Goal: Task Accomplishment & Management: Manage account settings

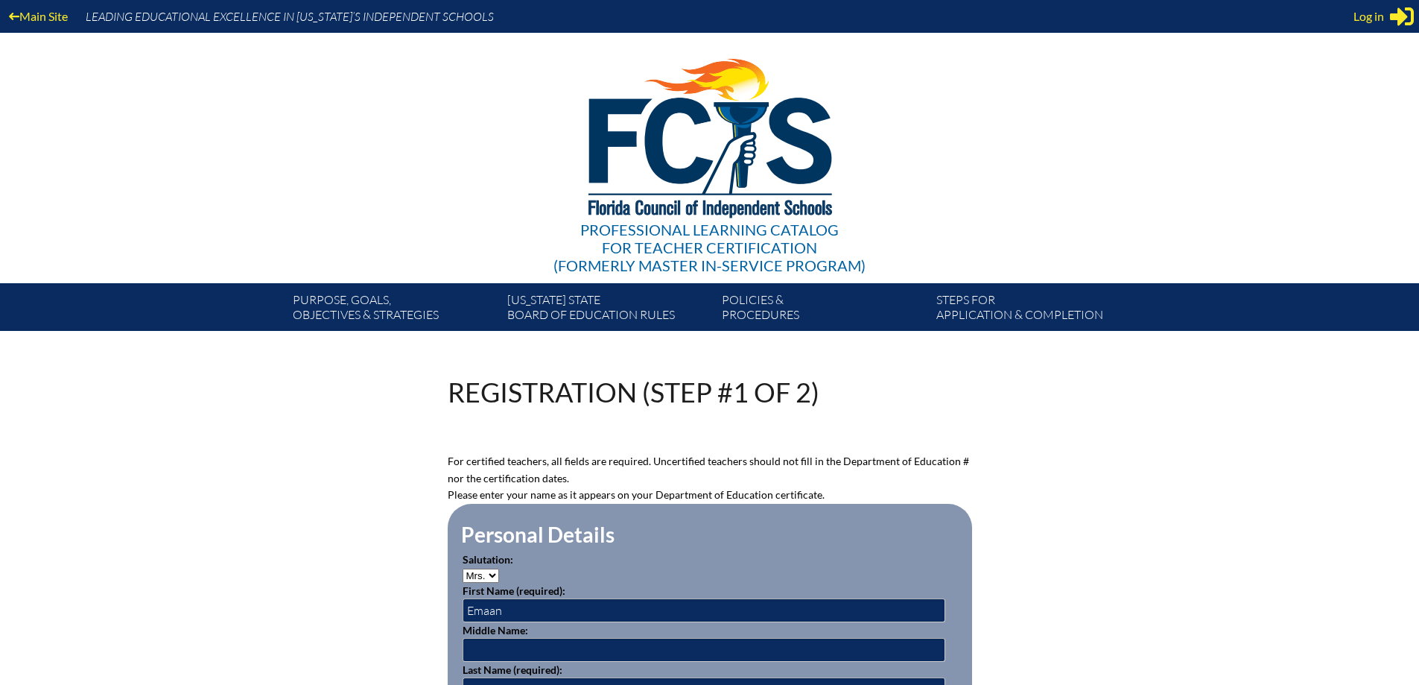
select select "Mrs."
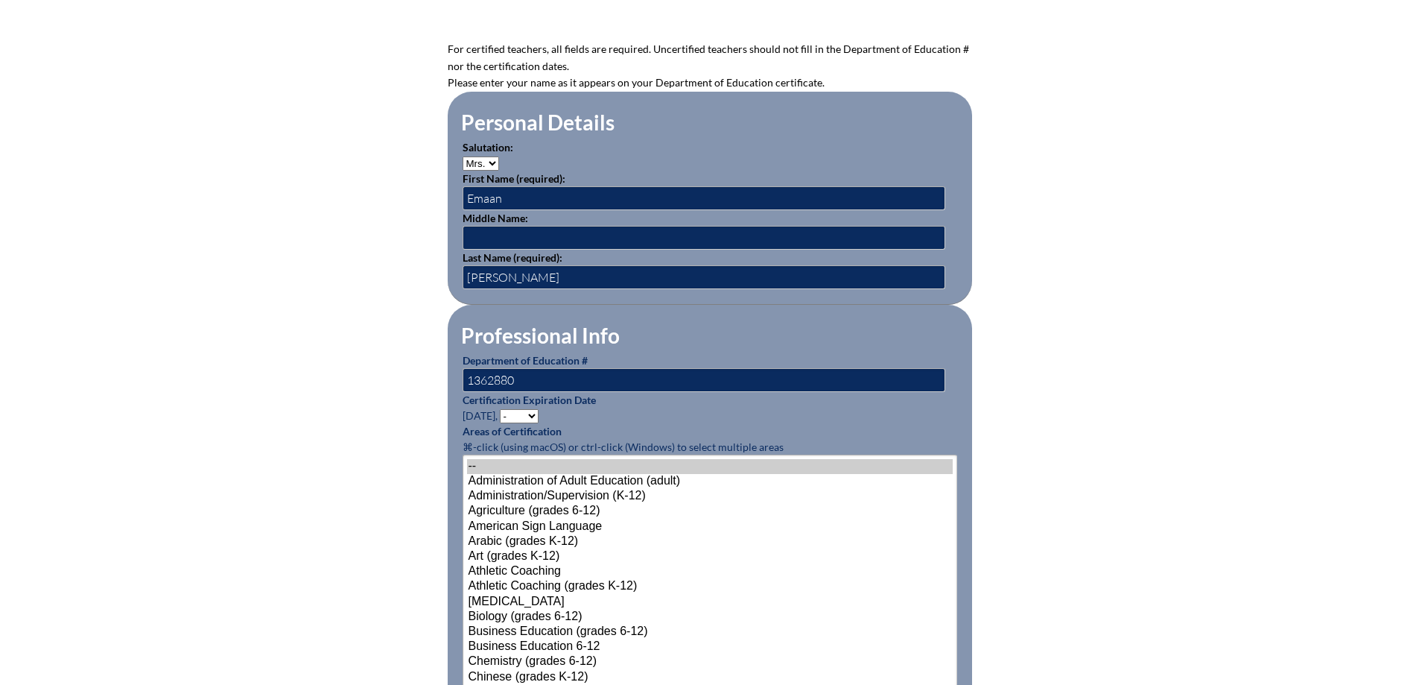
scroll to position [447, 0]
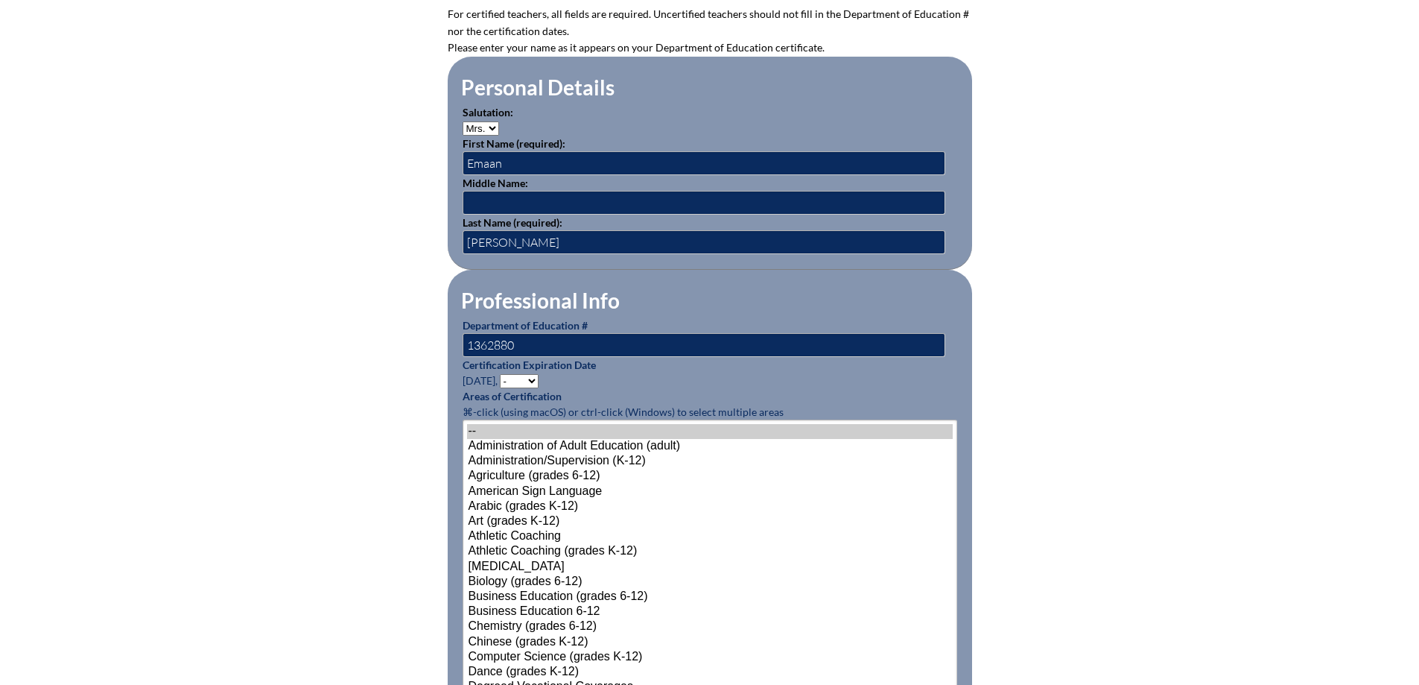
type input "1362880"
click at [529, 374] on select "- 2031 2030 2029 2028 2027 2026 2025 2024 2023 2022 2021 2020 2019 2018 2017 20…" at bounding box center [519, 381] width 39 height 14
select select "2027"
click at [502, 374] on select "- 2031 2030 2029 2028 2027 2026 2025 2024 2023 2022 2021 2020 2019 2018 2017 20…" at bounding box center [519, 381] width 39 height 14
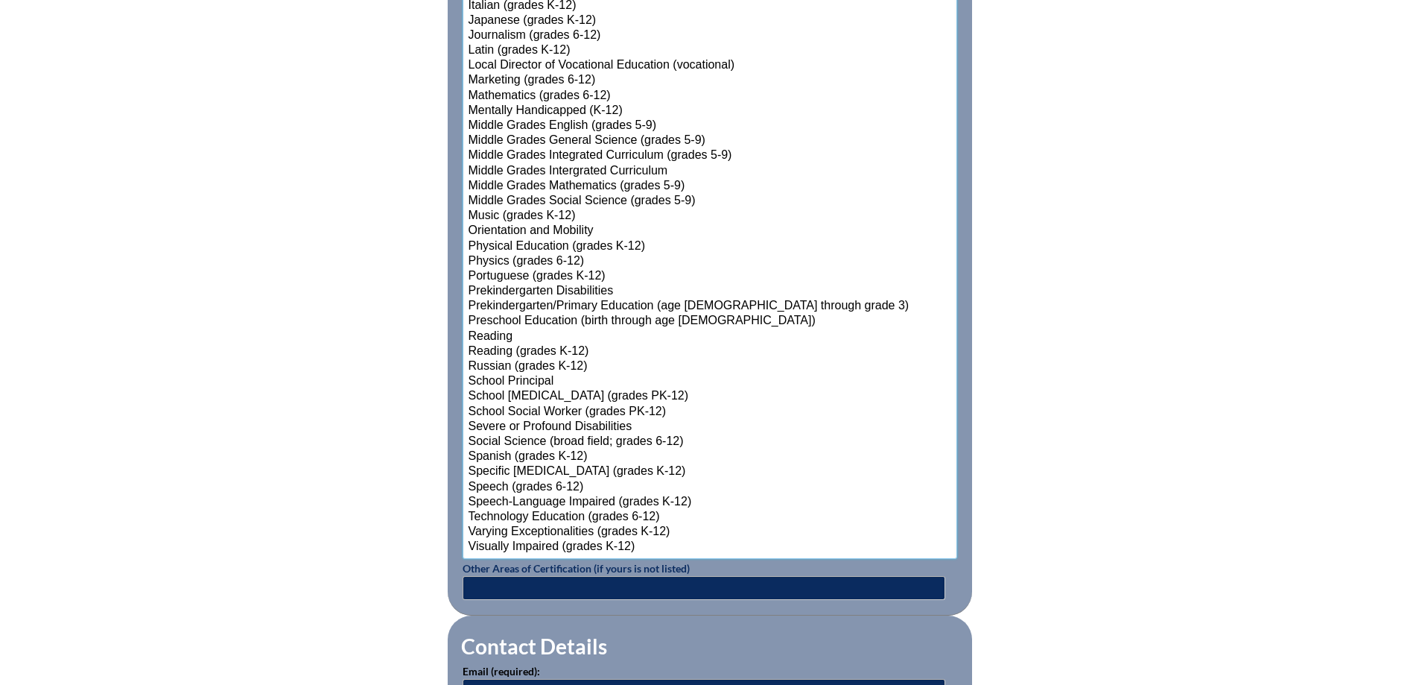
scroll to position [1433, 0]
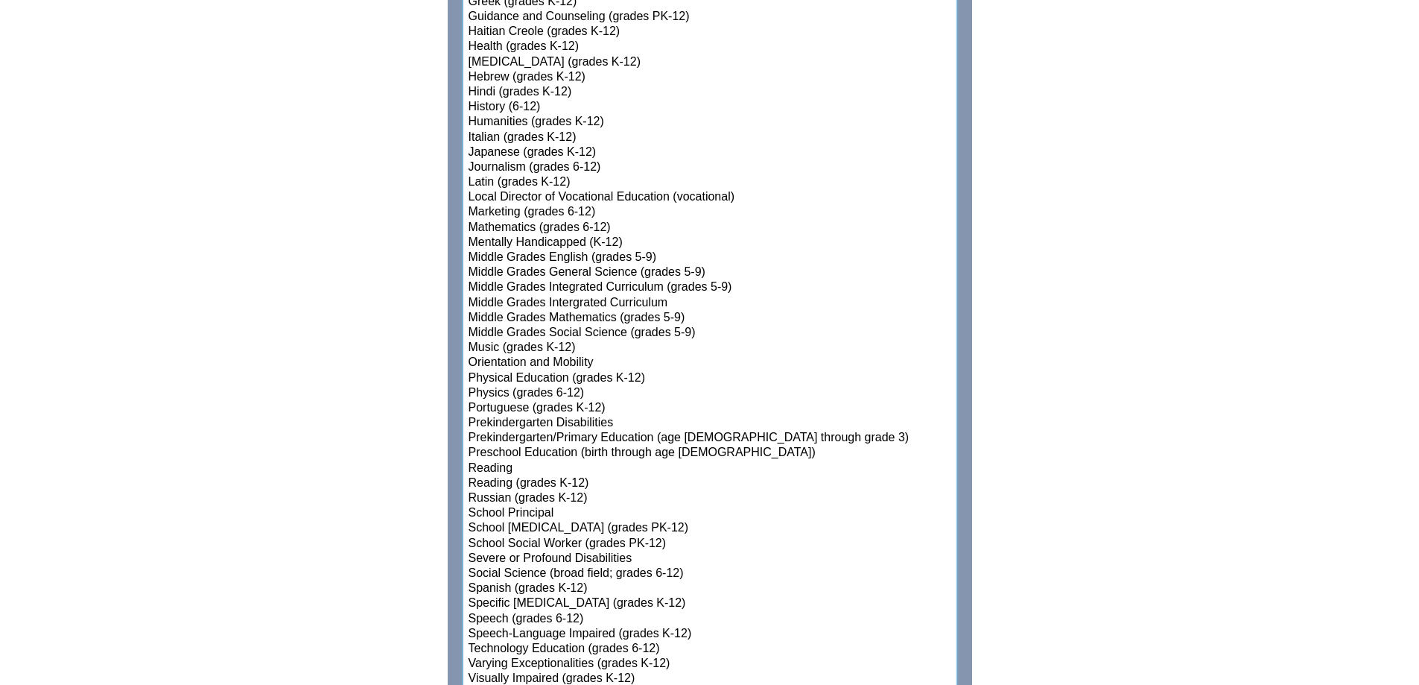
select select"]"] "15181"
click at [558, 405] on select"]"] "-- Administration of Adult Education (adult) Administration/Supervision (K-12) …" at bounding box center [710, 63] width 495 height 1258
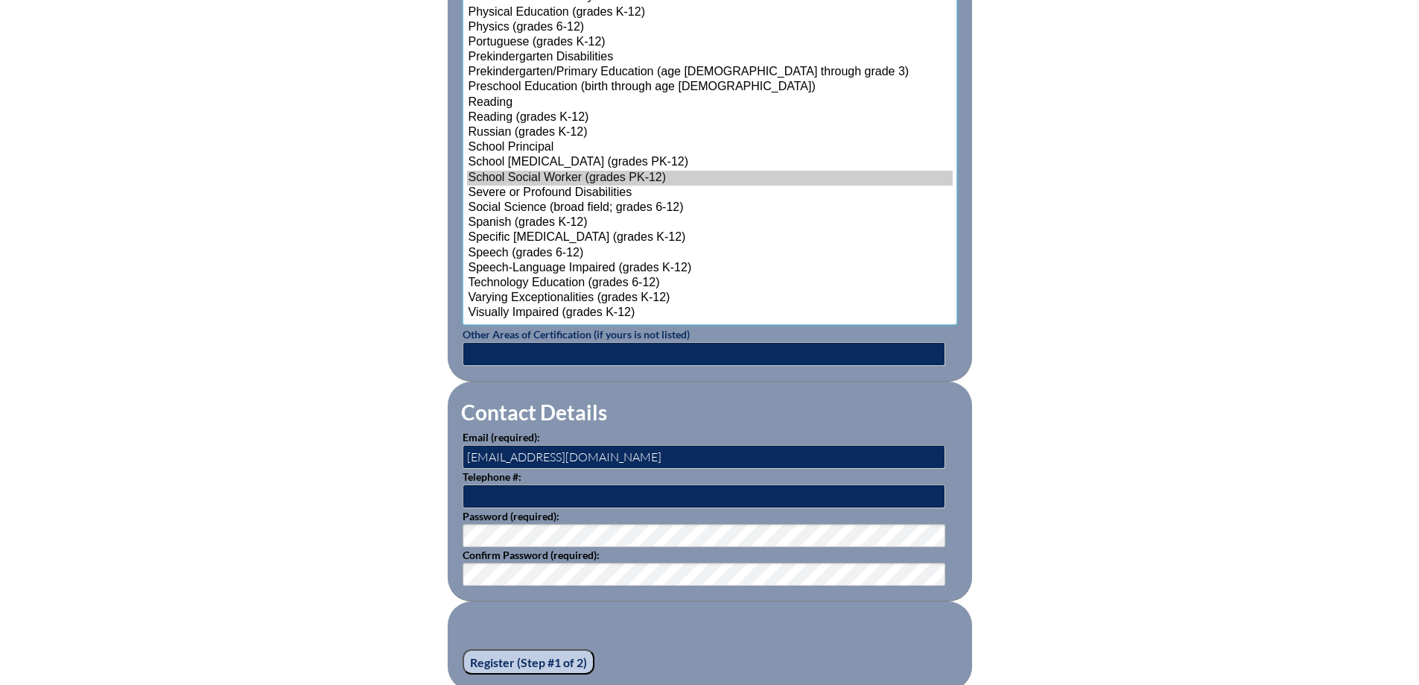
scroll to position [1880, 0]
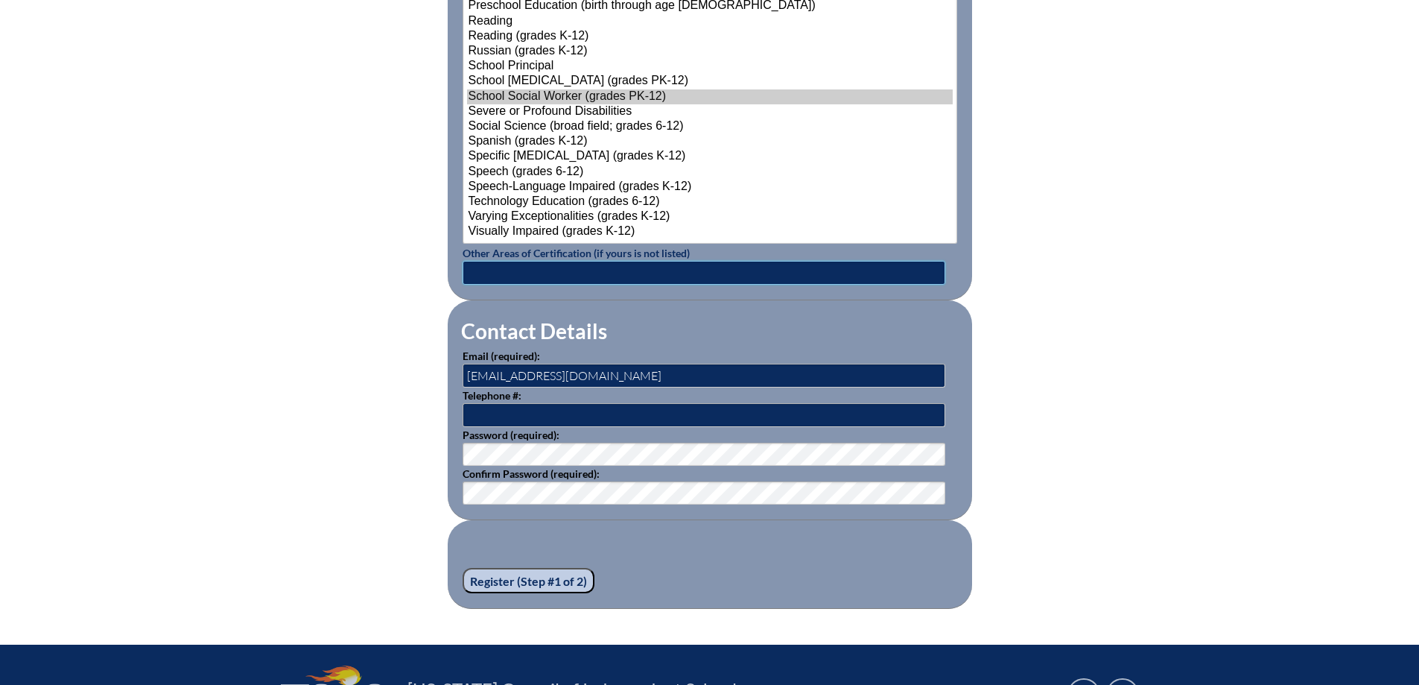
click at [656, 269] on input "text" at bounding box center [704, 273] width 483 height 24
type input "School Counseling"
click at [535, 370] on input "sabeena@uaftampa.org" at bounding box center [704, 376] width 483 height 24
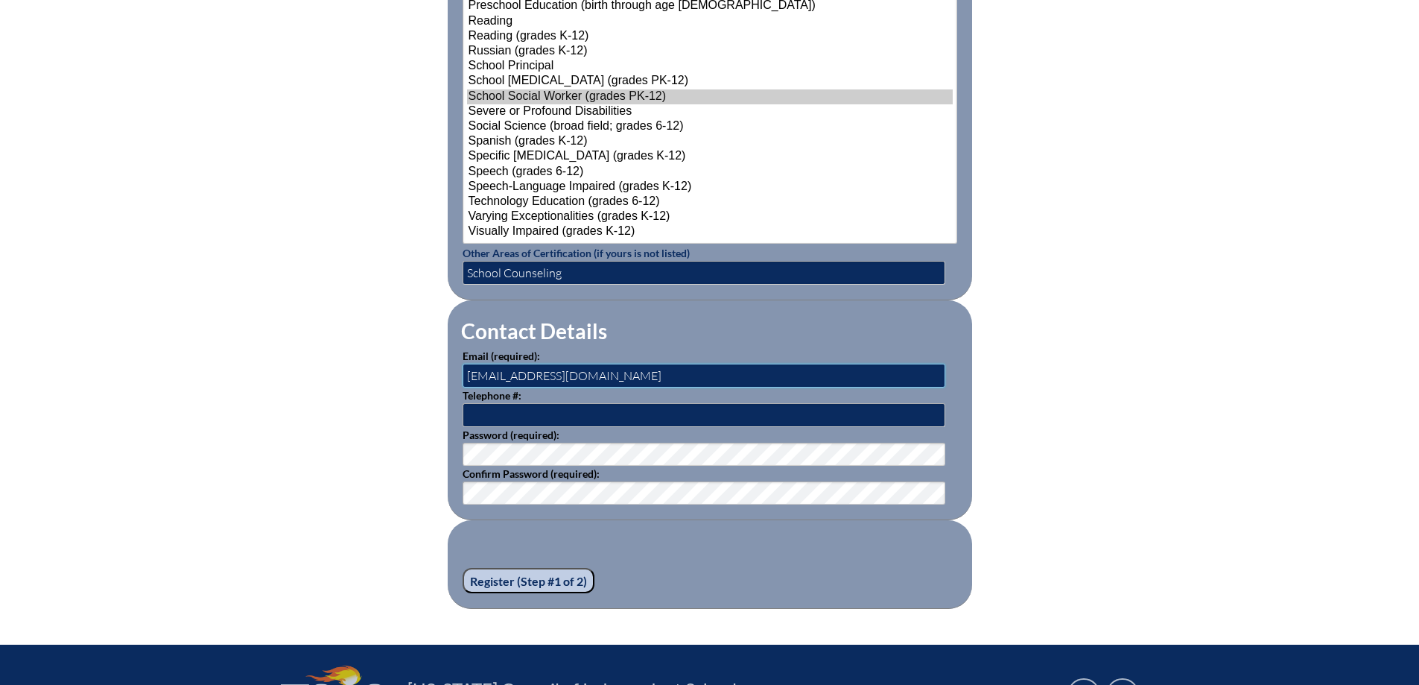
type input "[EMAIL_ADDRESS][DOMAIN_NAME]"
click at [563, 570] on input "Register (Step #1 of 2)" at bounding box center [529, 580] width 132 height 25
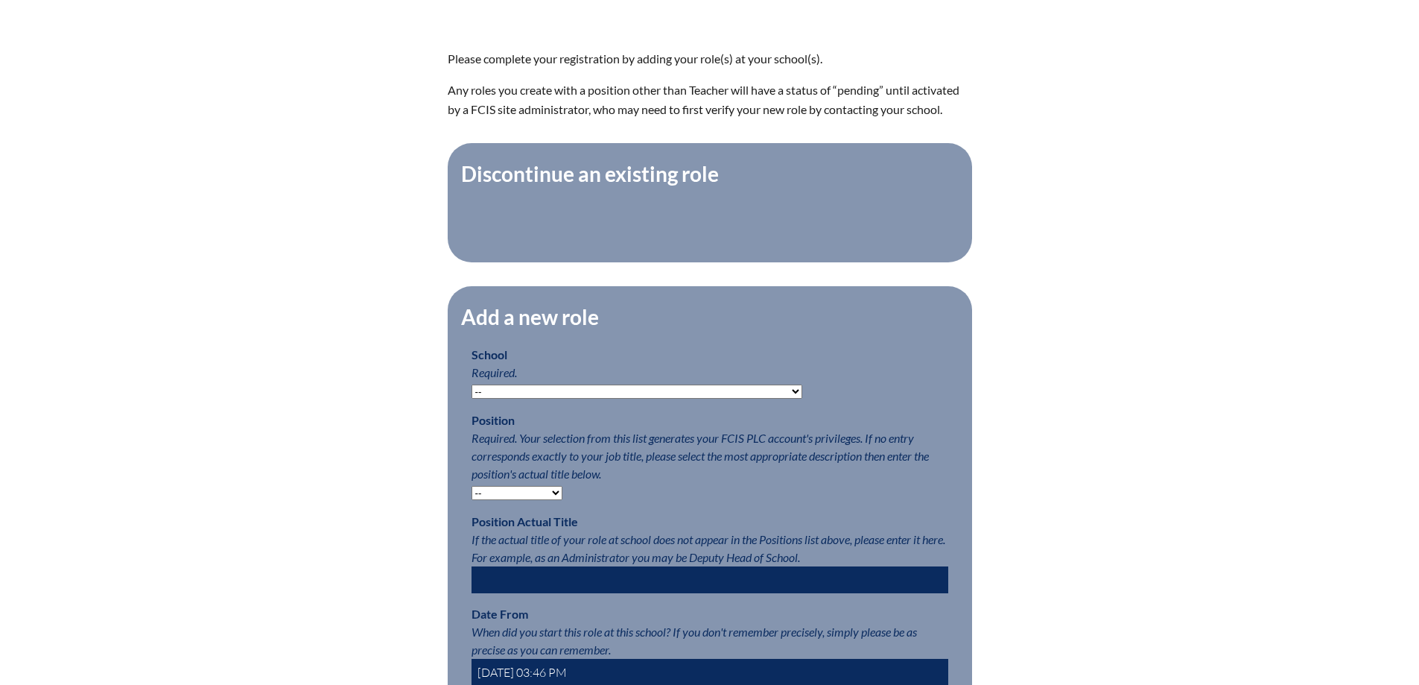
scroll to position [447, 0]
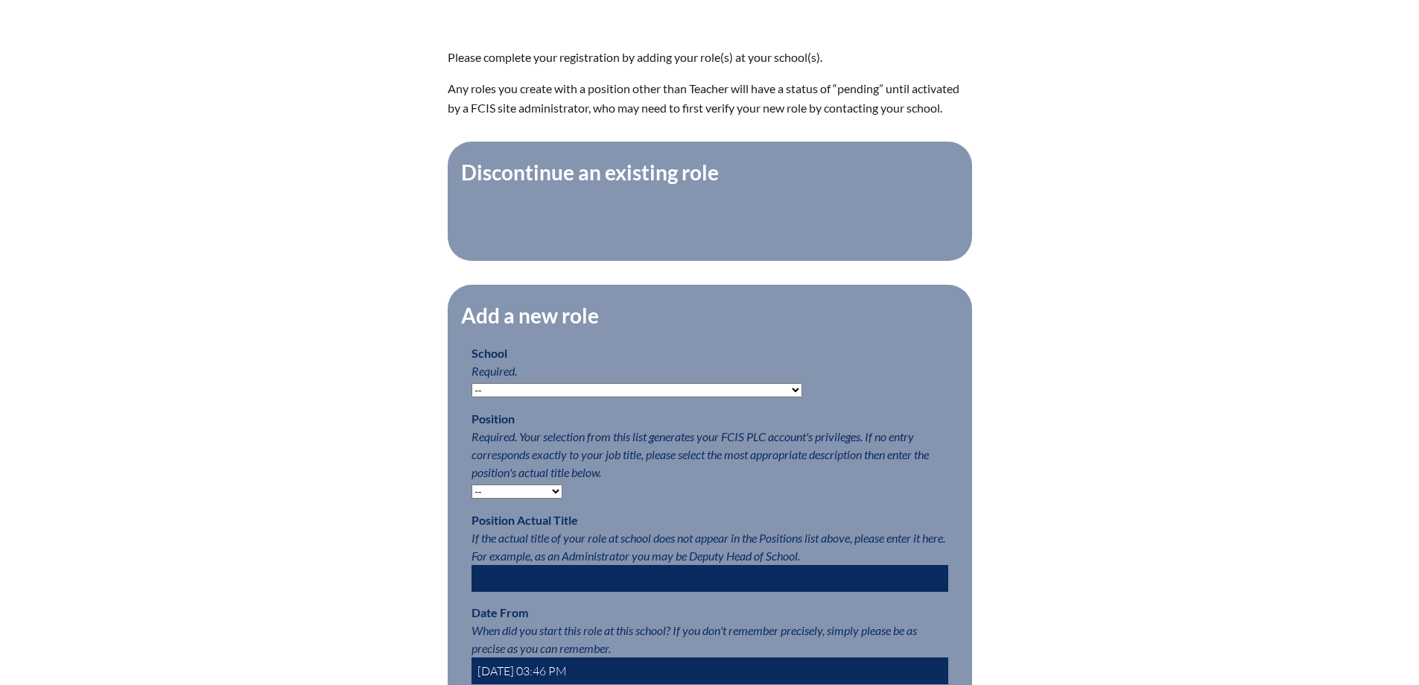
click at [700, 397] on select "-- Autism Inspired Academy Academy at Ocean Reef Academy at the Lakes Academy P…" at bounding box center [637, 390] width 331 height 14
select select "20355"
click at [472, 390] on select "-- Autism Inspired Academy Academy at Ocean Reef Academy at the Lakes Academy P…" at bounding box center [637, 390] width 331 height 14
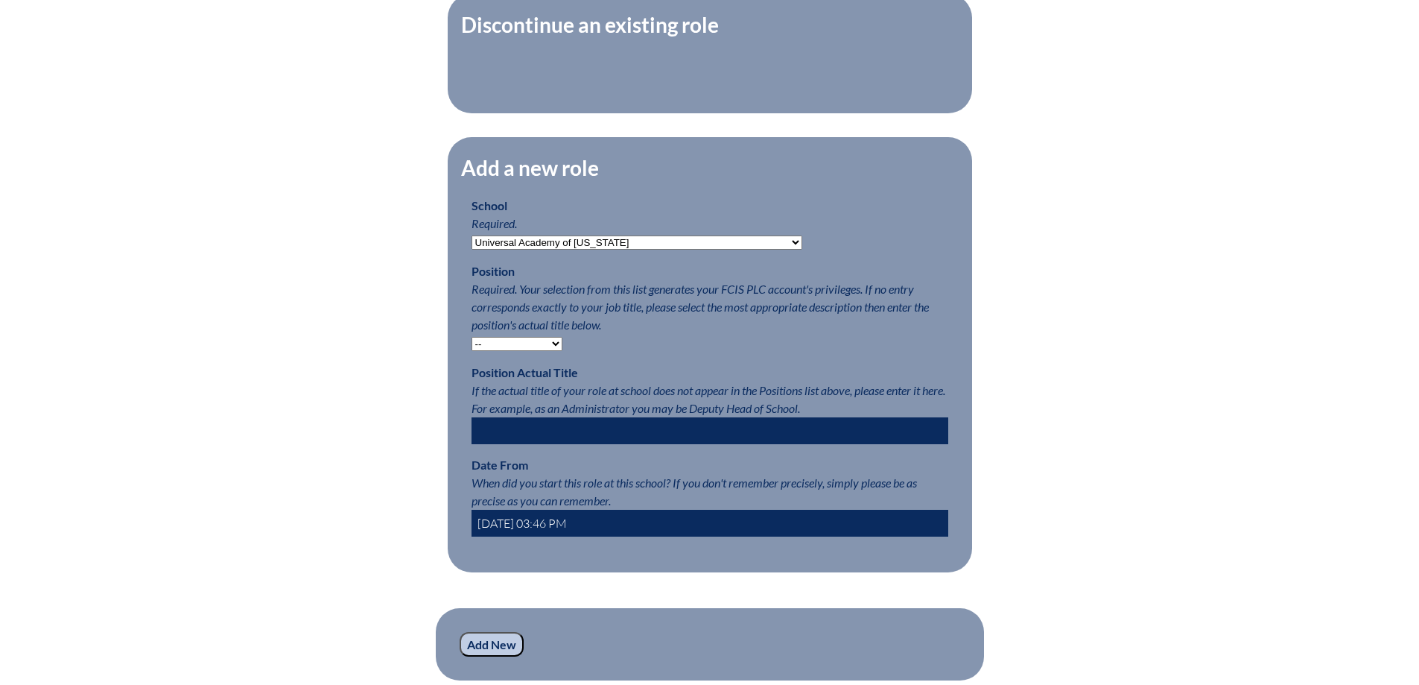
scroll to position [596, 0]
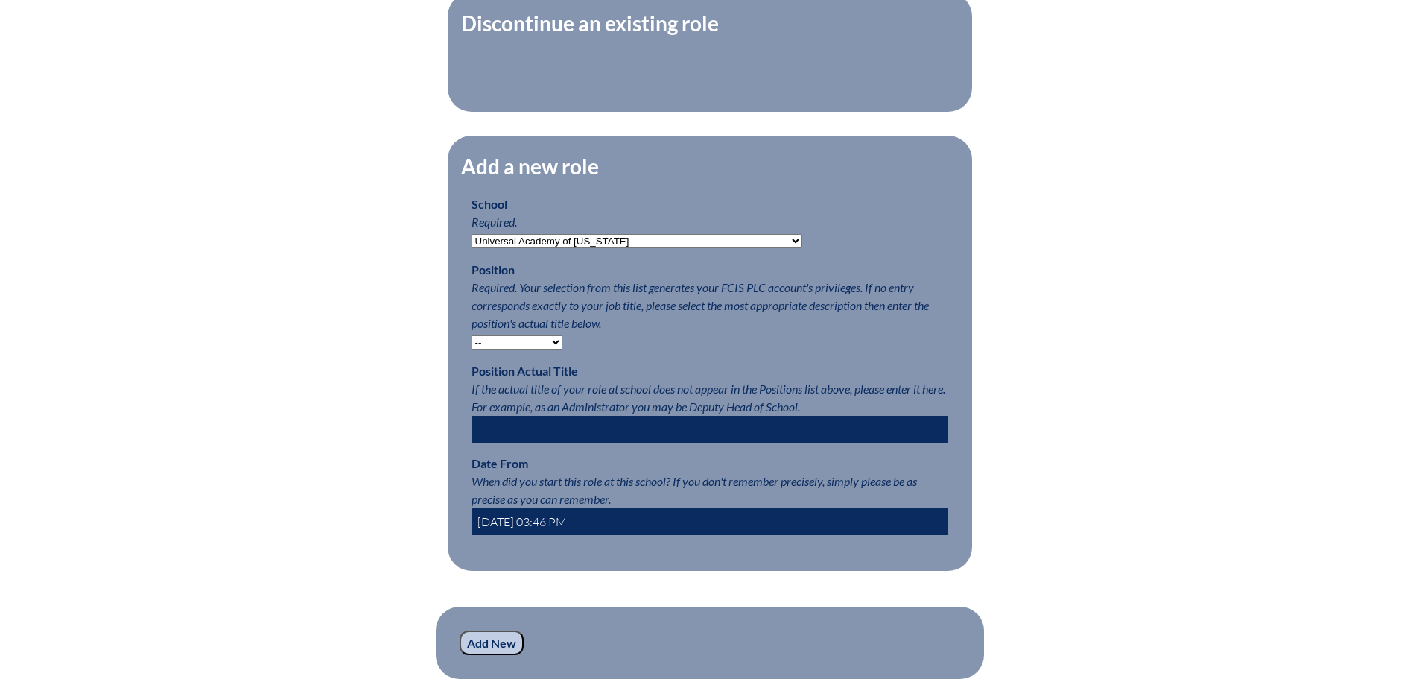
click at [538, 349] on select "-- Teacher PLC Coordinator Head of School Administrator" at bounding box center [517, 342] width 91 height 14
click at [553, 349] on select "-- Teacher PLC Coordinator Head of School Administrator" at bounding box center [517, 342] width 91 height 14
click at [726, 347] on p "Position Required. Your selection from this list generates your FCIS PLC accoun…" at bounding box center [710, 305] width 477 height 89
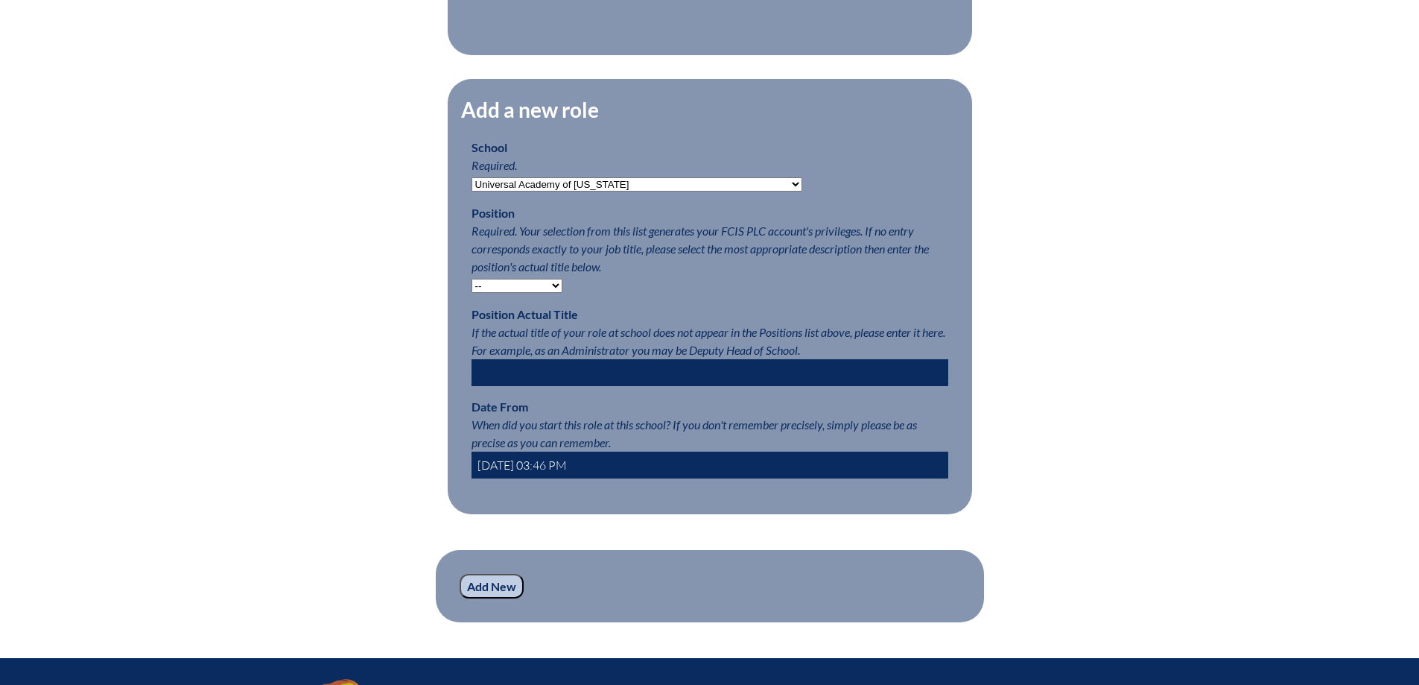
scroll to position [745, 0]
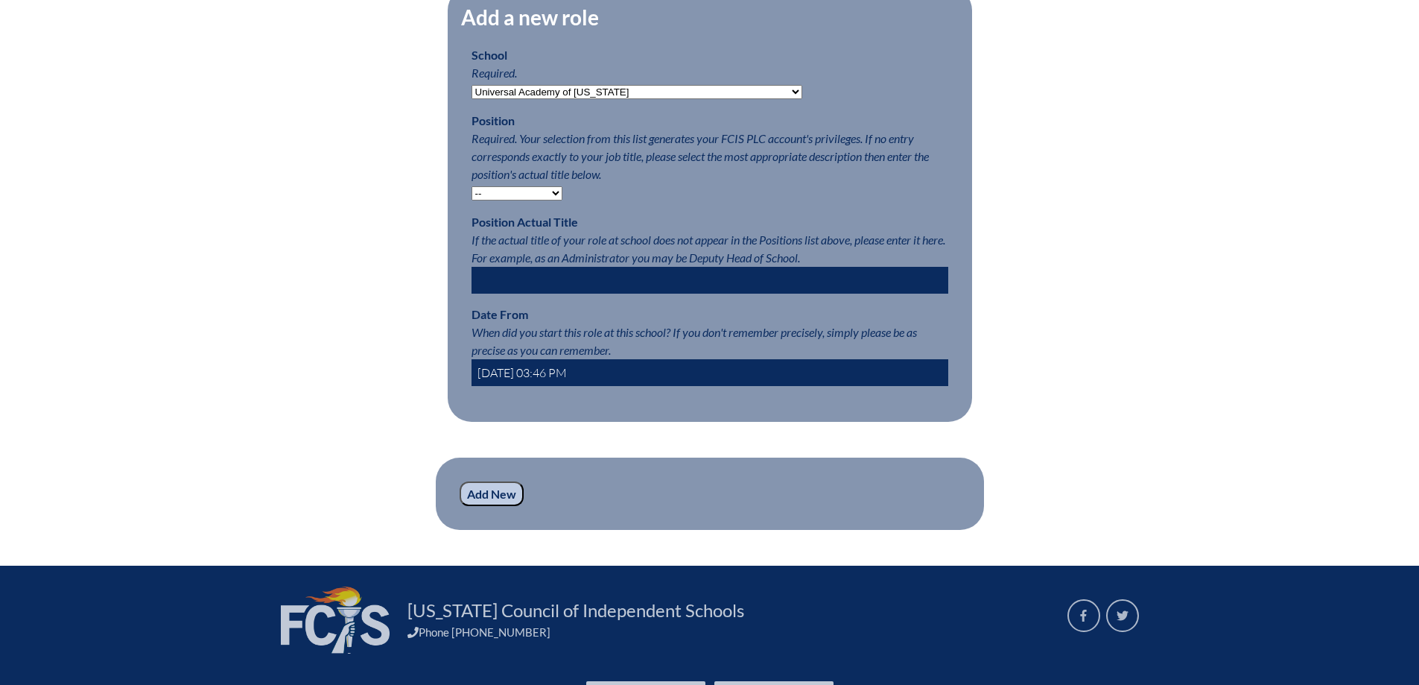
click at [558, 283] on input "text" at bounding box center [710, 280] width 477 height 27
type input "School Counselor"
click at [539, 379] on input "2025-08-25 03:46 PM" at bounding box center [710, 372] width 477 height 27
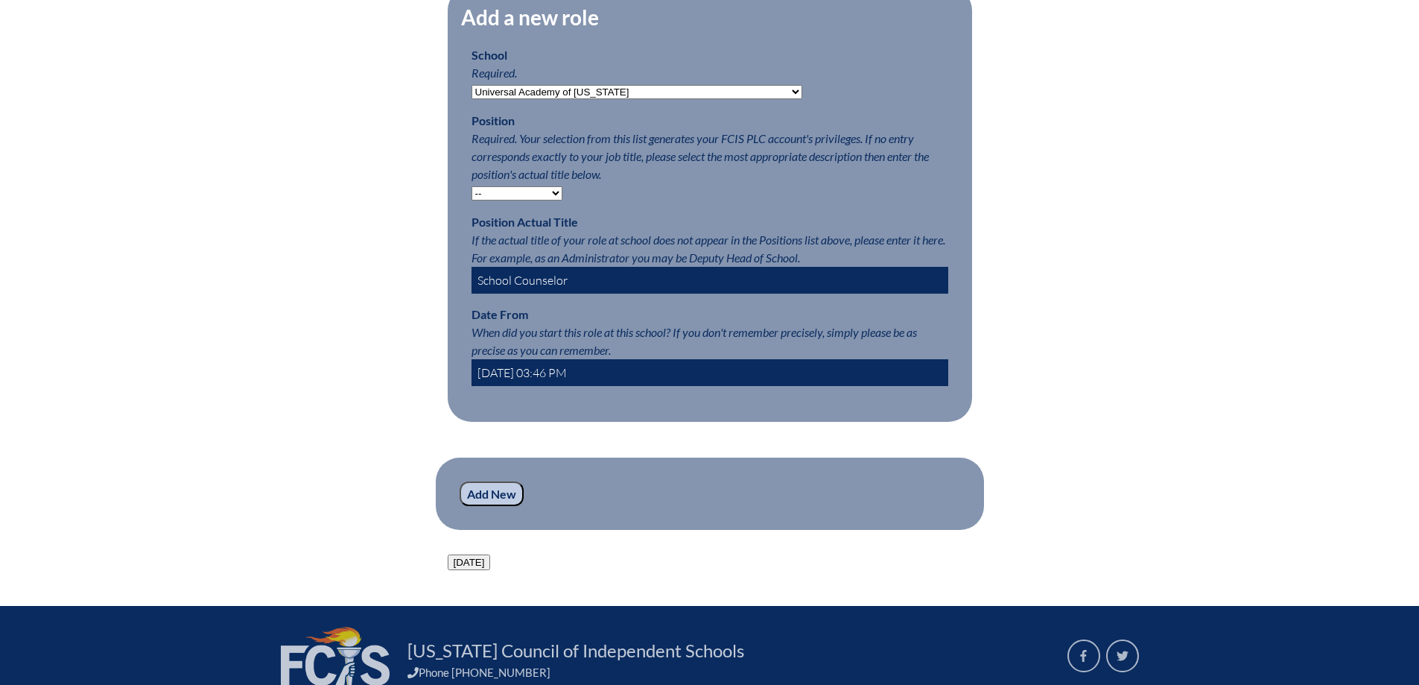
type input "2025-08-01 03:46 PM"
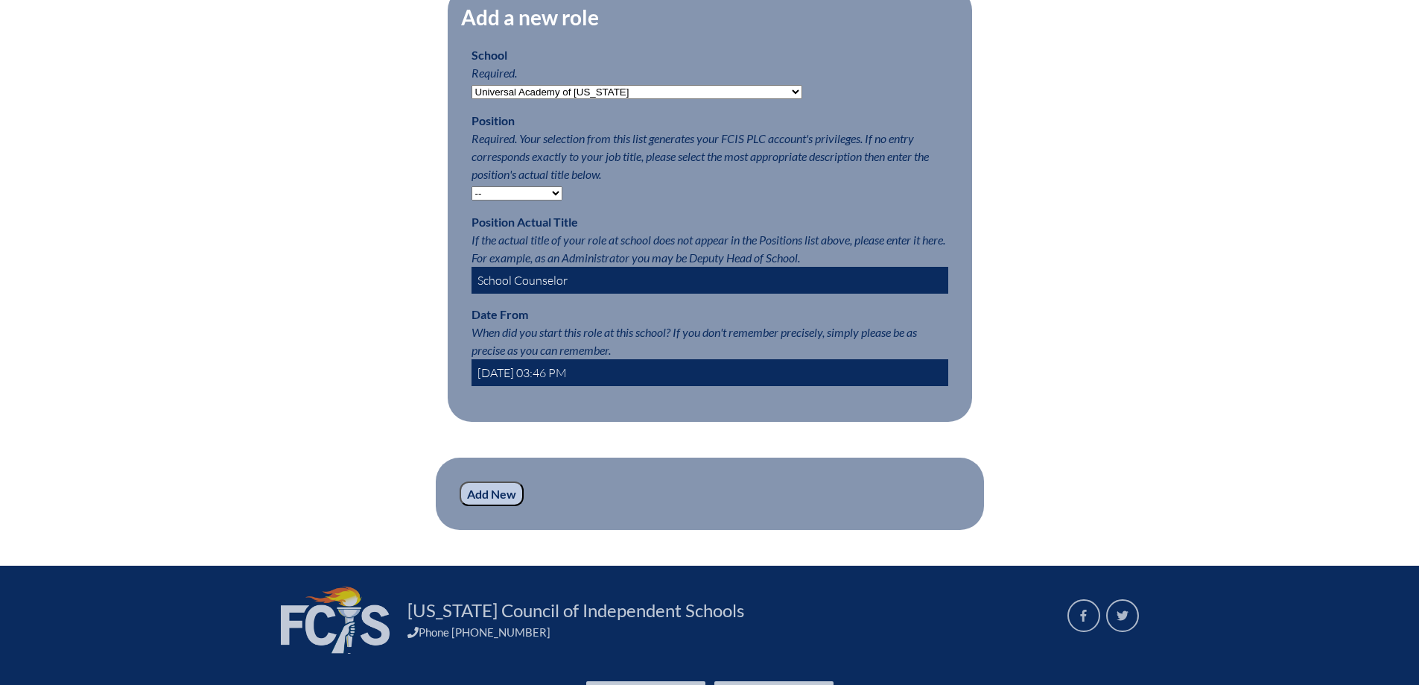
click at [491, 507] on input "Add New" at bounding box center [492, 493] width 64 height 25
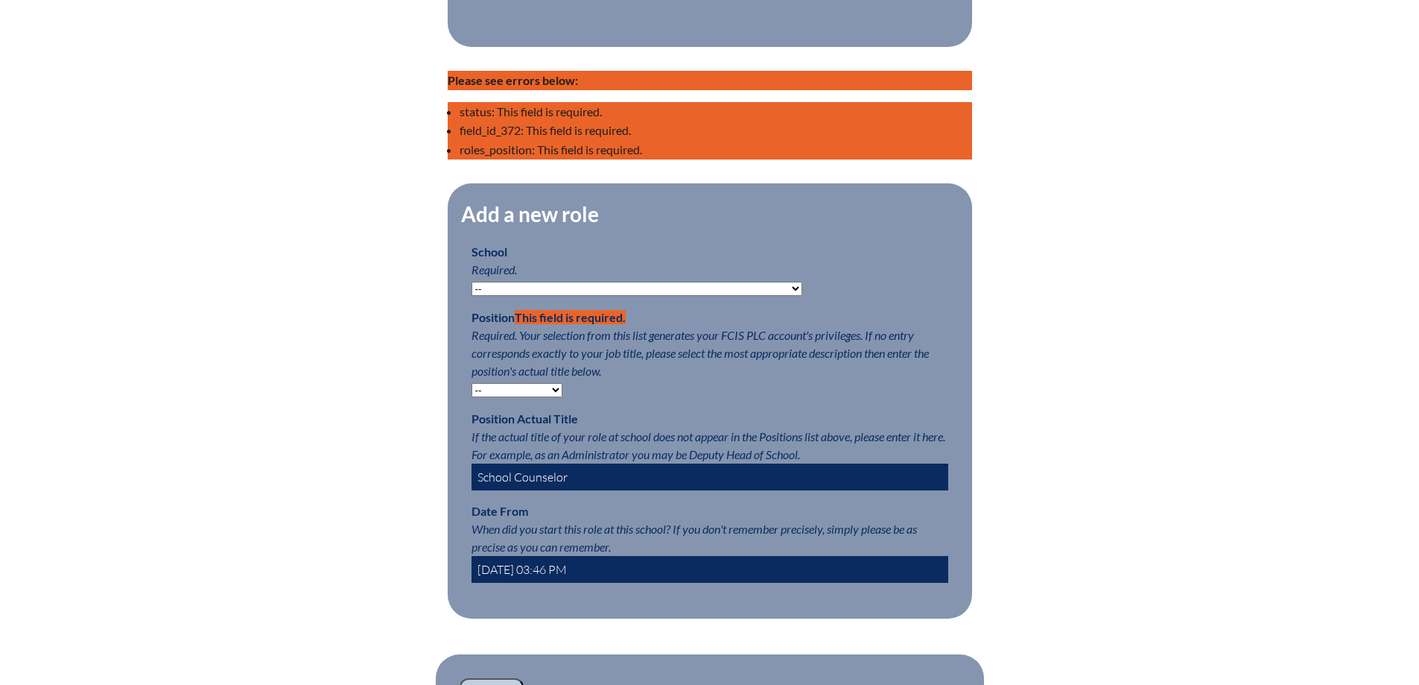
scroll to position [671, 0]
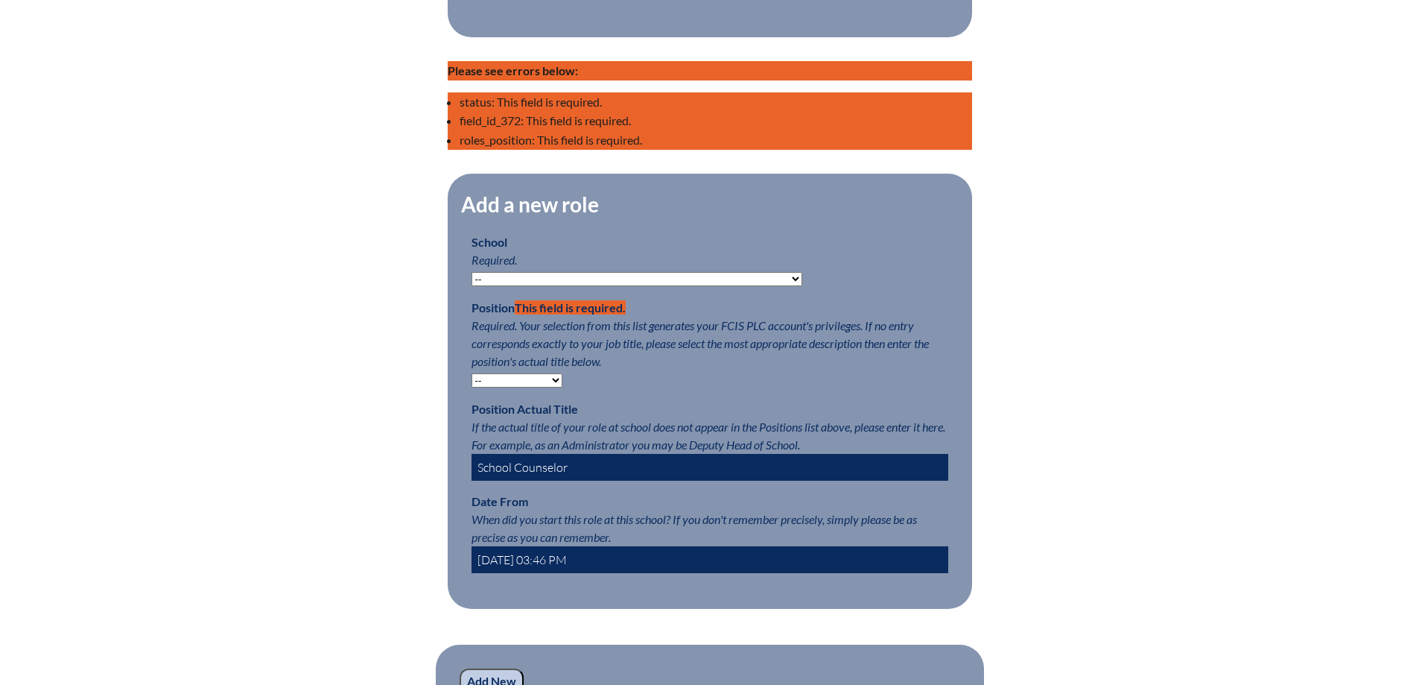
click at [552, 286] on select "-- Autism Inspired Academy Academy at Ocean Reef Academy at the Lakes Academy P…" at bounding box center [637, 279] width 331 height 14
select select "20355"
click at [472, 280] on select "-- Autism Inspired Academy Academy at Ocean Reef Academy at the Lakes Academy P…" at bounding box center [637, 279] width 331 height 14
click at [535, 387] on select "-- Teacher PLC Coordinator Head of School Administrator" at bounding box center [517, 380] width 91 height 14
select select "20535"
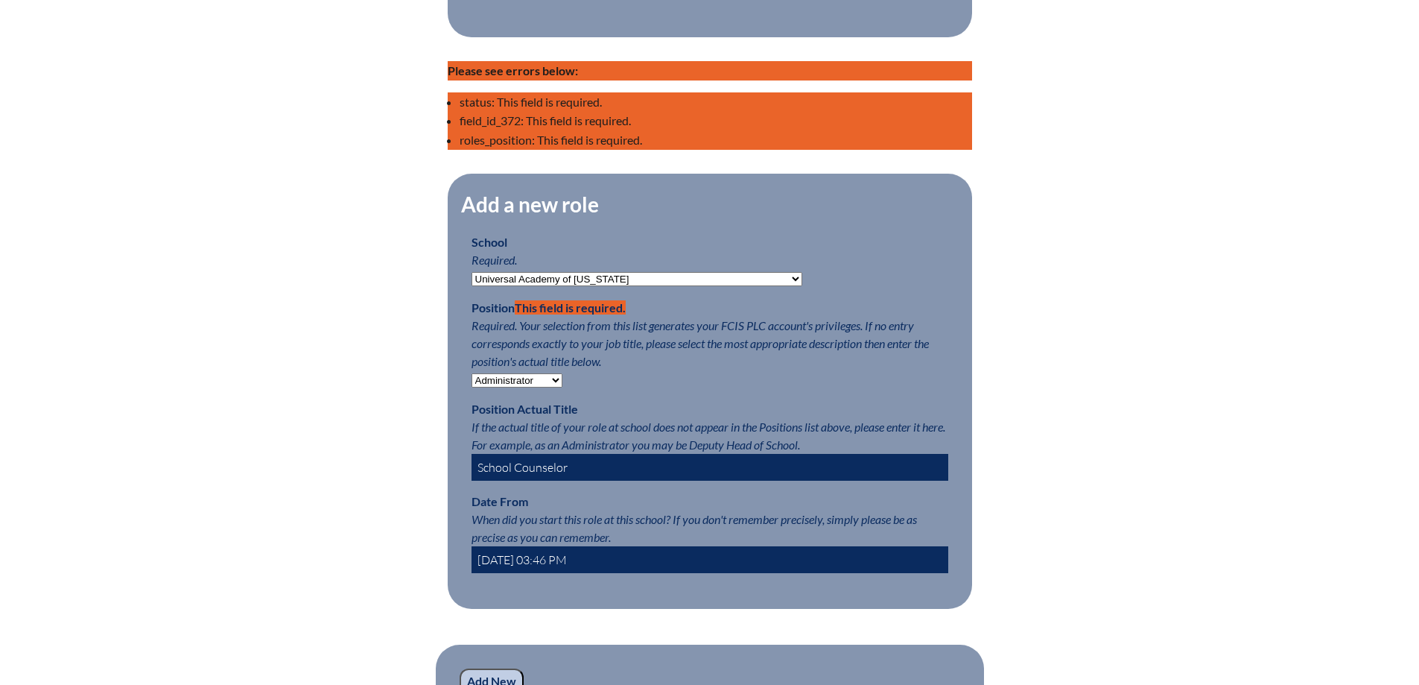
click at [472, 381] on select "-- Teacher PLC Coordinator Head of School Administrator" at bounding box center [517, 380] width 91 height 14
click at [601, 414] on p "Position Actual Title If the actual title of your role at school does not appea…" at bounding box center [710, 440] width 477 height 80
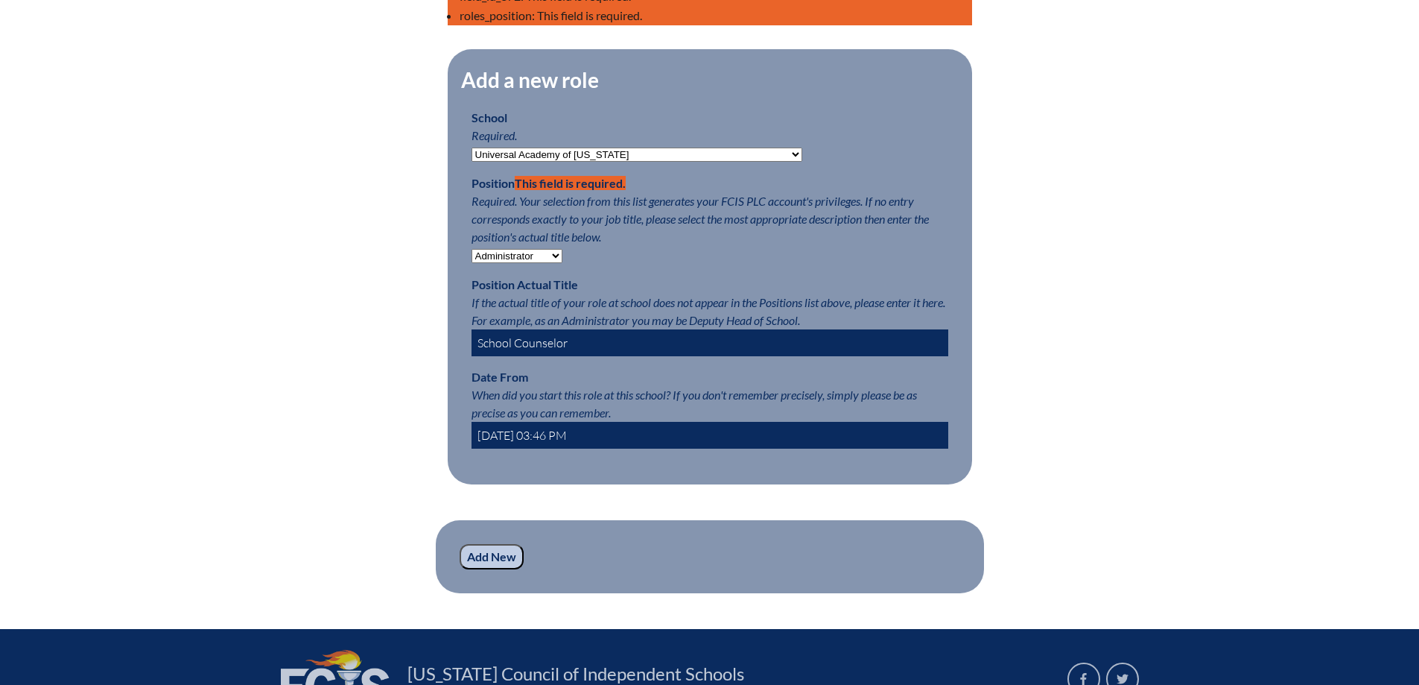
scroll to position [820, 0]
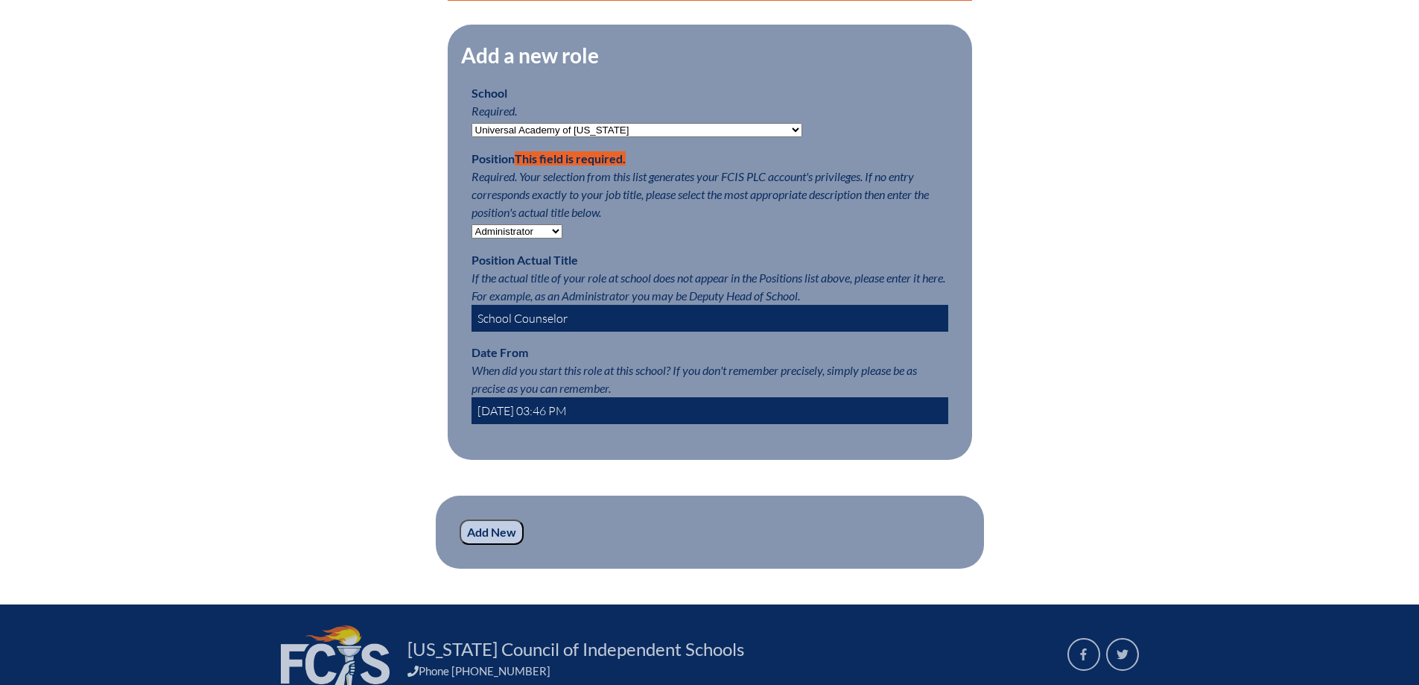
click at [475, 545] on input "Add New" at bounding box center [492, 531] width 64 height 25
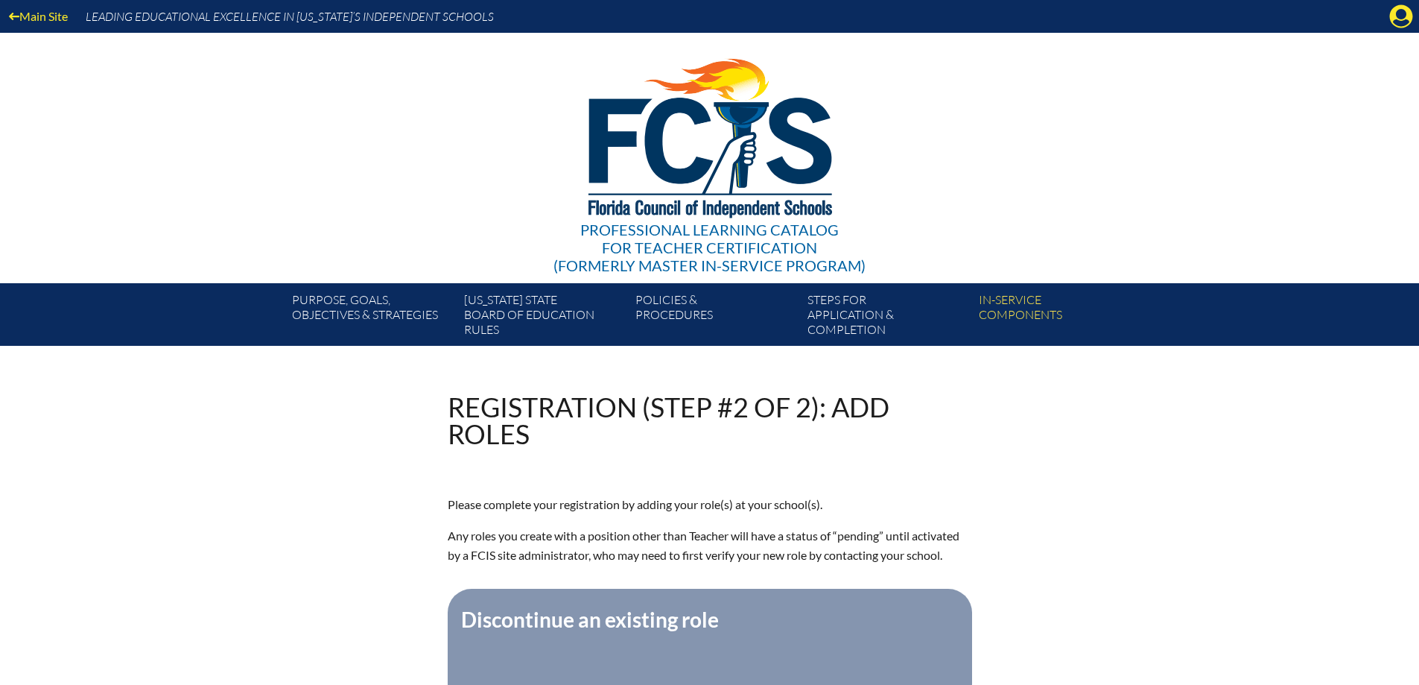
scroll to position [596, 0]
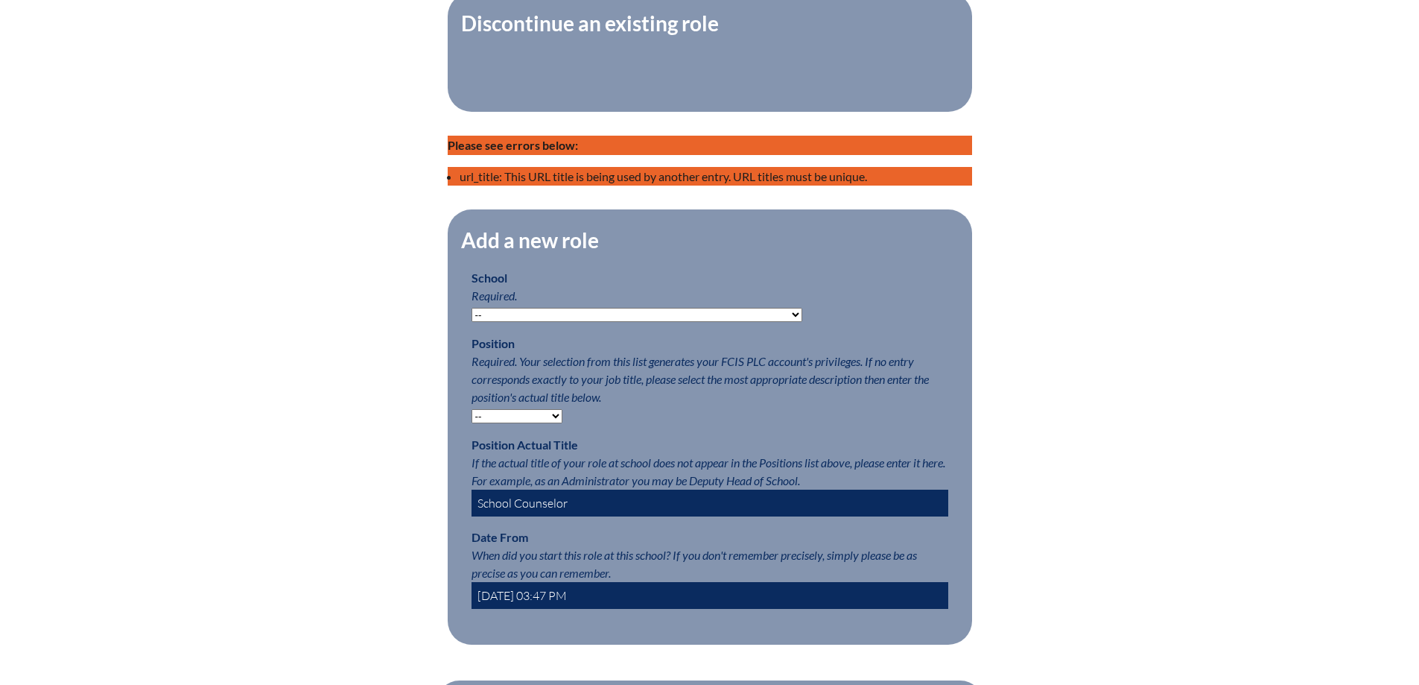
click at [589, 322] on select "-- Autism Inspired Academy Academy at Ocean Reef Academy at the Lakes Academy P…" at bounding box center [637, 315] width 331 height 14
select select "20355"
click at [472, 316] on select "-- Autism Inspired Academy Academy at Ocean Reef Academy at the Lakes Academy P…" at bounding box center [637, 315] width 331 height 14
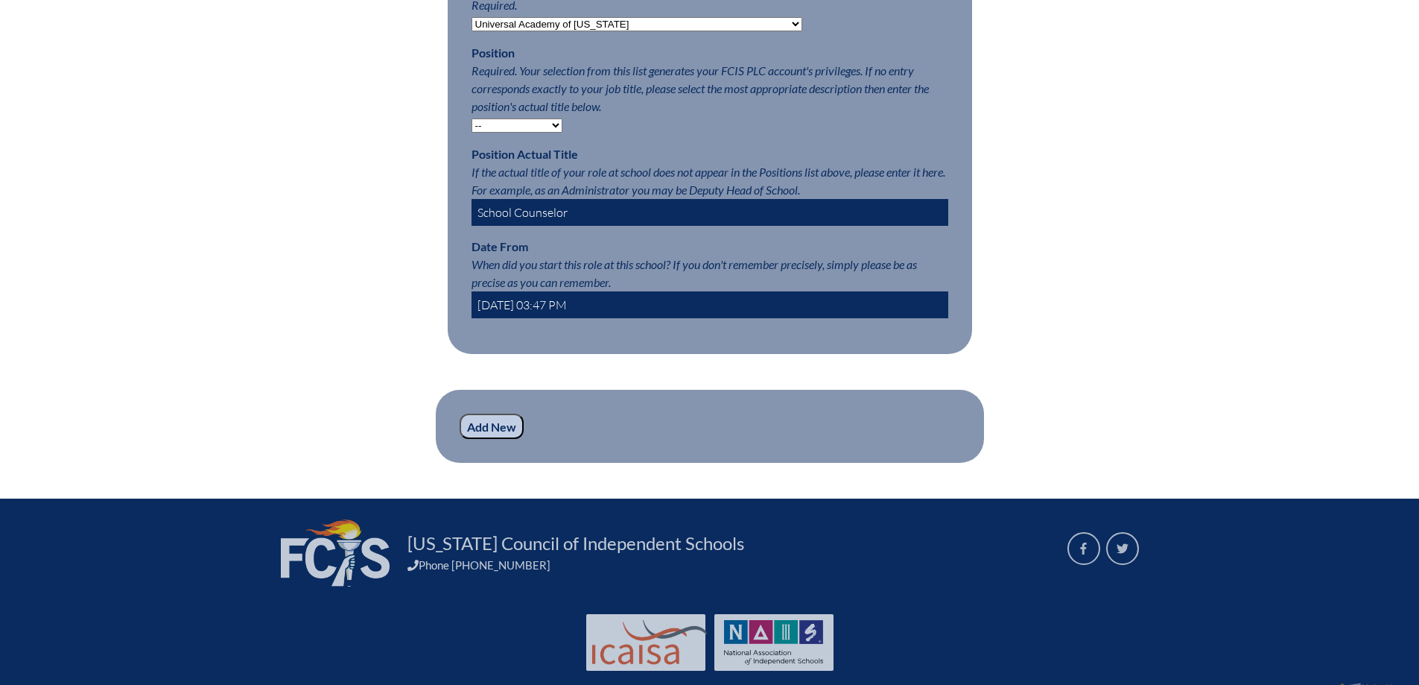
scroll to position [861, 0]
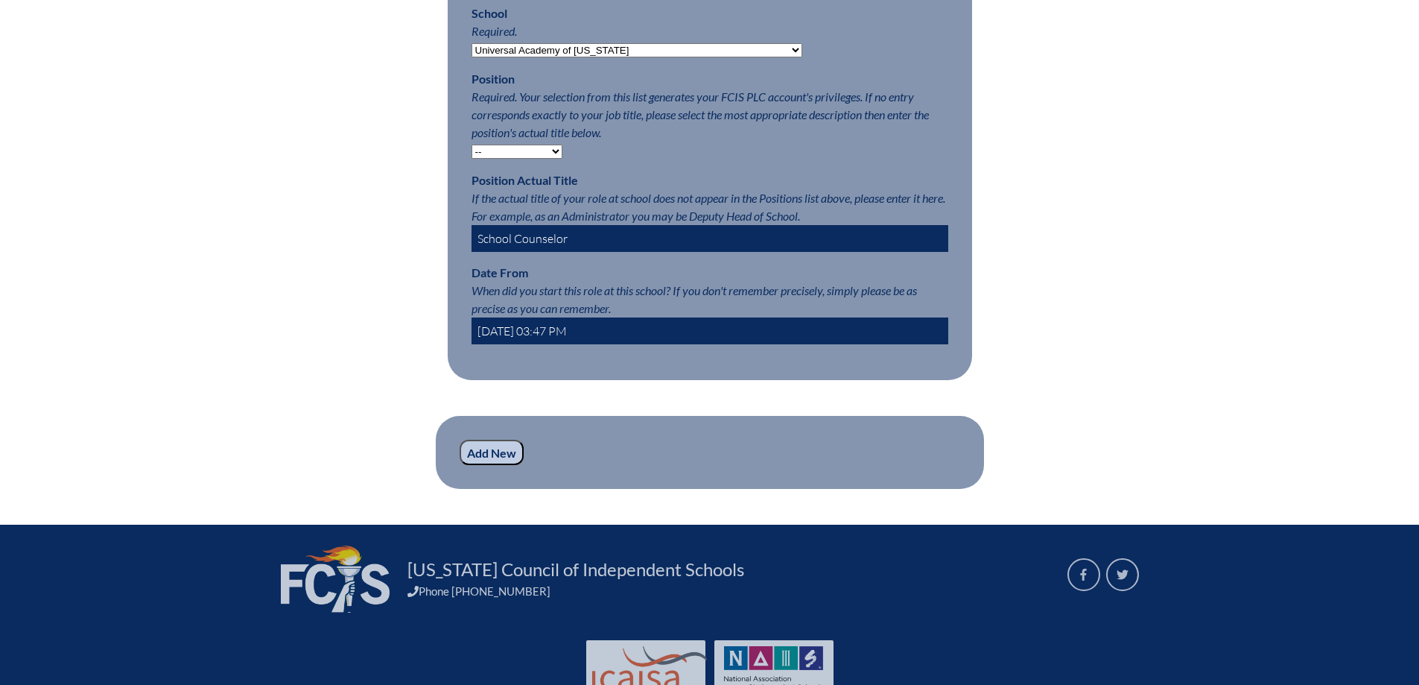
click at [497, 159] on select "-- Teacher PLC Coordinator Head of School Administrator" at bounding box center [517, 152] width 91 height 14
select select "15563"
click at [472, 153] on select "-- Teacher PLC Coordinator Head of School Administrator" at bounding box center [517, 152] width 91 height 14
click at [490, 465] on input "Add New" at bounding box center [492, 452] width 64 height 25
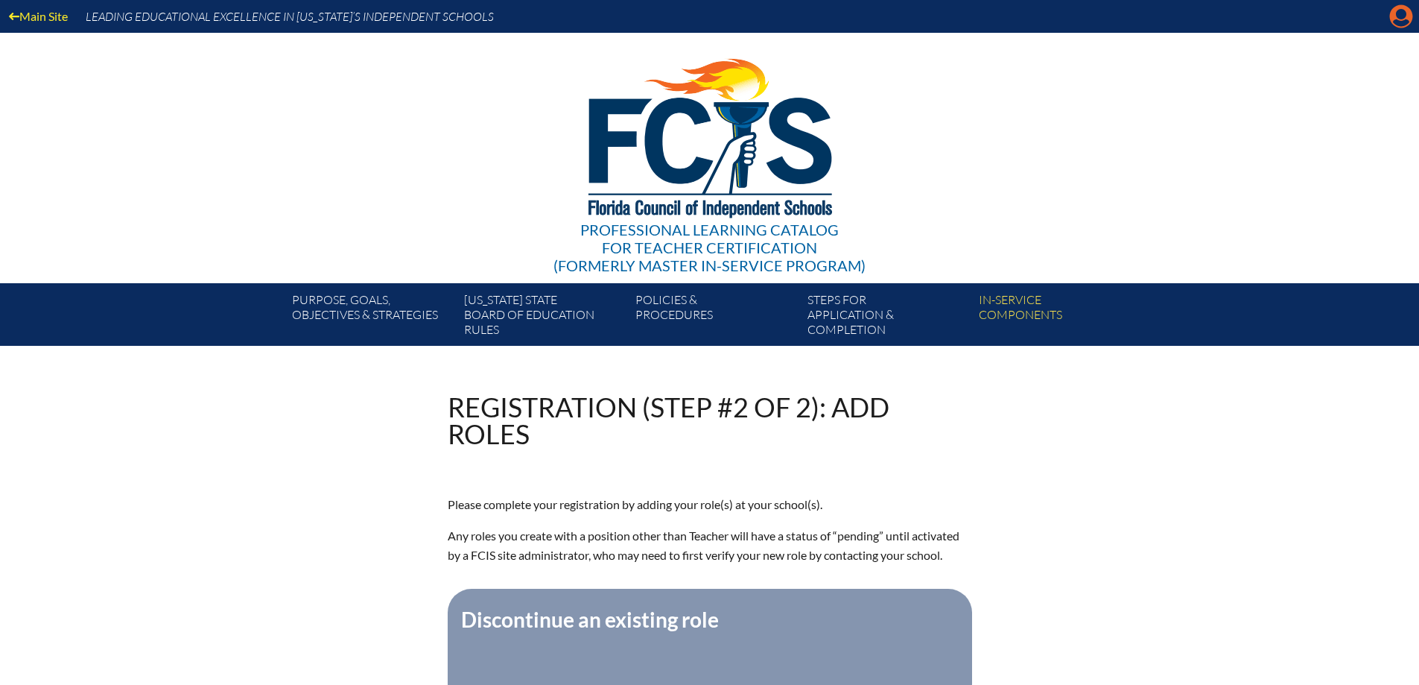
click at [1396, 18] on icon at bounding box center [1401, 16] width 23 height 23
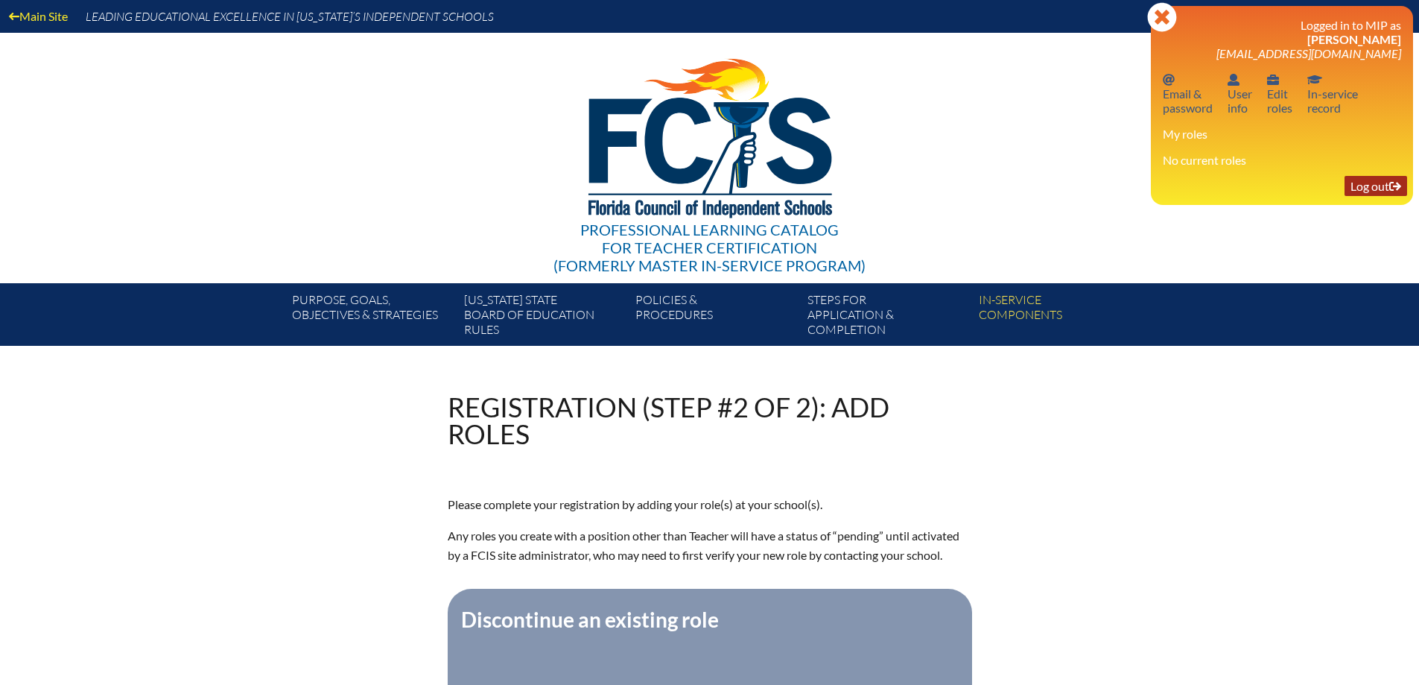
click at [1381, 185] on link "Log out Log out" at bounding box center [1376, 186] width 63 height 20
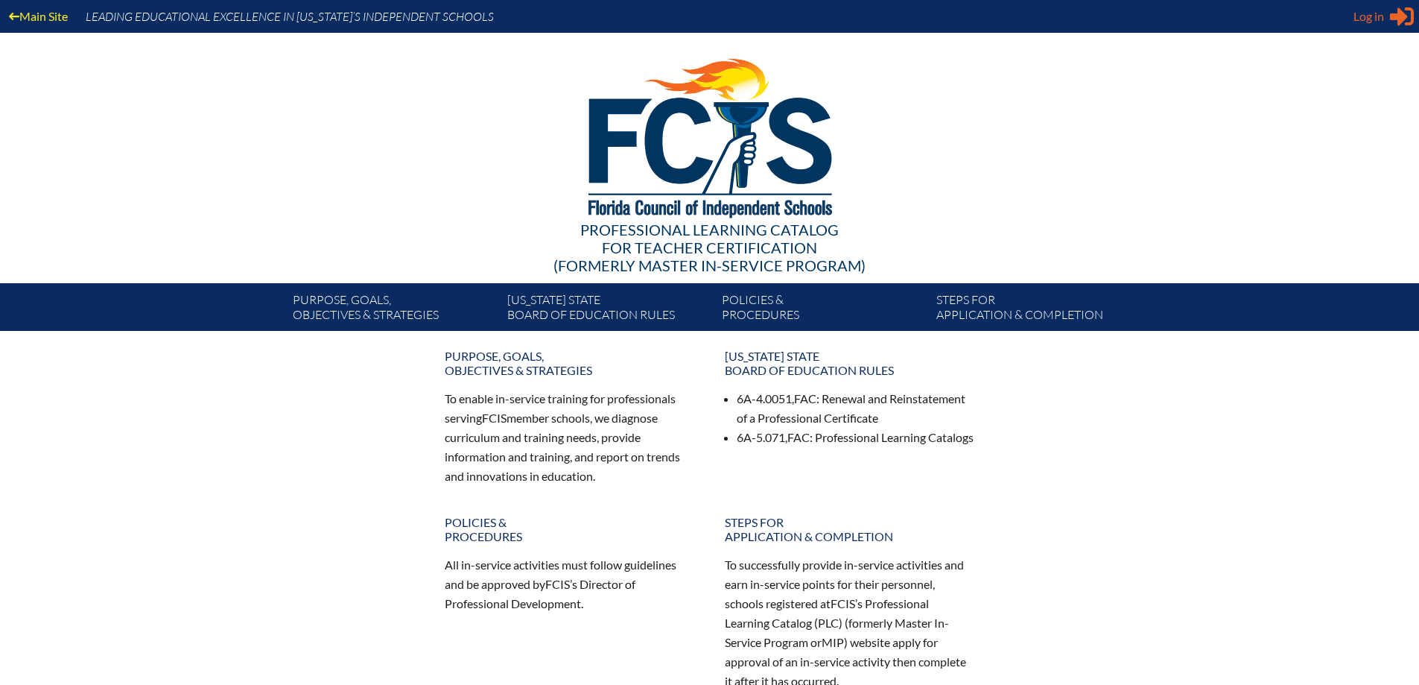
click at [1391, 21] on icon "Sign in or register" at bounding box center [1402, 16] width 24 height 24
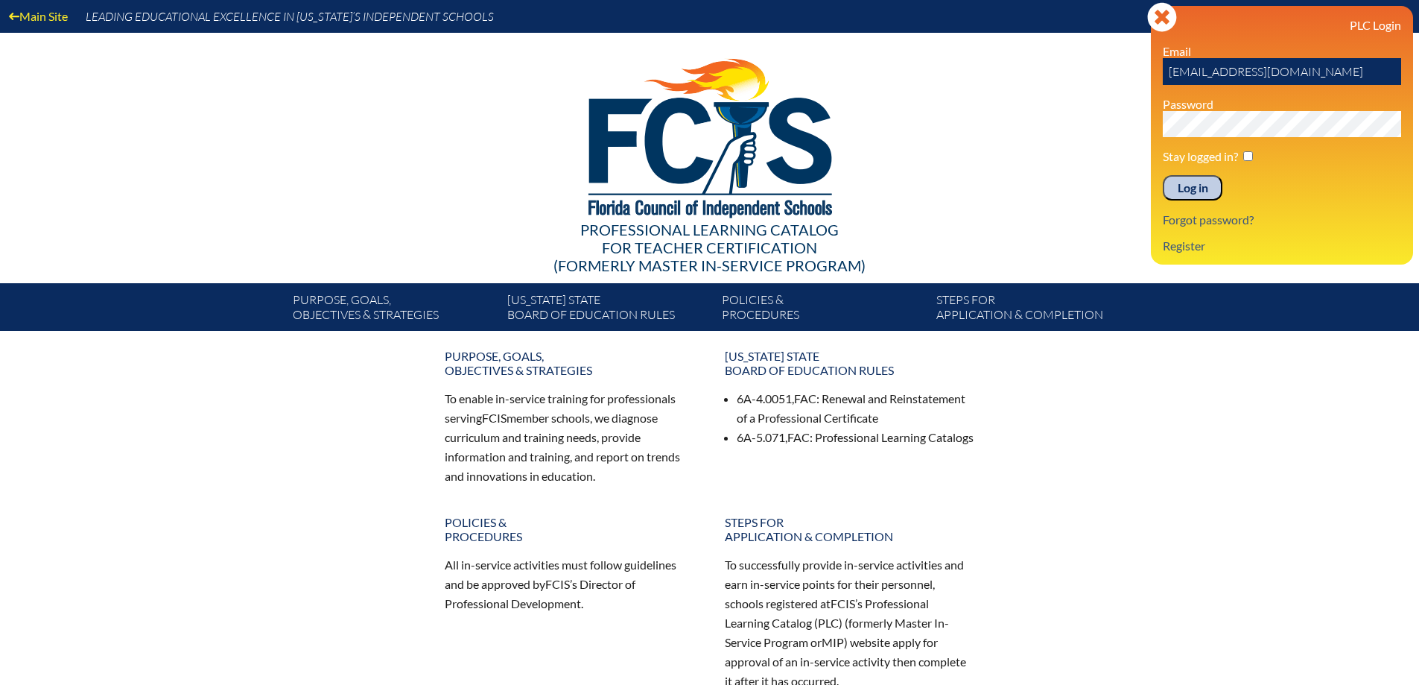
click at [1271, 71] on input "[EMAIL_ADDRESS][DOMAIN_NAME]" at bounding box center [1282, 71] width 238 height 27
type input "emane"
click at [1201, 192] on input "Log in" at bounding box center [1193, 187] width 60 height 25
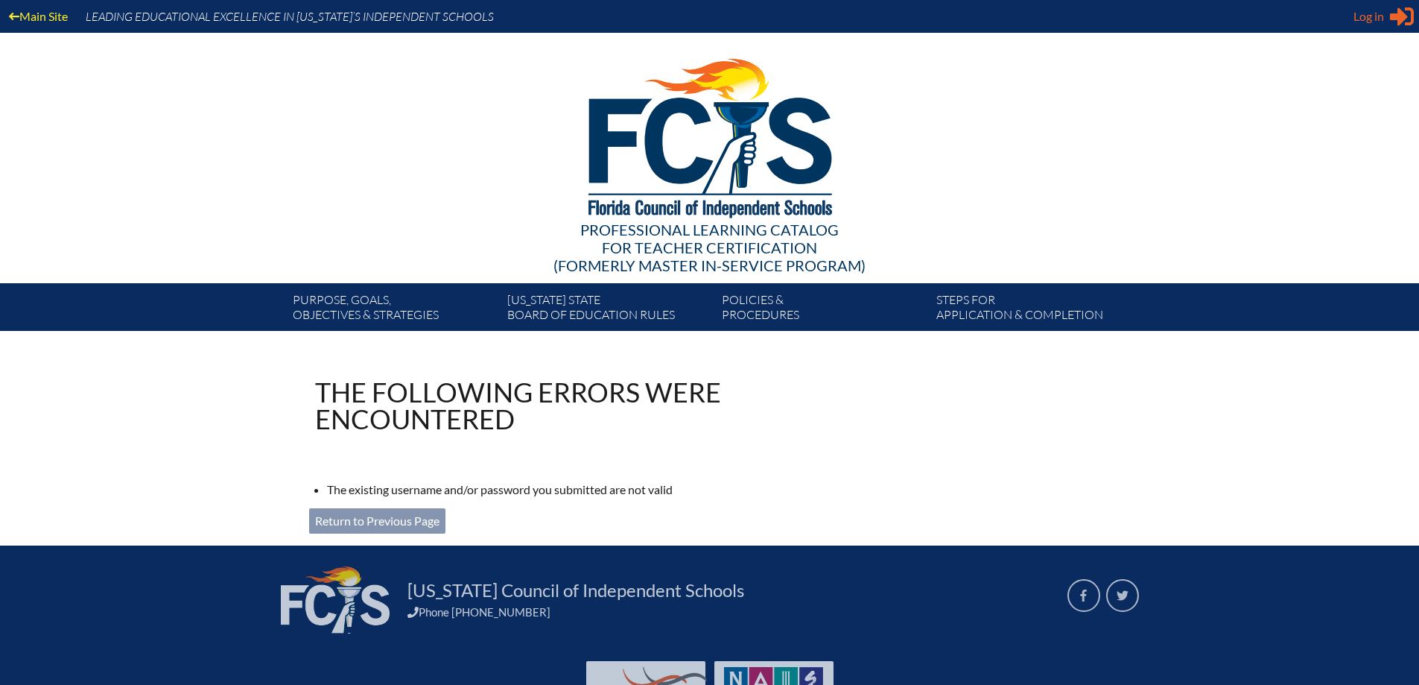
type input "[EMAIL_ADDRESS][DOMAIN_NAME]"
click at [1380, 13] on span "Log in" at bounding box center [1369, 16] width 31 height 18
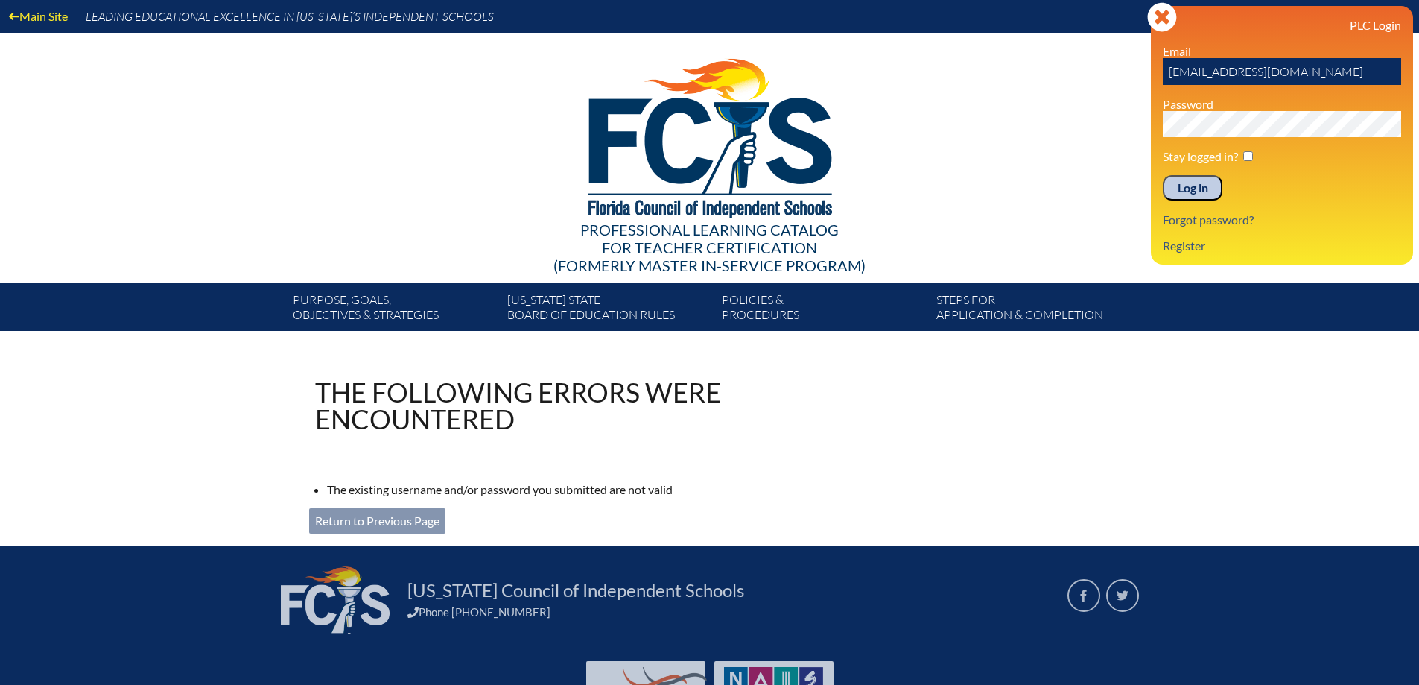
click at [1219, 75] on input "emaana@uaftampa.org" at bounding box center [1282, 71] width 238 height 27
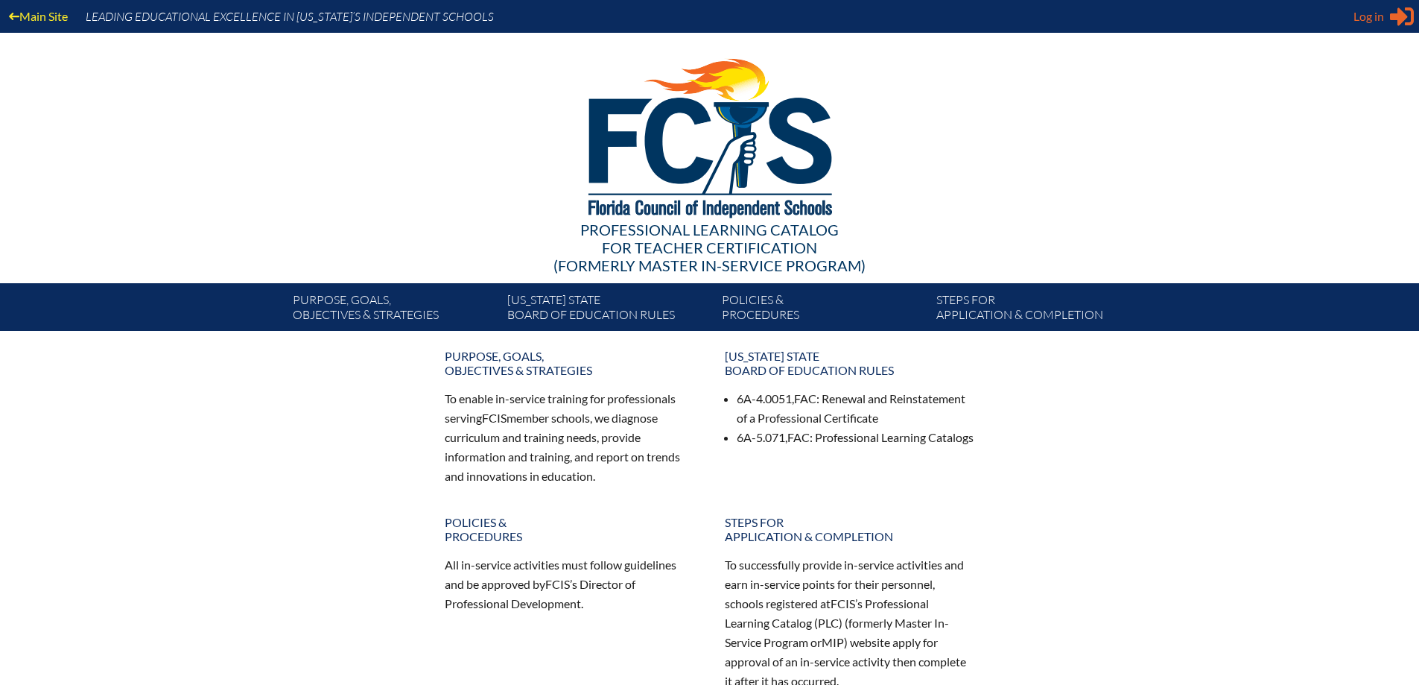
click at [1376, 14] on span "Log in" at bounding box center [1369, 16] width 31 height 18
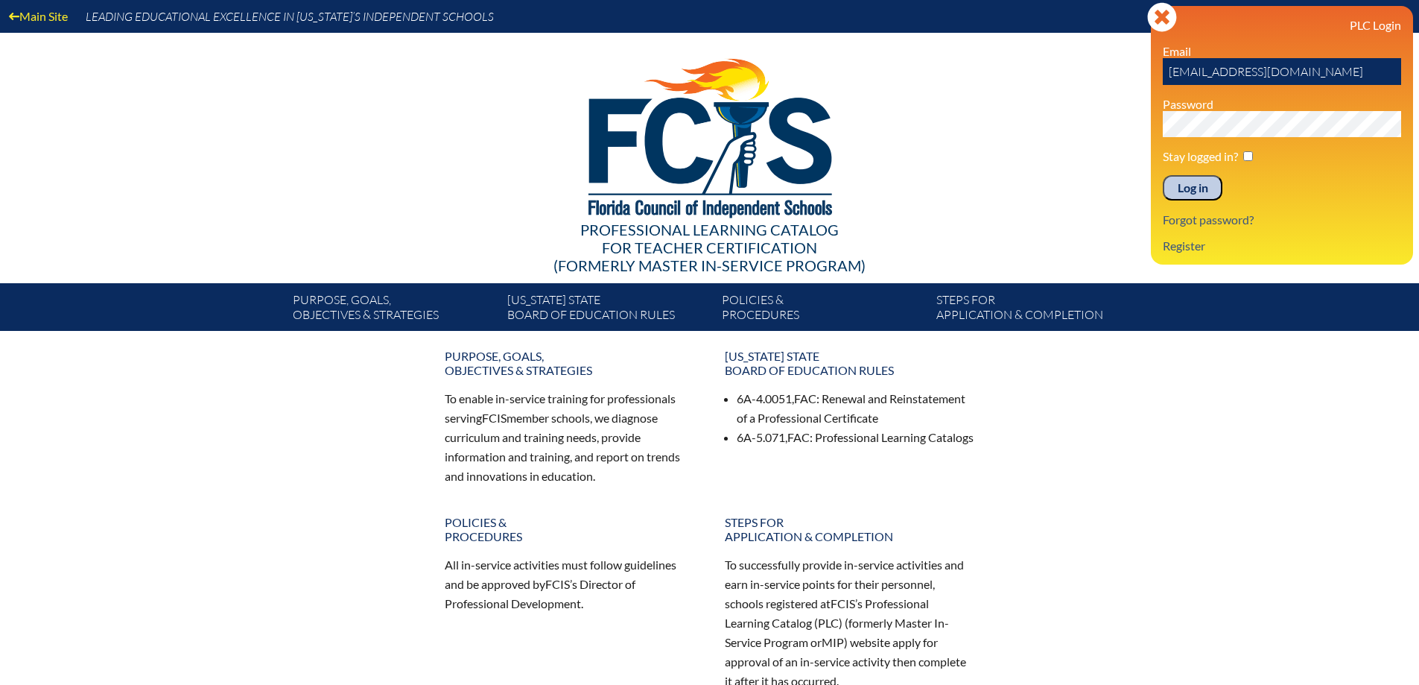
click at [1253, 72] on input "emaana@uaftampa.org" at bounding box center [1282, 71] width 238 height 27
type input "[EMAIL_ADDRESS][DOMAIN_NAME]"
click at [1204, 186] on input "Log in" at bounding box center [1193, 187] width 60 height 25
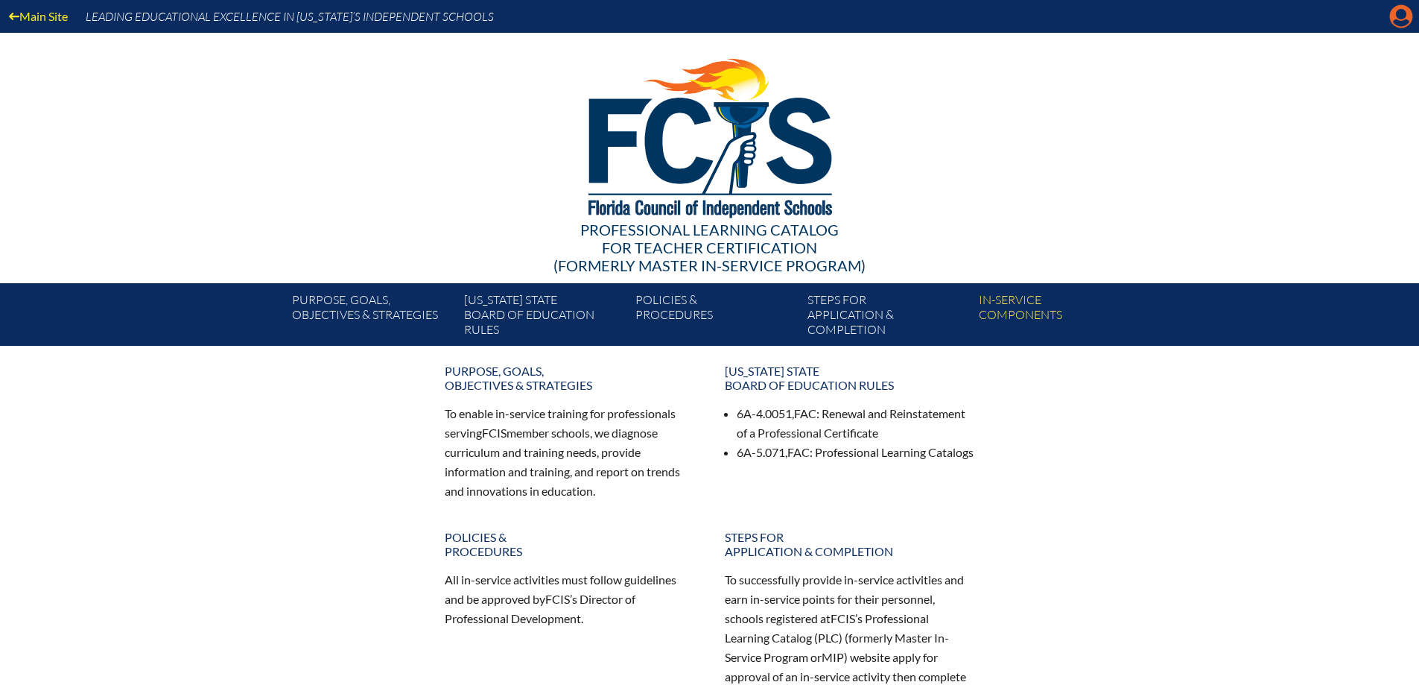
click at [1399, 11] on icon "Manage account" at bounding box center [1402, 16] width 24 height 24
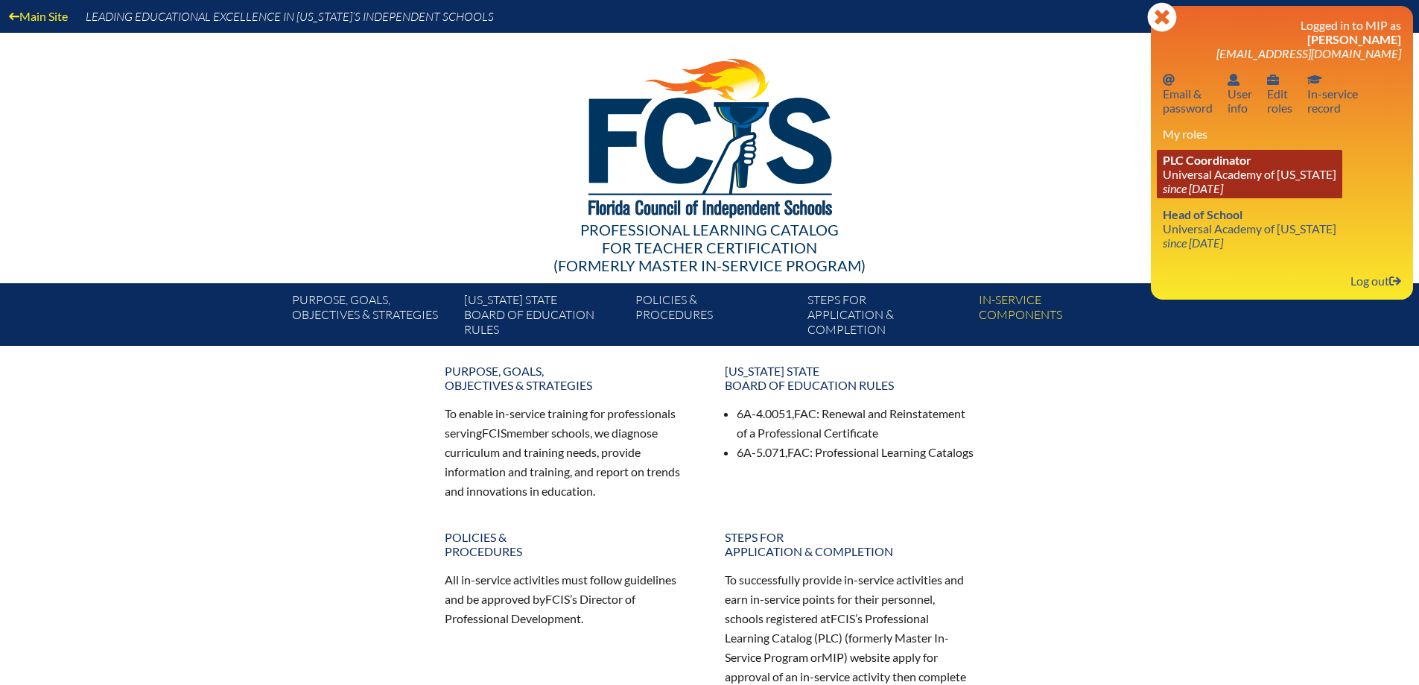
click at [1217, 179] on link "PLC Coordinator [GEOGRAPHIC_DATA][US_STATE] since [DATE]" at bounding box center [1250, 174] width 186 height 48
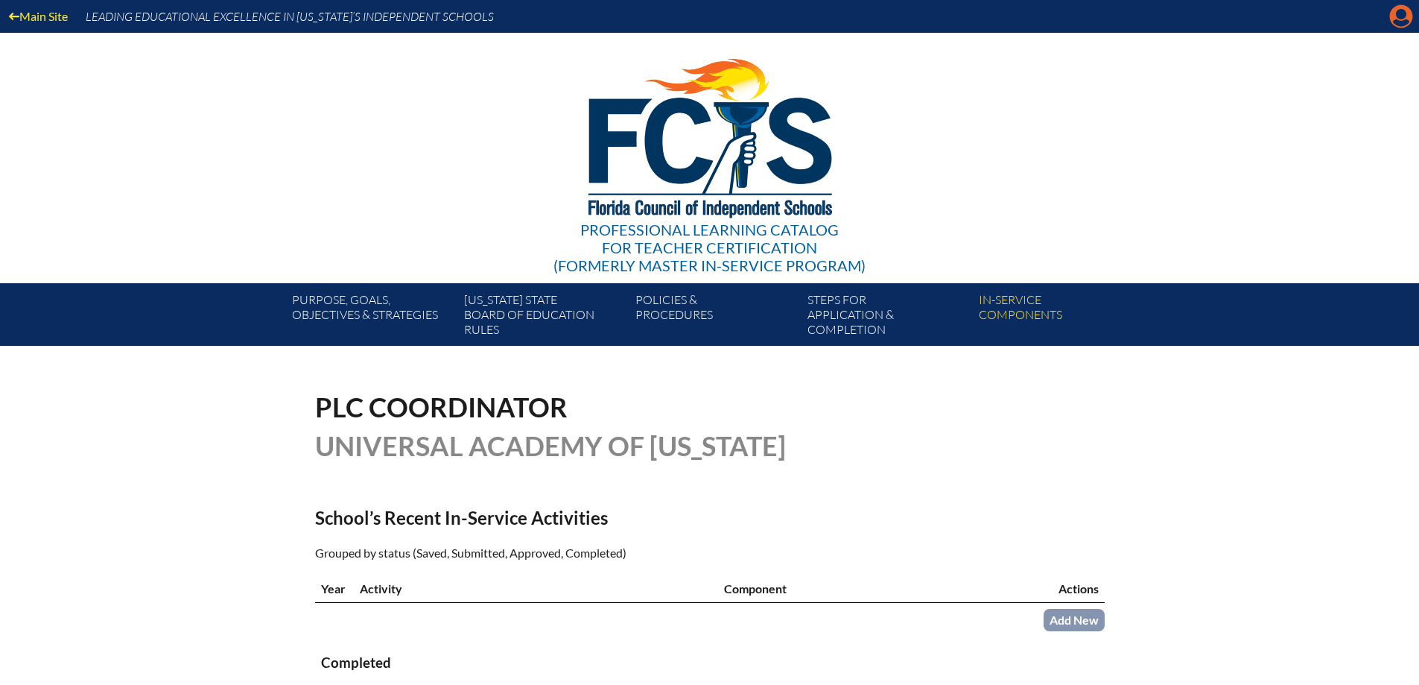
click at [1405, 19] on icon at bounding box center [1401, 16] width 23 height 23
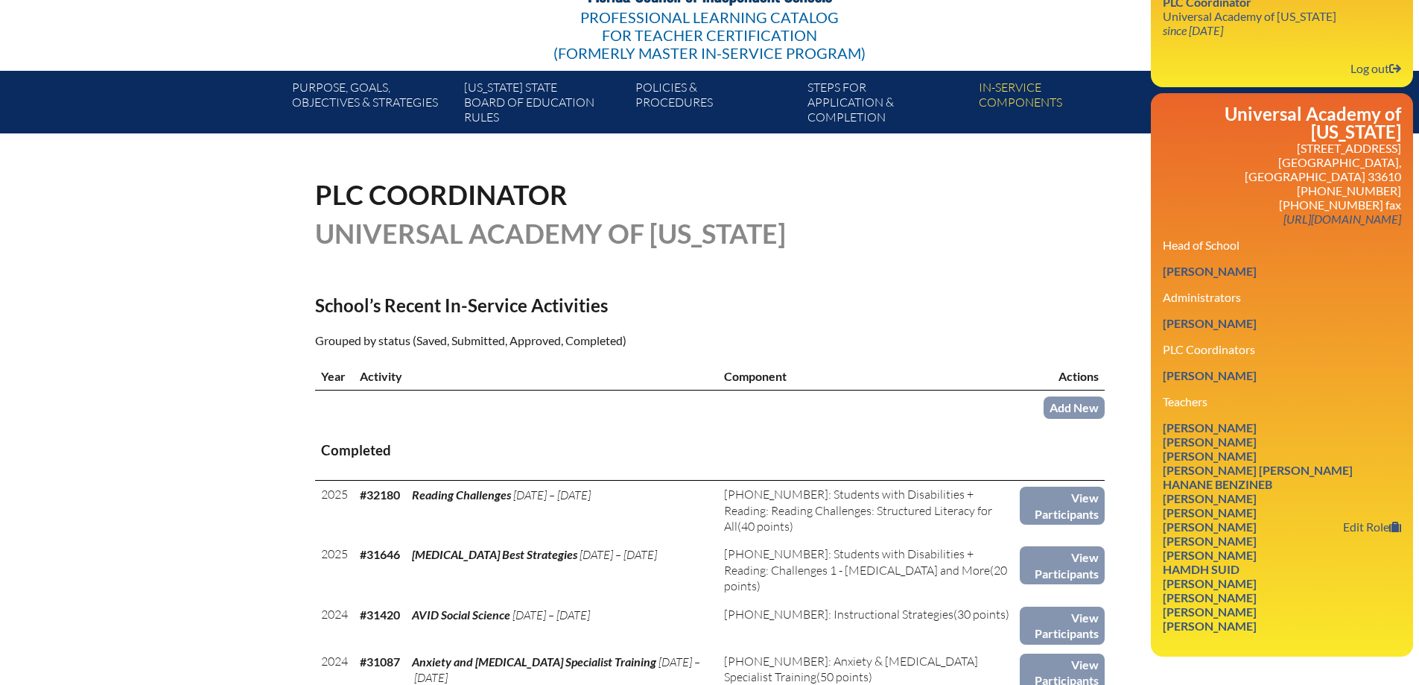
scroll to position [224, 0]
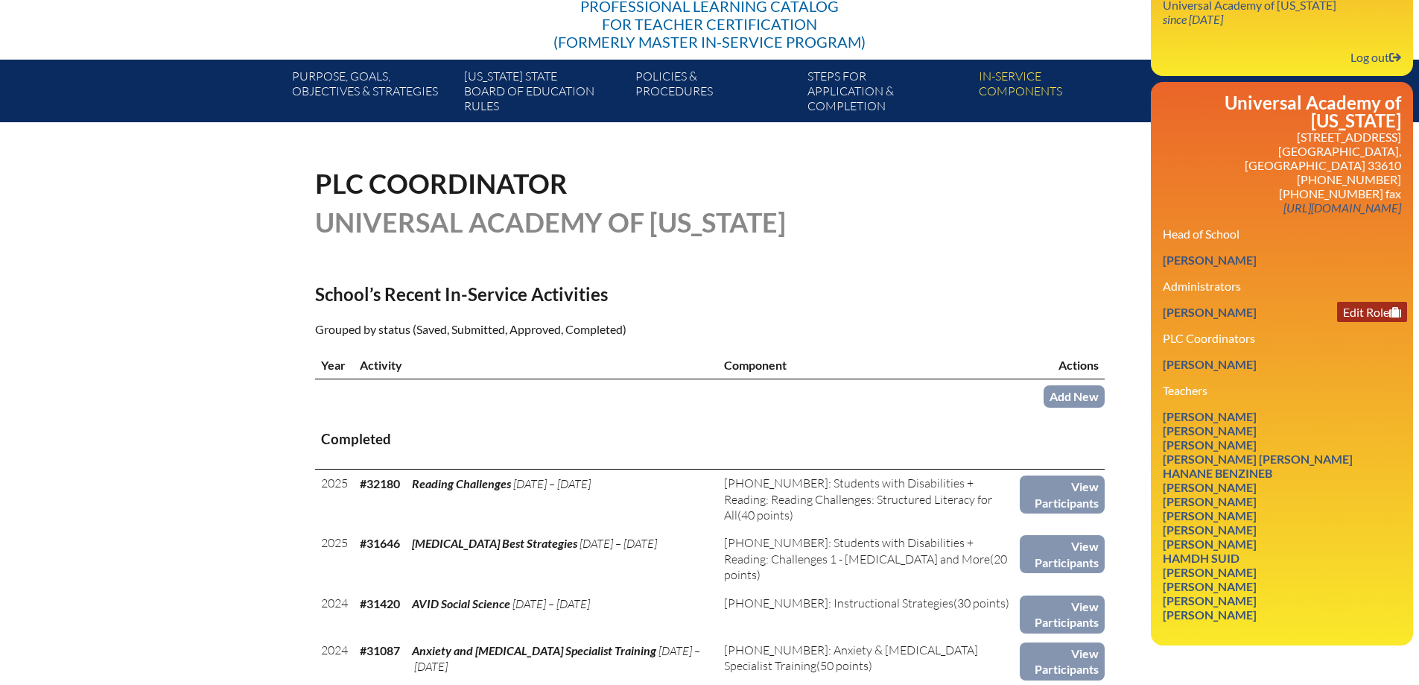
click at [1380, 302] on link "Edit Role" at bounding box center [1372, 312] width 70 height 20
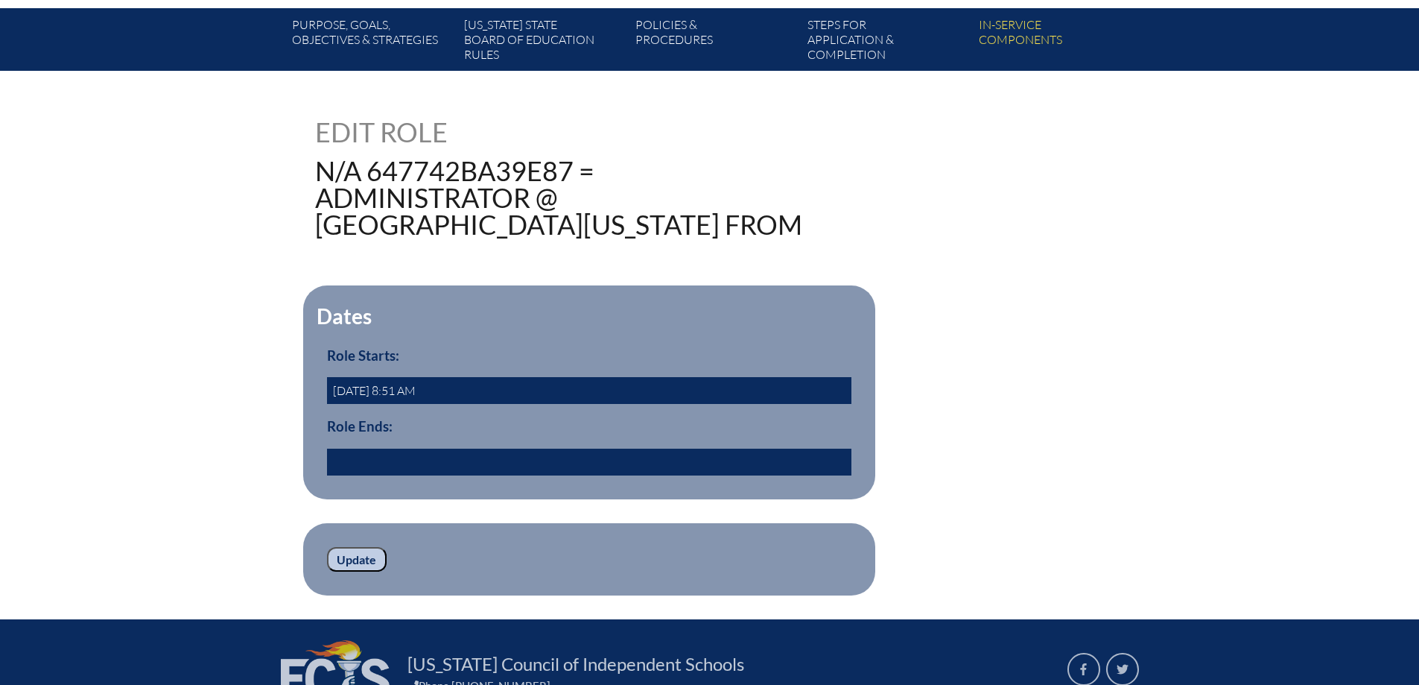
scroll to position [298, 0]
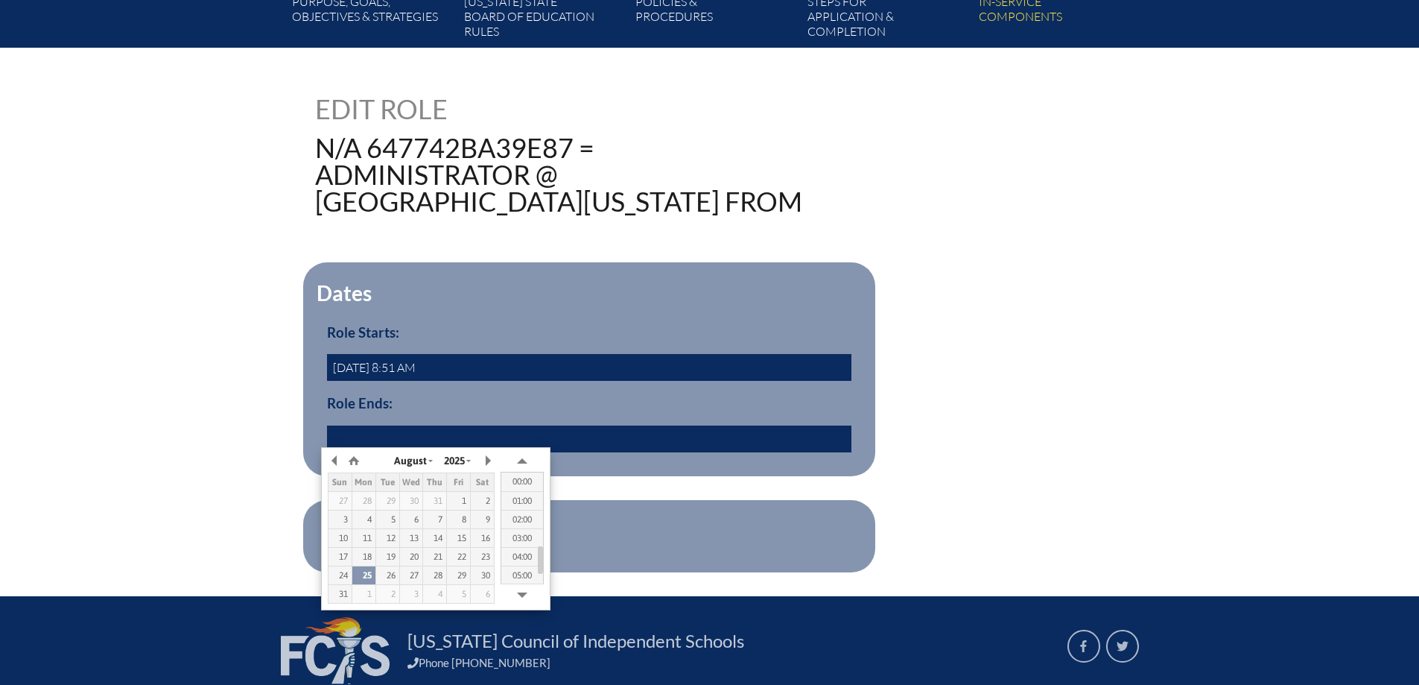
click at [370, 436] on input "text" at bounding box center [589, 438] width 525 height 27
type input "0"
type input "2023/07/31 00:00"
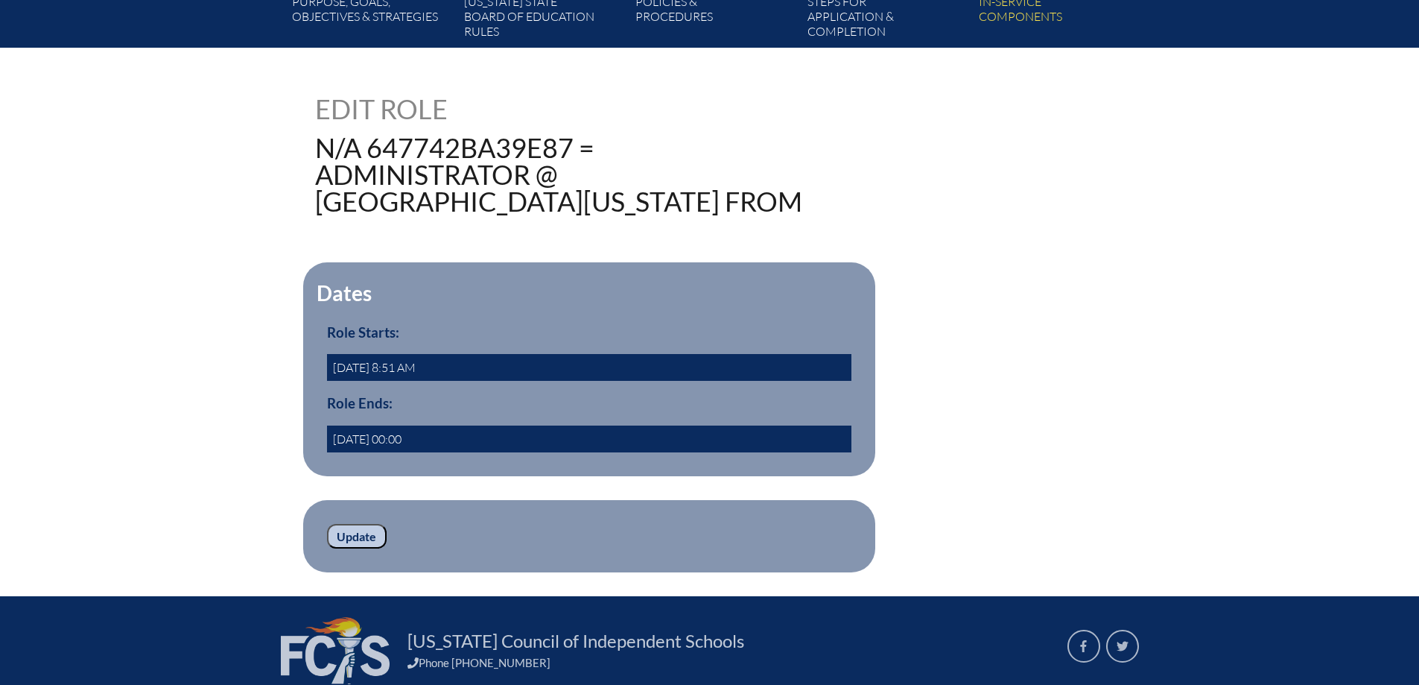
click at [343, 526] on input "Update" at bounding box center [357, 536] width 60 height 25
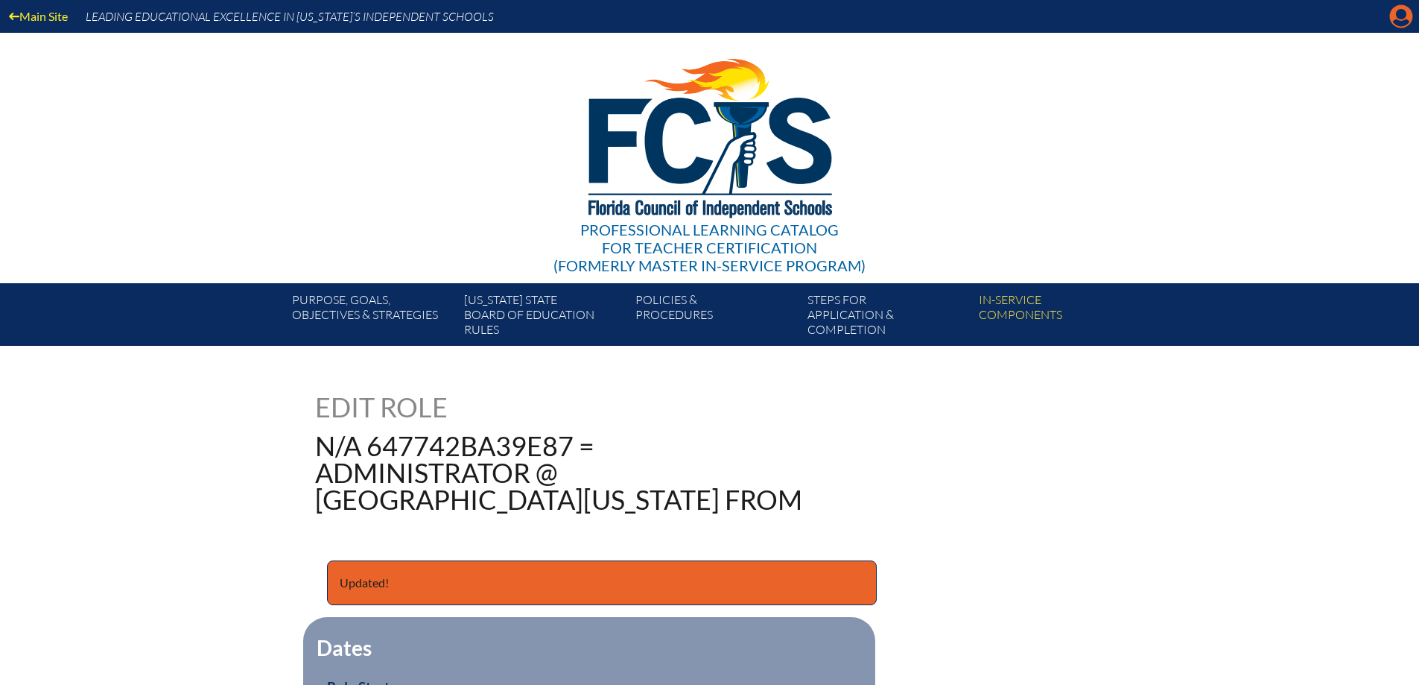
click at [1402, 15] on icon "Manage account" at bounding box center [1402, 16] width 24 height 24
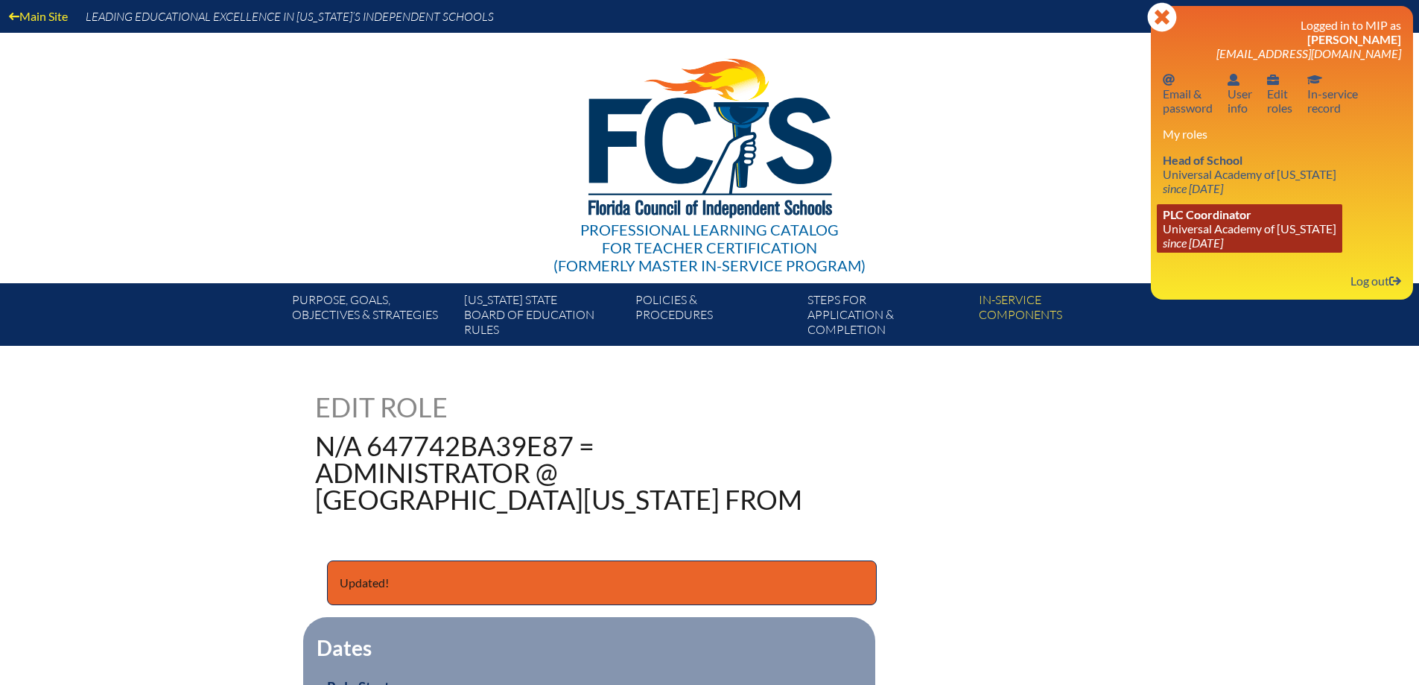
click at [1240, 212] on span "PLC Coordinator" at bounding box center [1207, 214] width 89 height 14
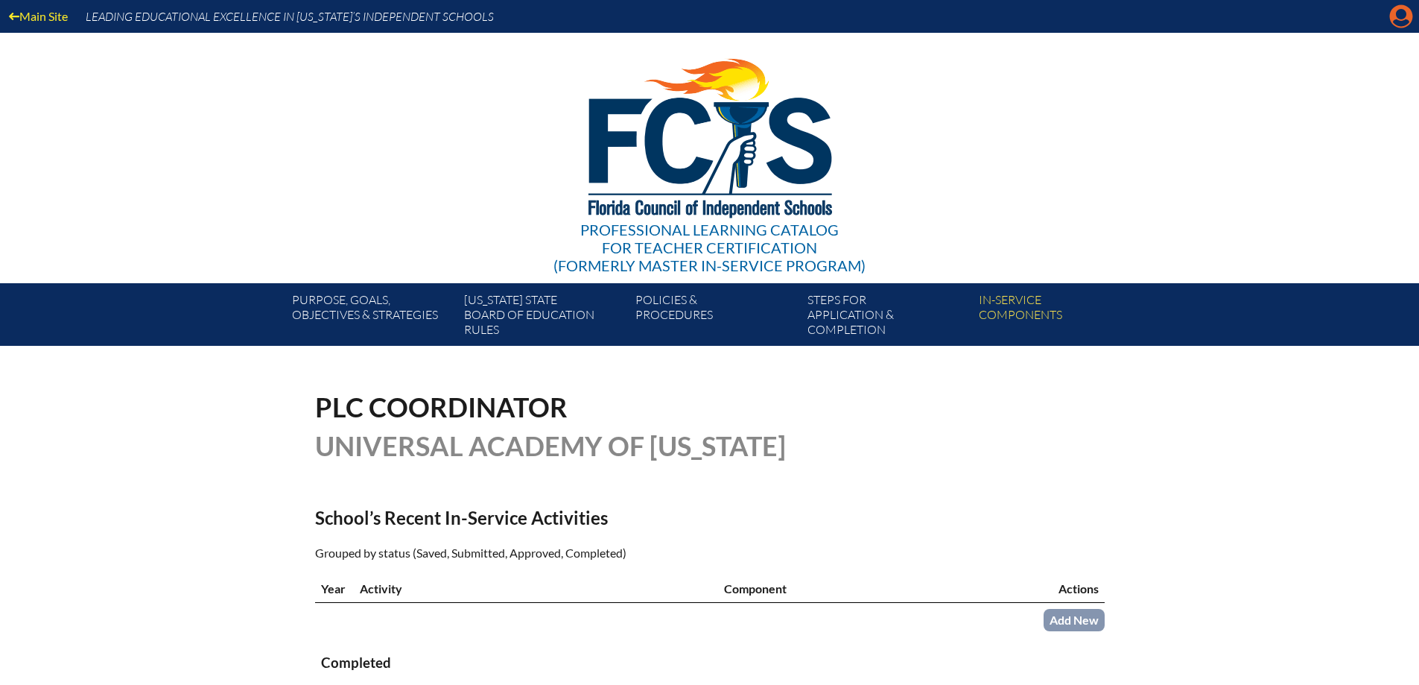
click at [1396, 17] on icon at bounding box center [1401, 16] width 23 height 23
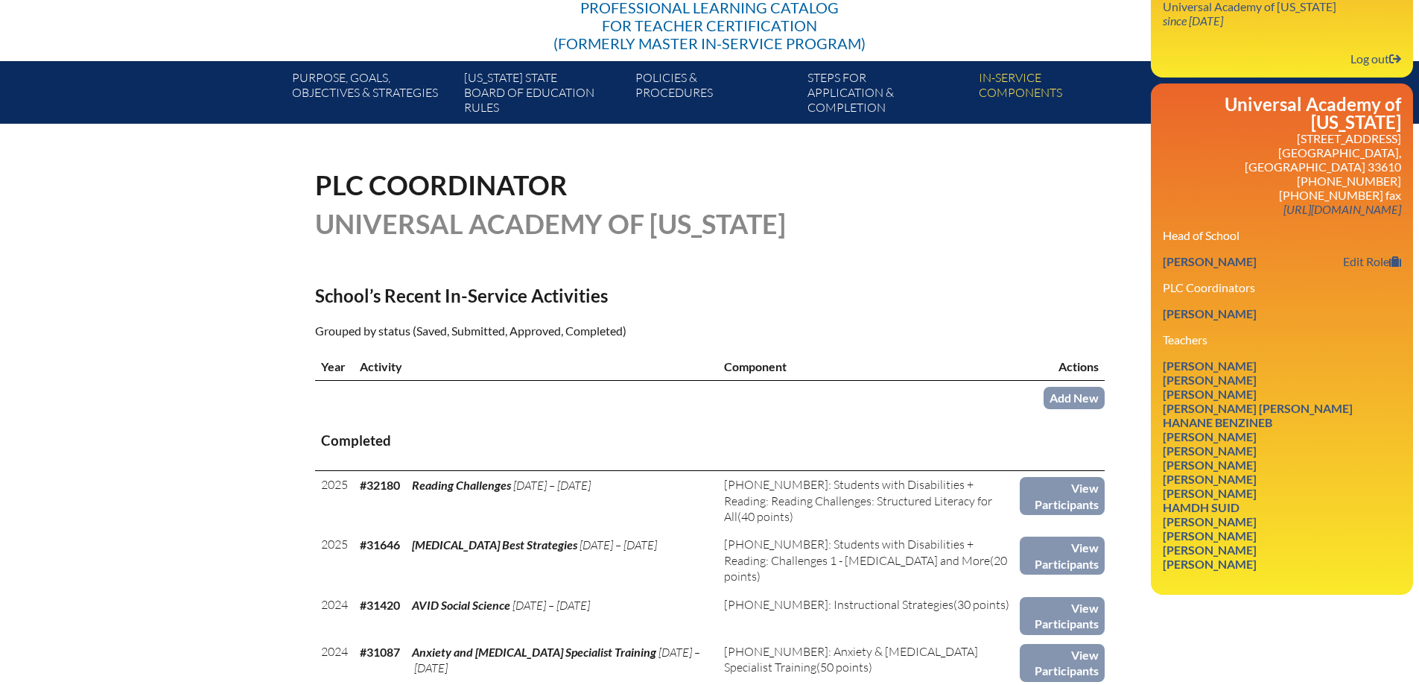
scroll to position [224, 0]
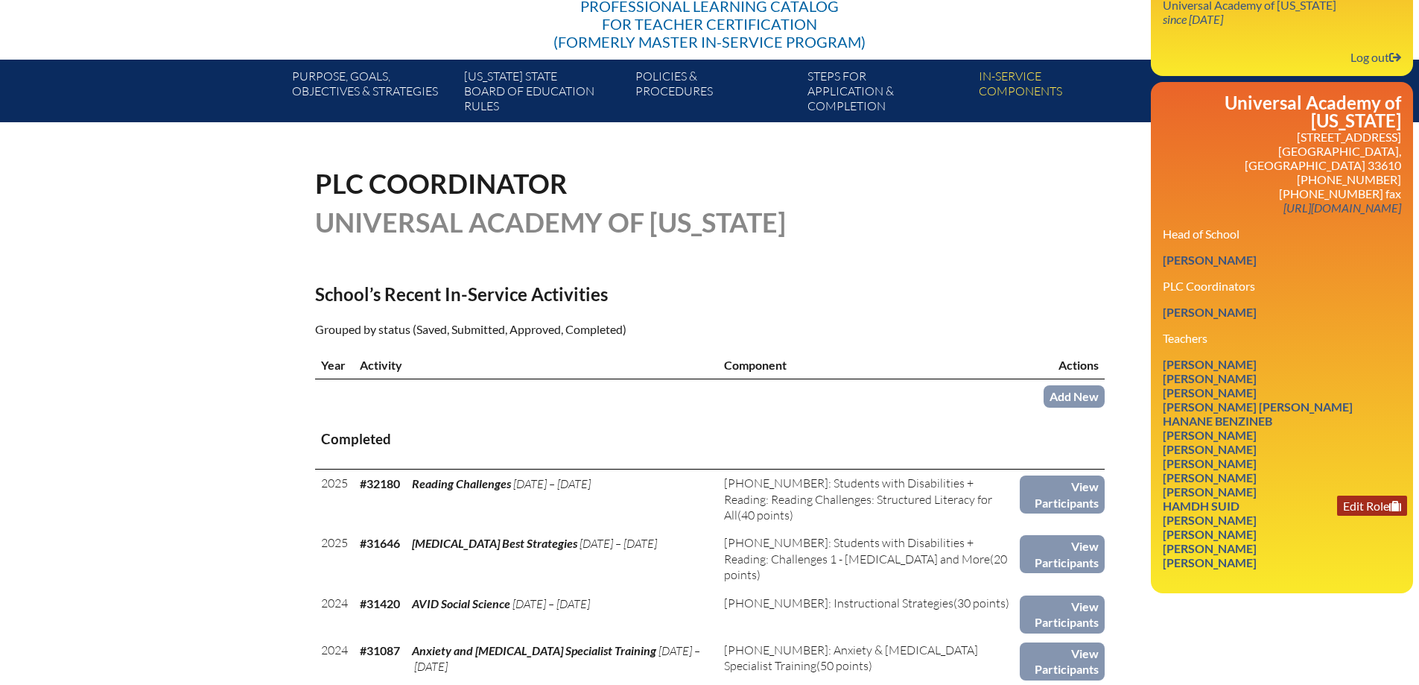
click at [1384, 495] on link "Edit Role" at bounding box center [1372, 505] width 70 height 20
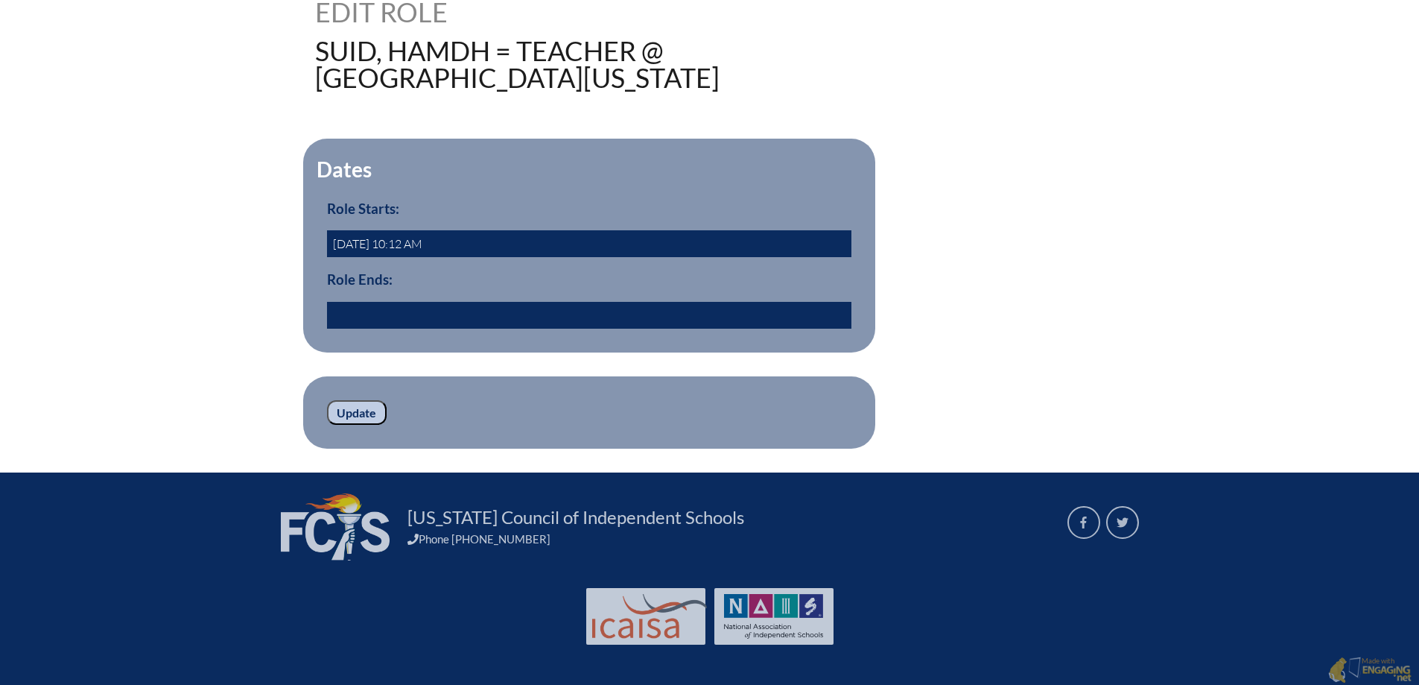
scroll to position [22, 0]
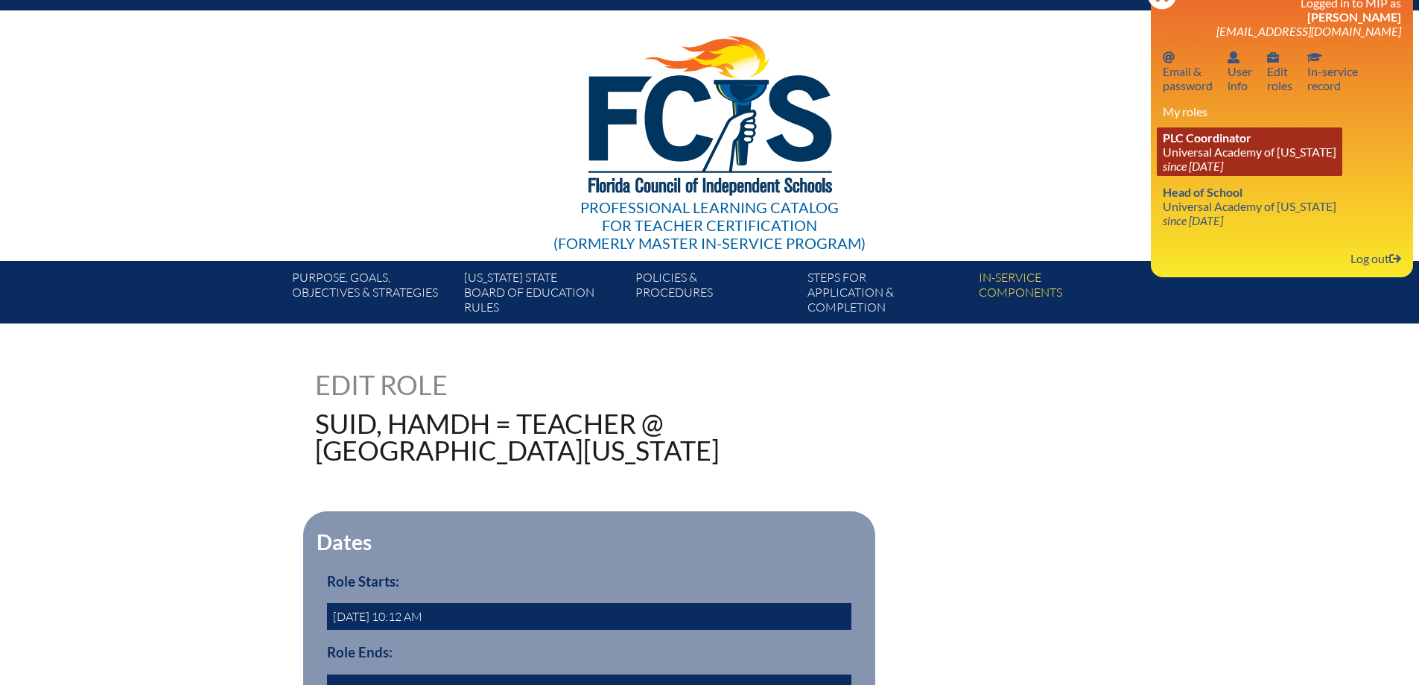
click at [1264, 149] on link "PLC Coordinator Universal Academy of Florida since 2019 Feb 18" at bounding box center [1250, 151] width 186 height 48
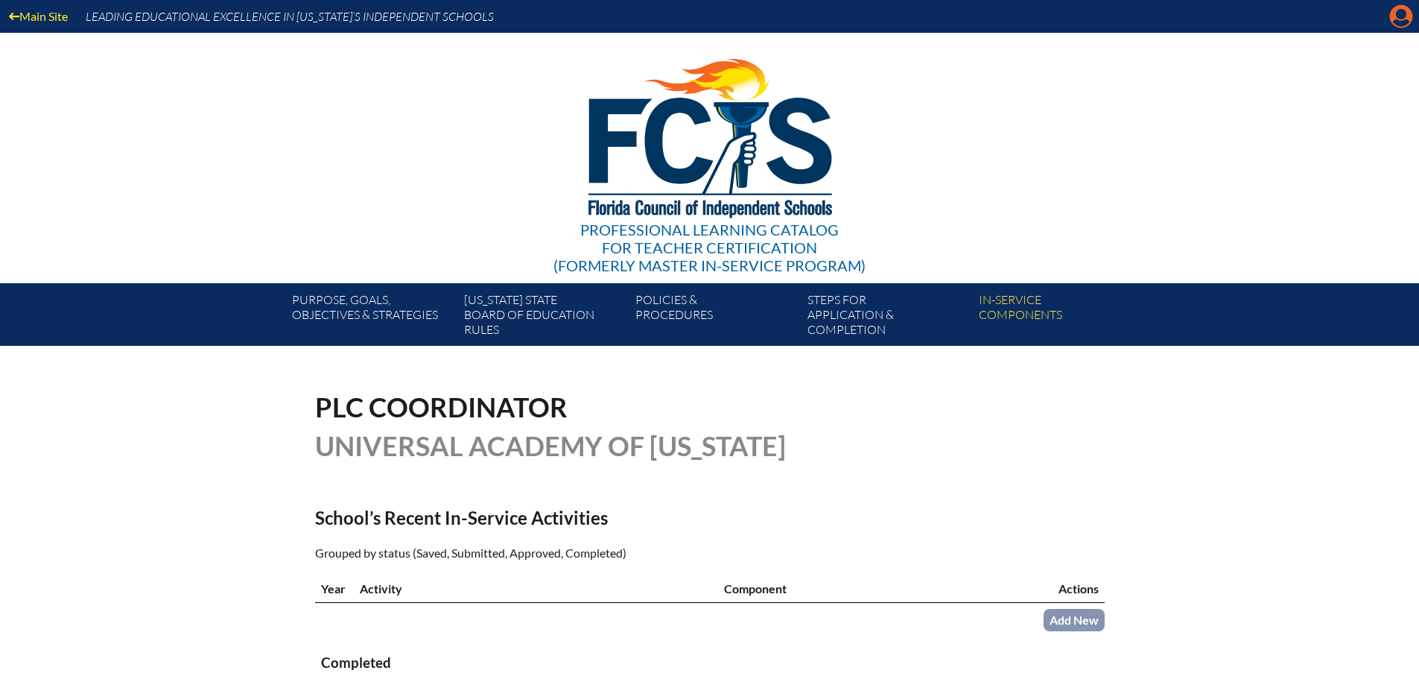
click at [1393, 22] on icon at bounding box center [1401, 16] width 23 height 23
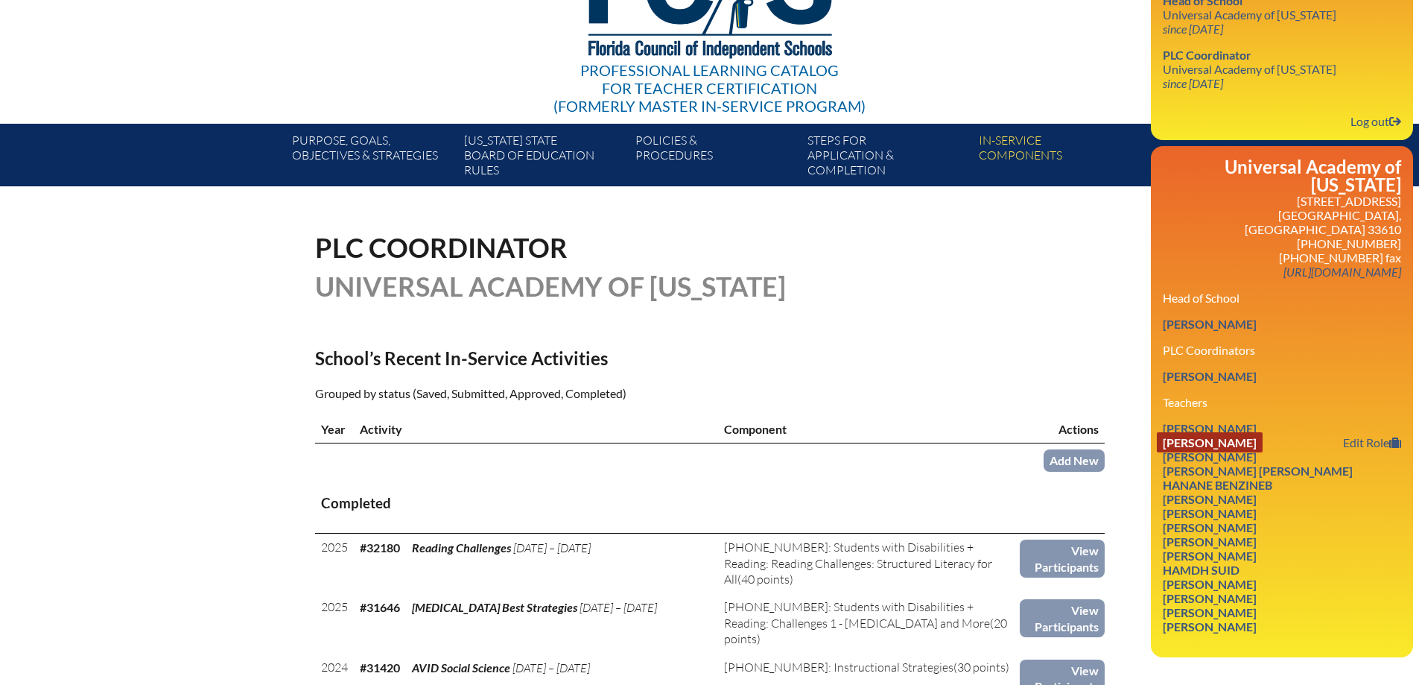
scroll to position [224, 0]
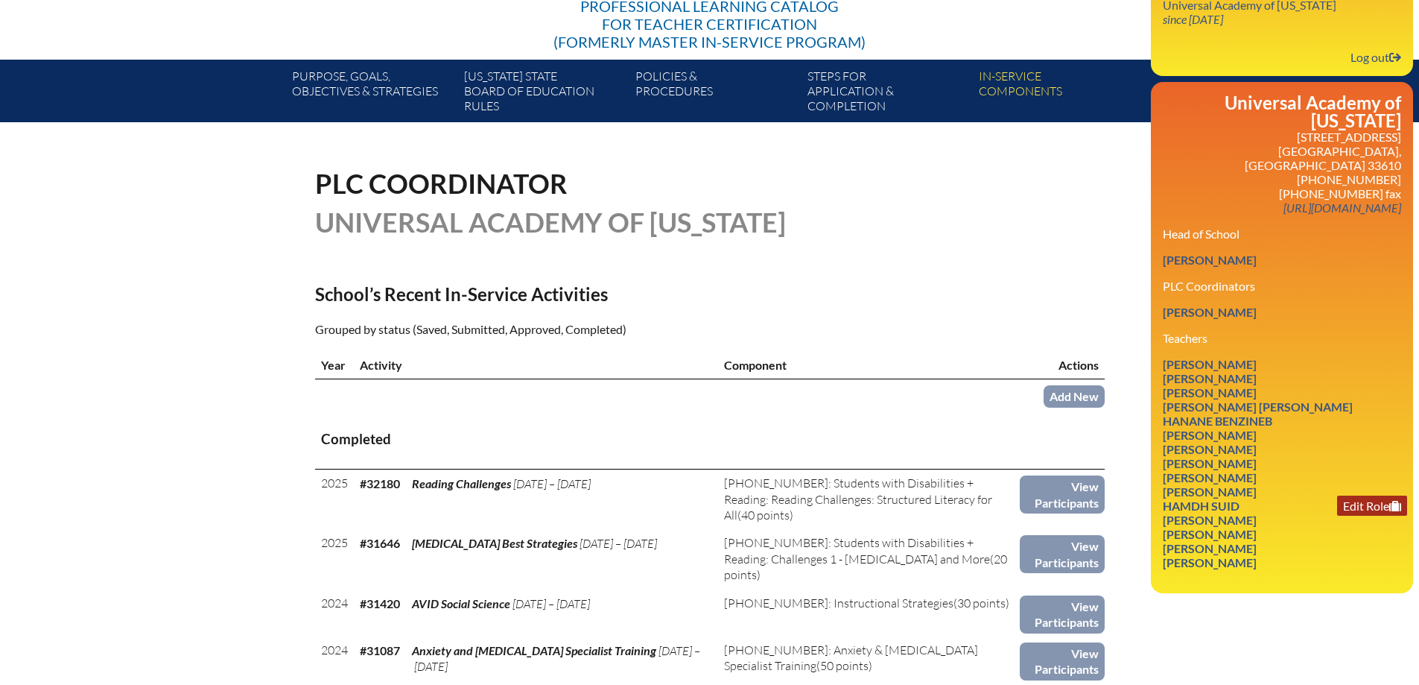
click at [1338, 495] on link "Edit Role" at bounding box center [1372, 505] width 70 height 20
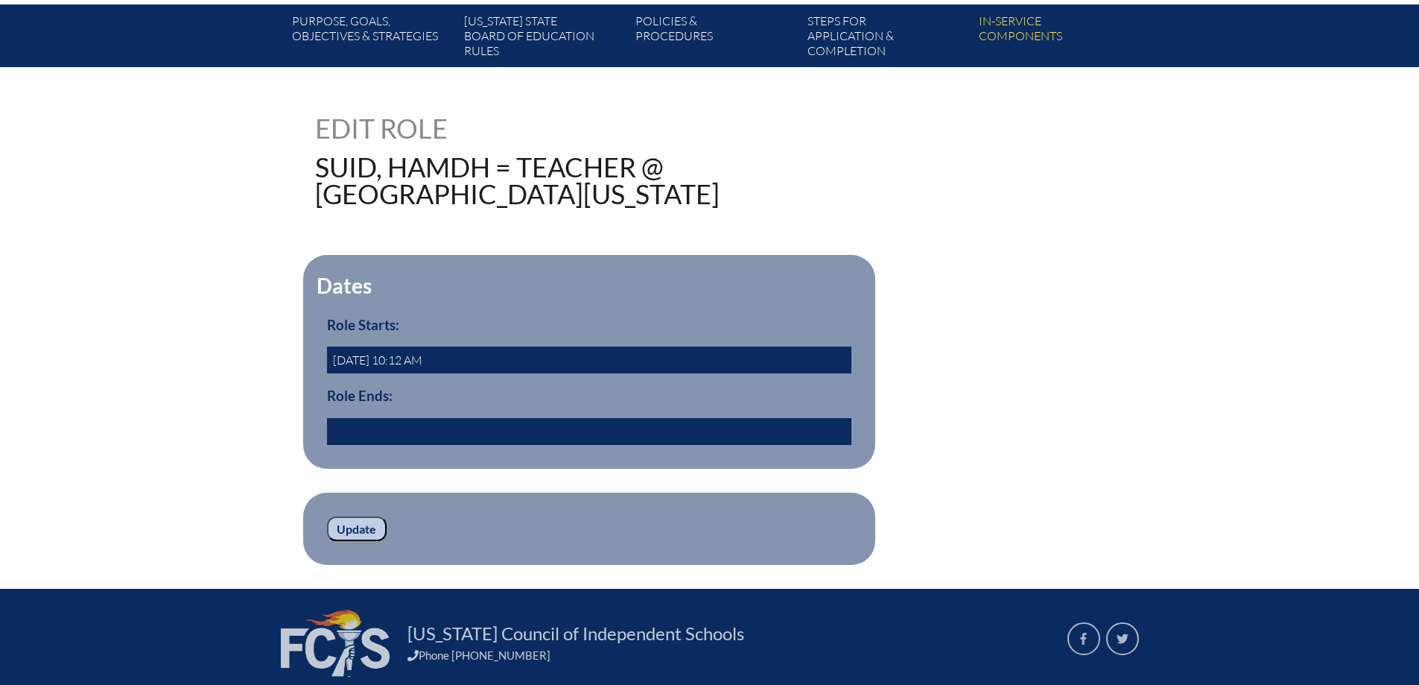
scroll to position [298, 0]
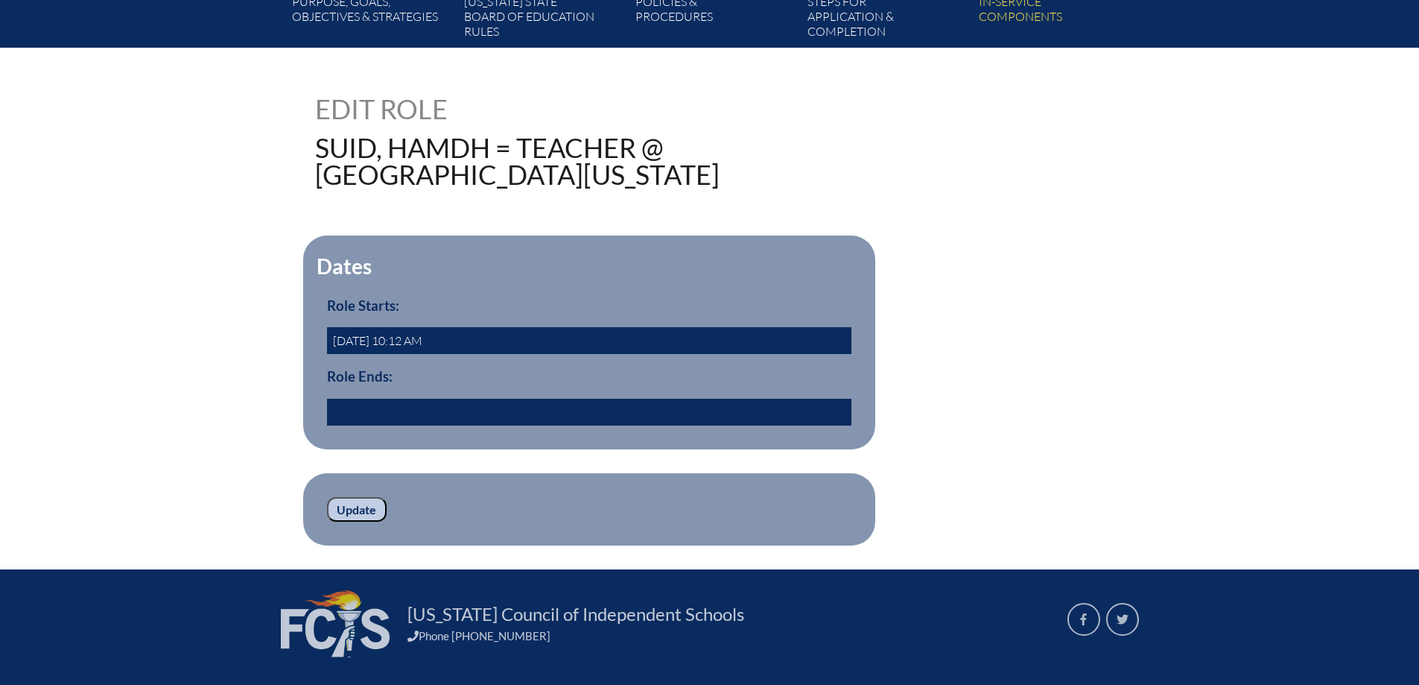
click at [354, 409] on input "text" at bounding box center [589, 412] width 525 height 27
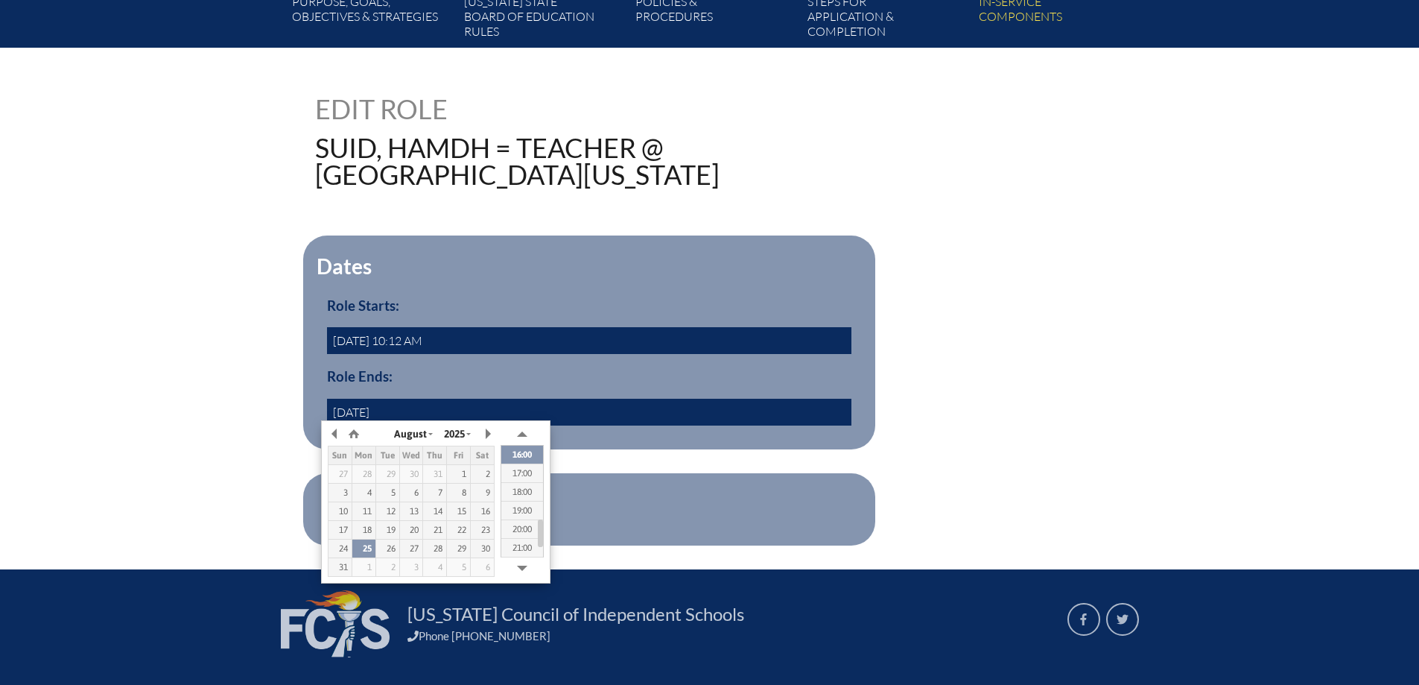
type input "2023/07/31 00:00"
click at [1064, 409] on div "Dates Role Starts: 2007-08-01 10:12 AM Role Ends: 2023/07/31 00:00 yes" at bounding box center [710, 342] width 790 height 214
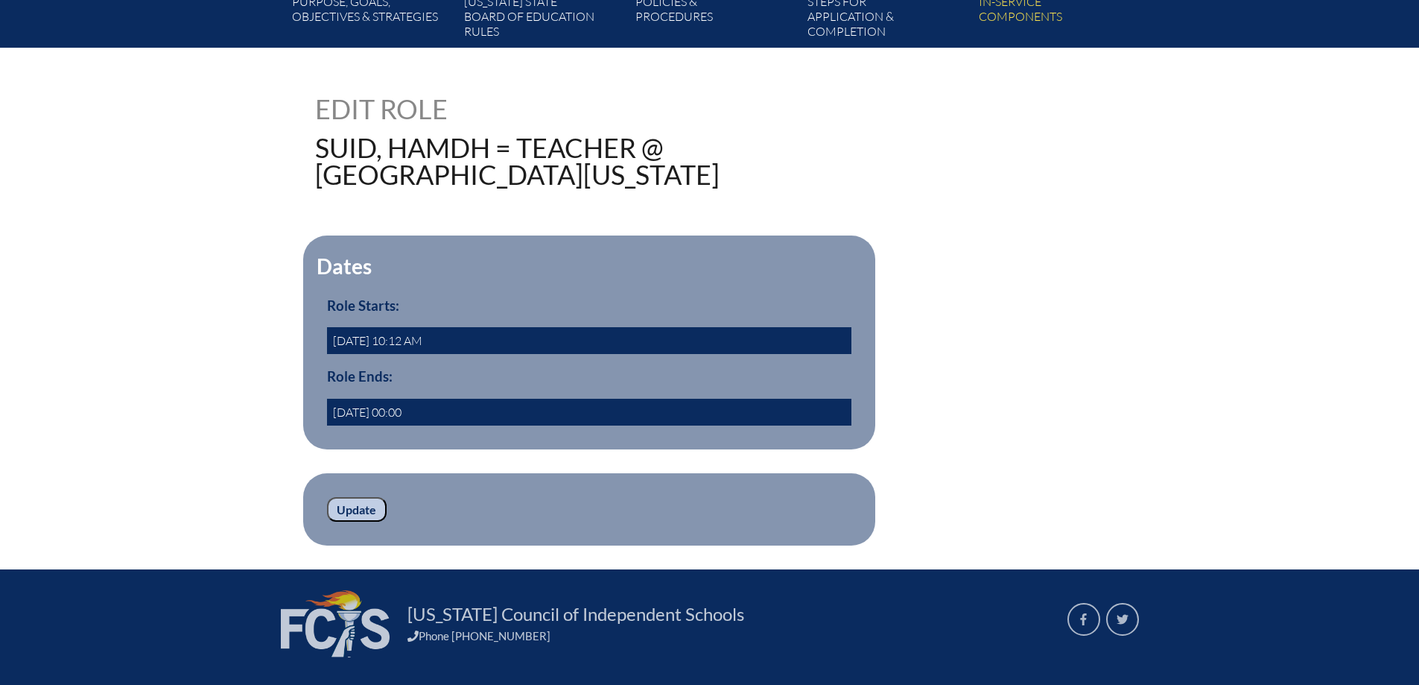
click at [361, 499] on input "Update" at bounding box center [357, 509] width 60 height 25
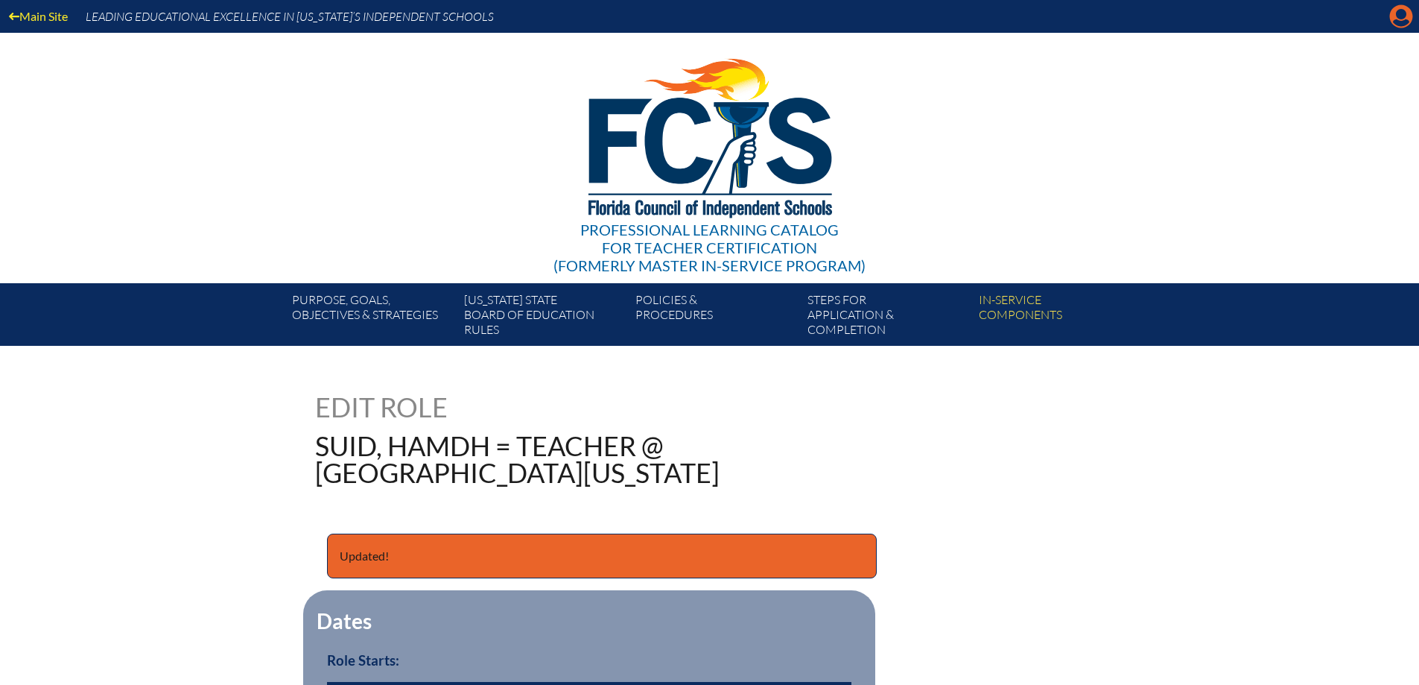
click at [1399, 22] on icon "Manage account" at bounding box center [1402, 16] width 24 height 24
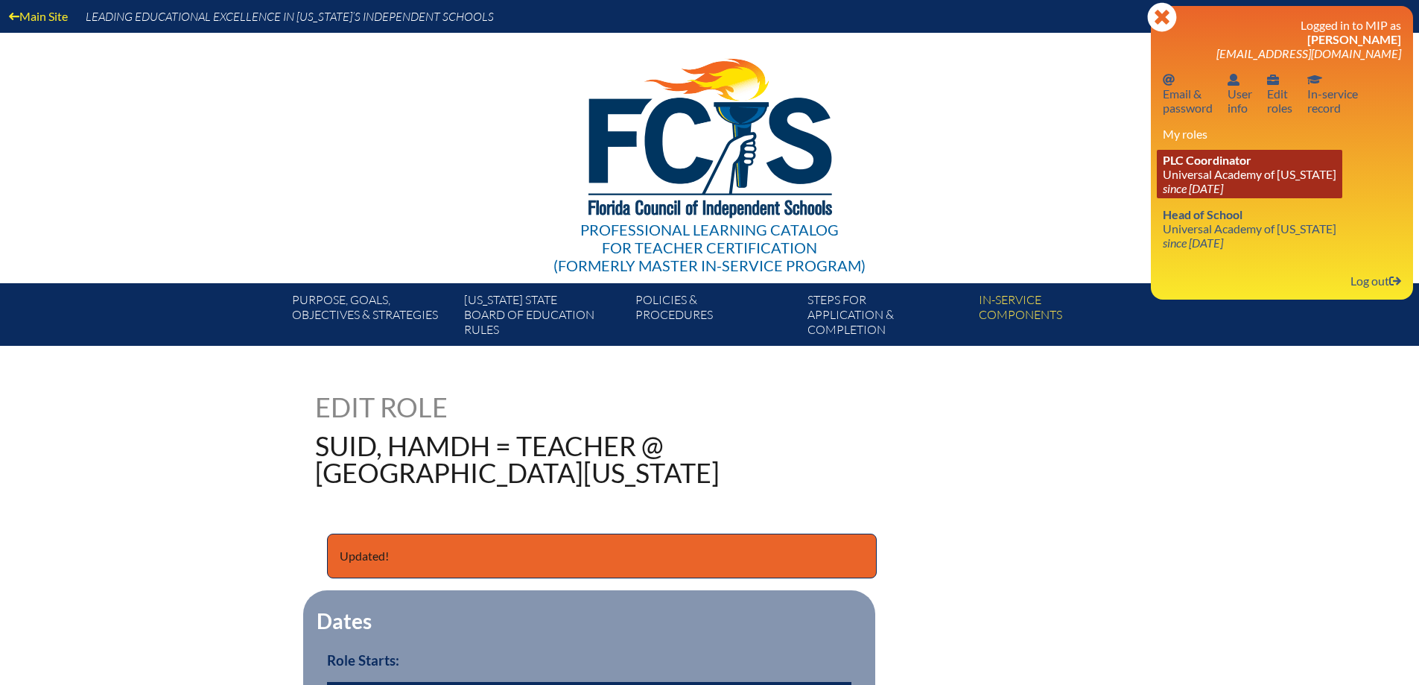
click at [1261, 194] on link "PLC Coordinator Universal Academy of Florida since 2019 Feb 18" at bounding box center [1250, 174] width 186 height 48
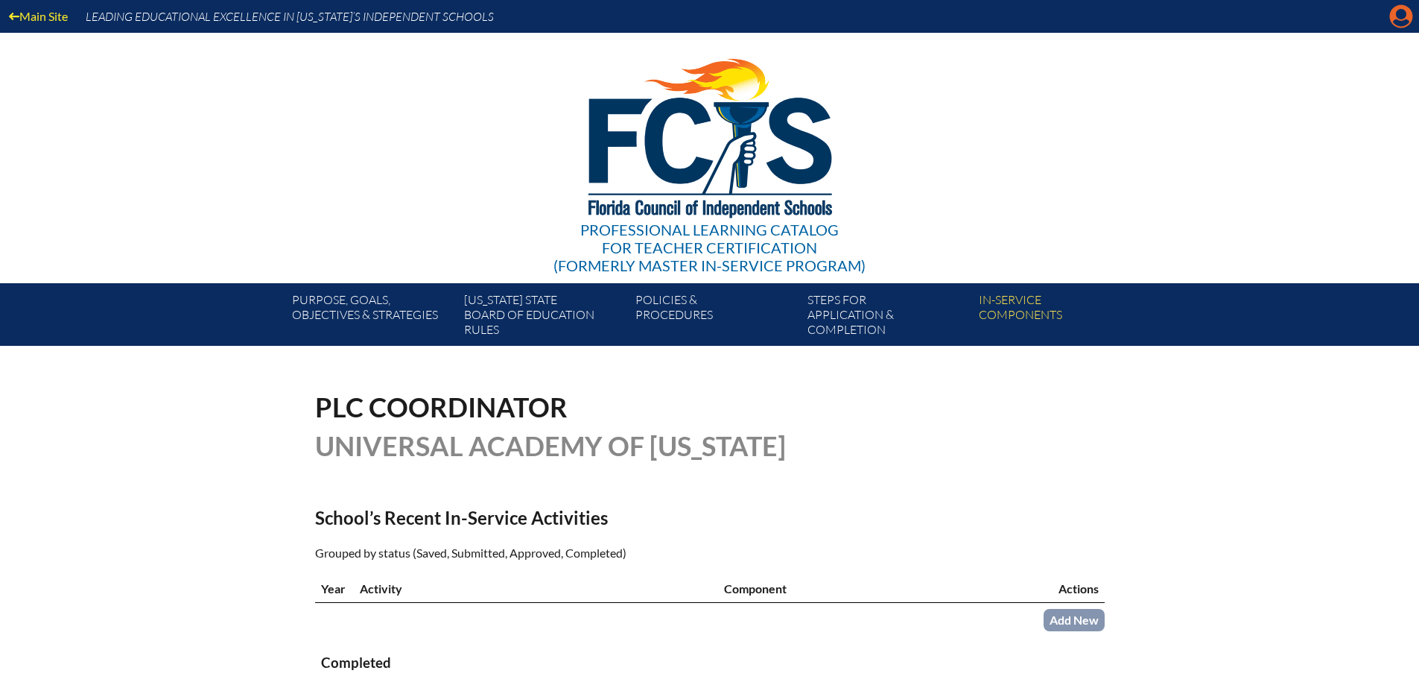
click at [1398, 24] on icon "Manage account" at bounding box center [1402, 16] width 24 height 24
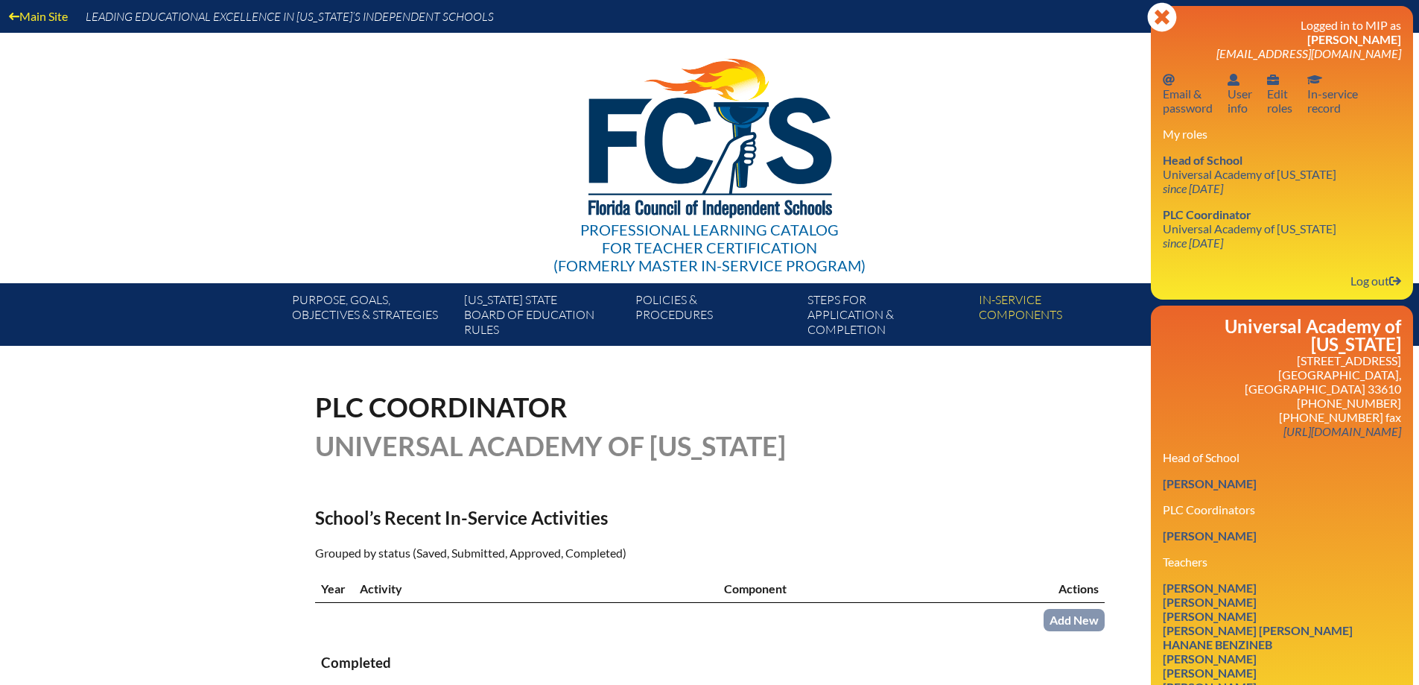
scroll to position [224, 0]
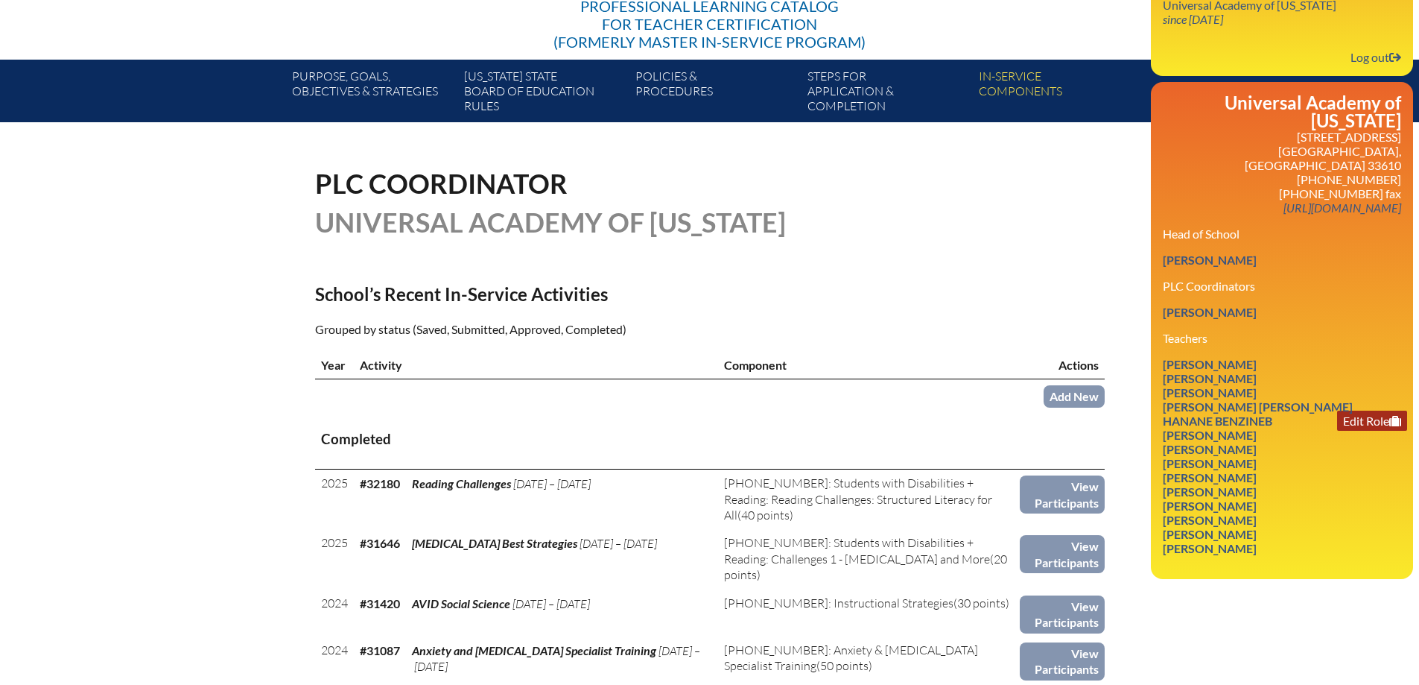
click at [1358, 411] on link "Edit Role" at bounding box center [1372, 421] width 70 height 20
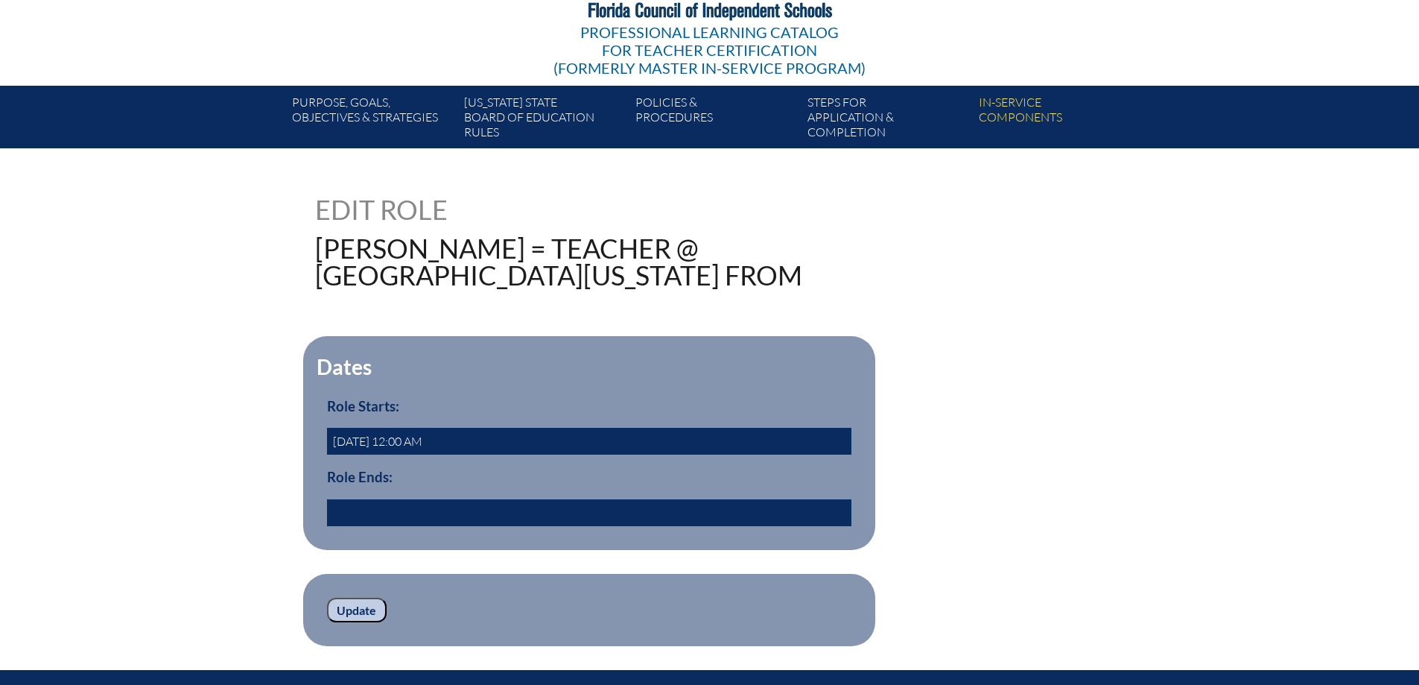
scroll to position [224, 0]
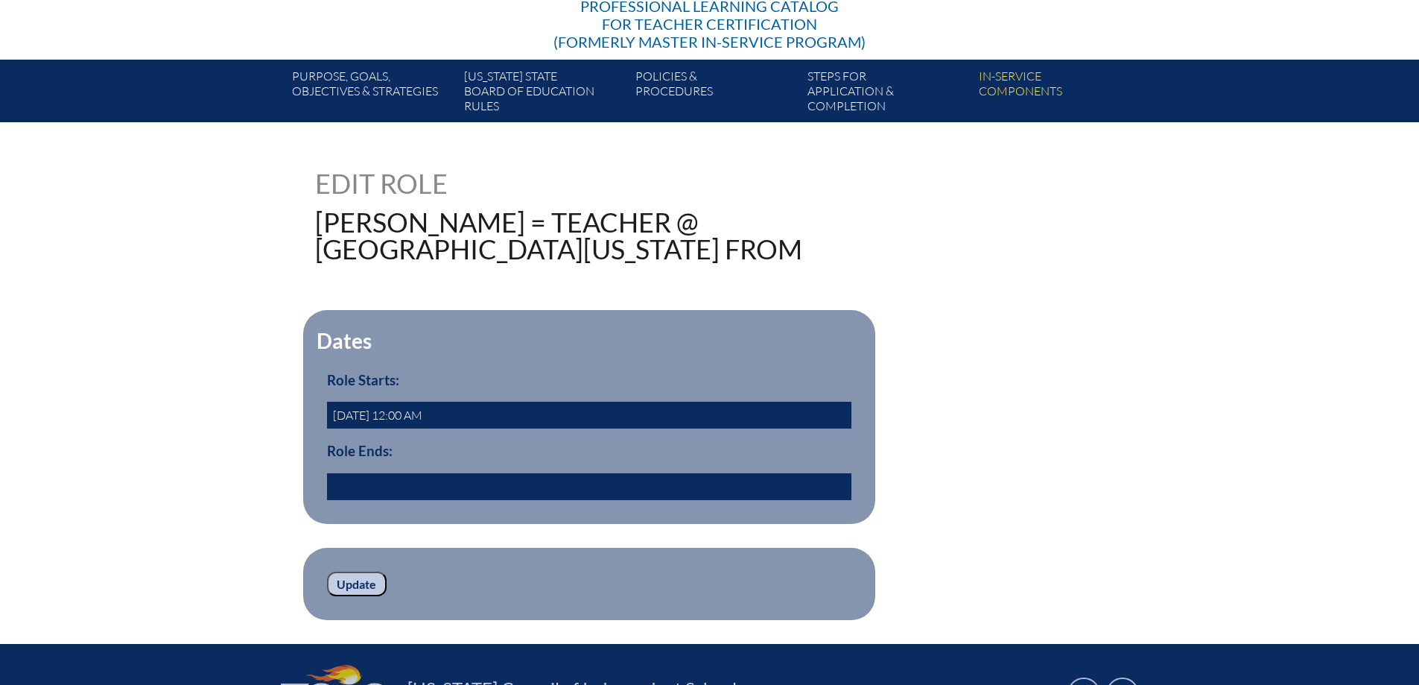
click at [381, 500] on input "text" at bounding box center [589, 486] width 525 height 27
click at [361, 500] on input "2023-07-31" at bounding box center [589, 486] width 525 height 27
type input "2022/07/31 00:00"
click at [358, 597] on input "Update" at bounding box center [357, 583] width 60 height 25
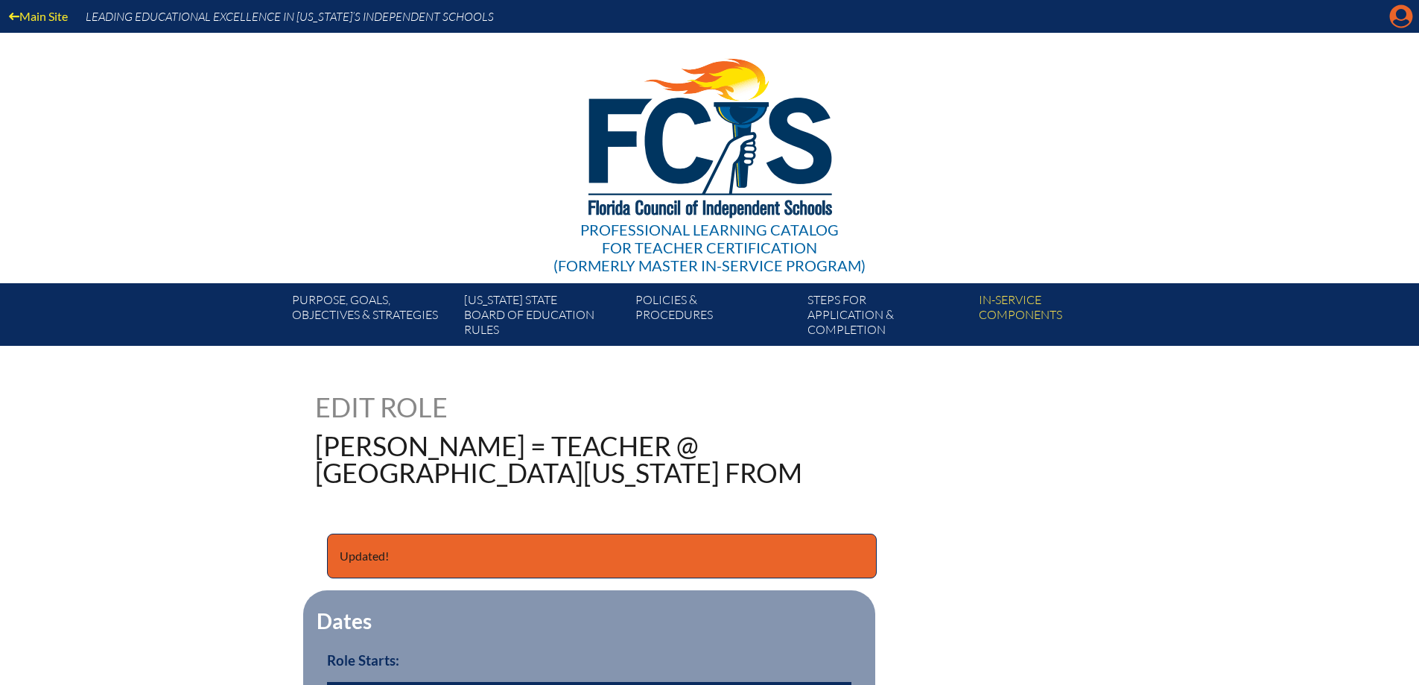
click at [1402, 19] on icon at bounding box center [1401, 16] width 23 height 23
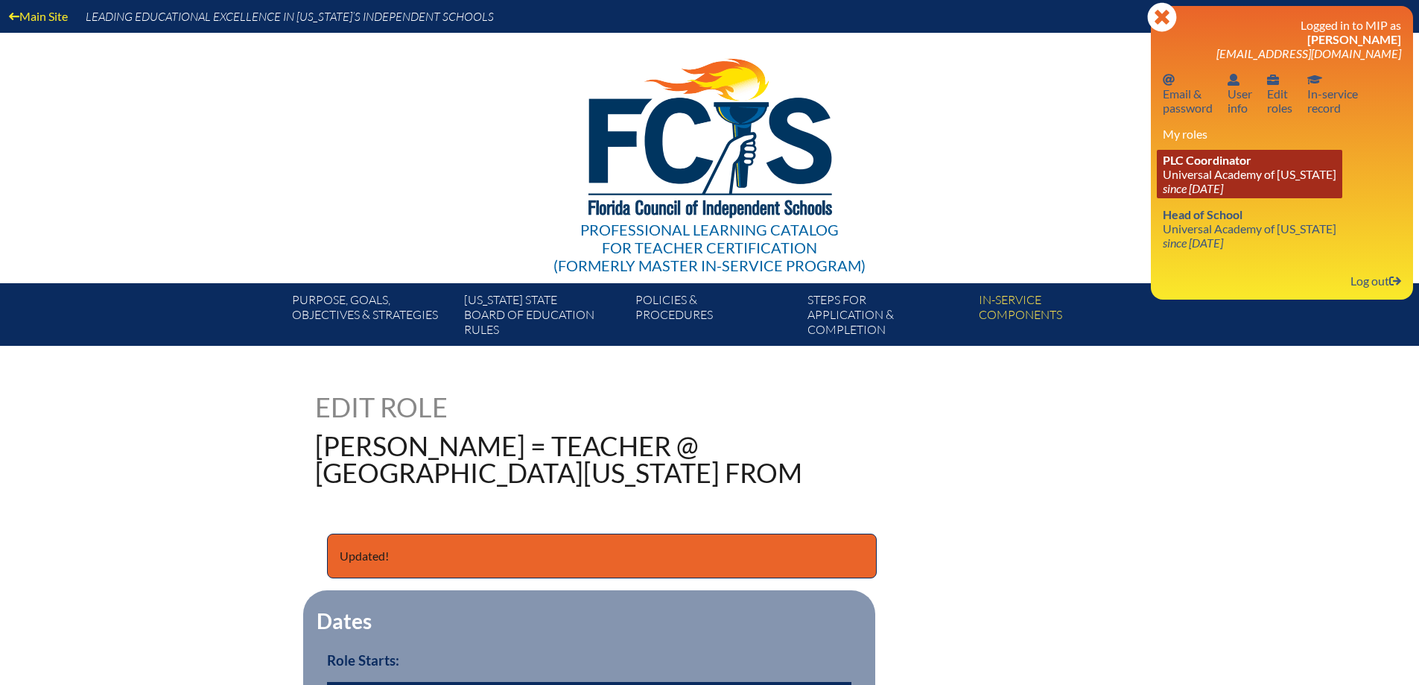
click at [1225, 174] on link "PLC Coordinator Universal Academy of Florida since 2019 Feb 18" at bounding box center [1250, 174] width 186 height 48
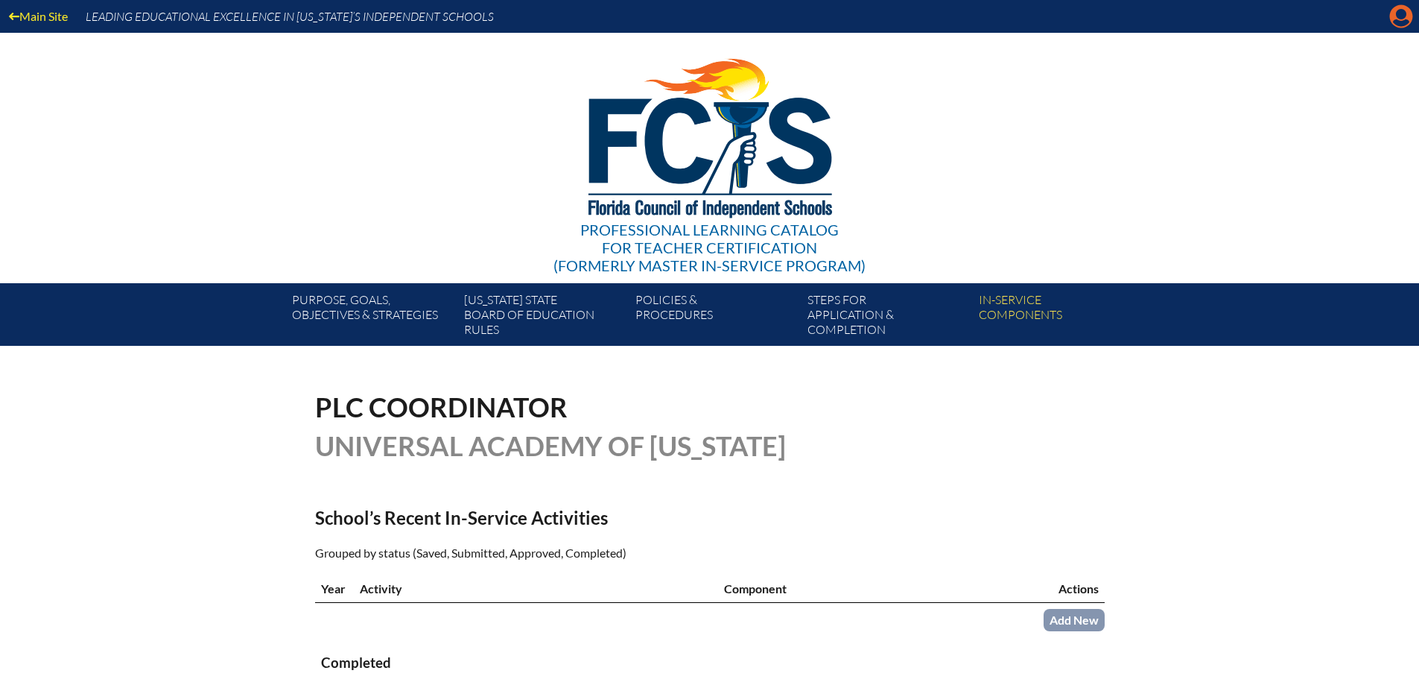
click at [1399, 27] on icon at bounding box center [1401, 16] width 23 height 23
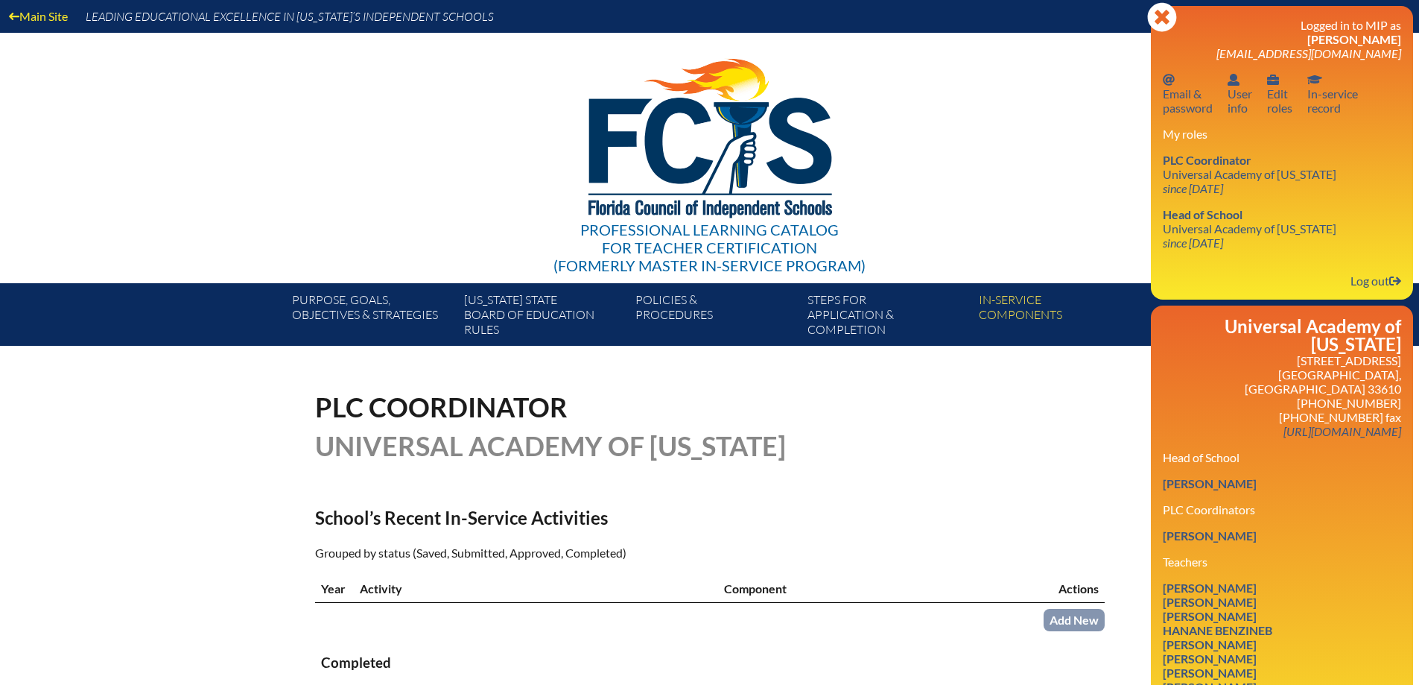
click at [1367, 270] on div "Logged in to MIP as Eman Elkholy emane@uaftampa.org Email password Email & pass…" at bounding box center [1282, 153] width 238 height 270
click at [1367, 275] on link "Log out Log out" at bounding box center [1376, 280] width 63 height 20
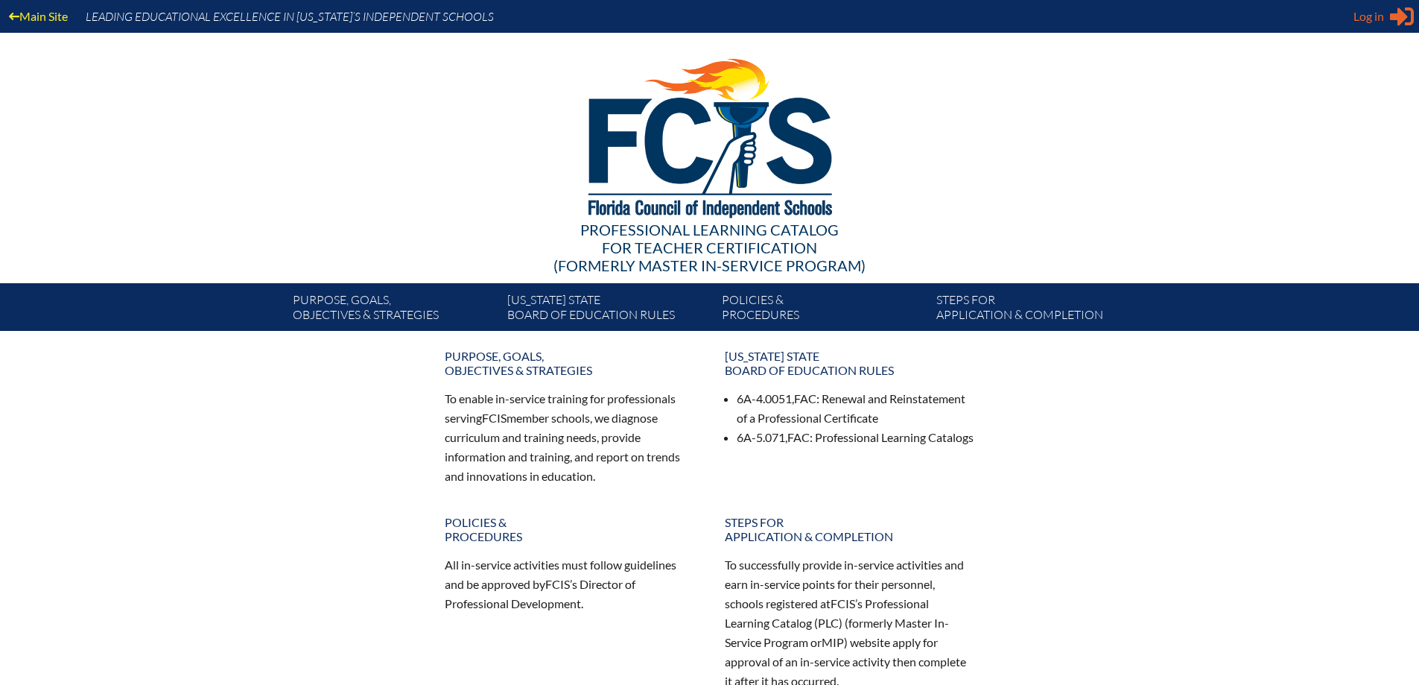
click at [1374, 23] on span "Log in" at bounding box center [1369, 16] width 31 height 18
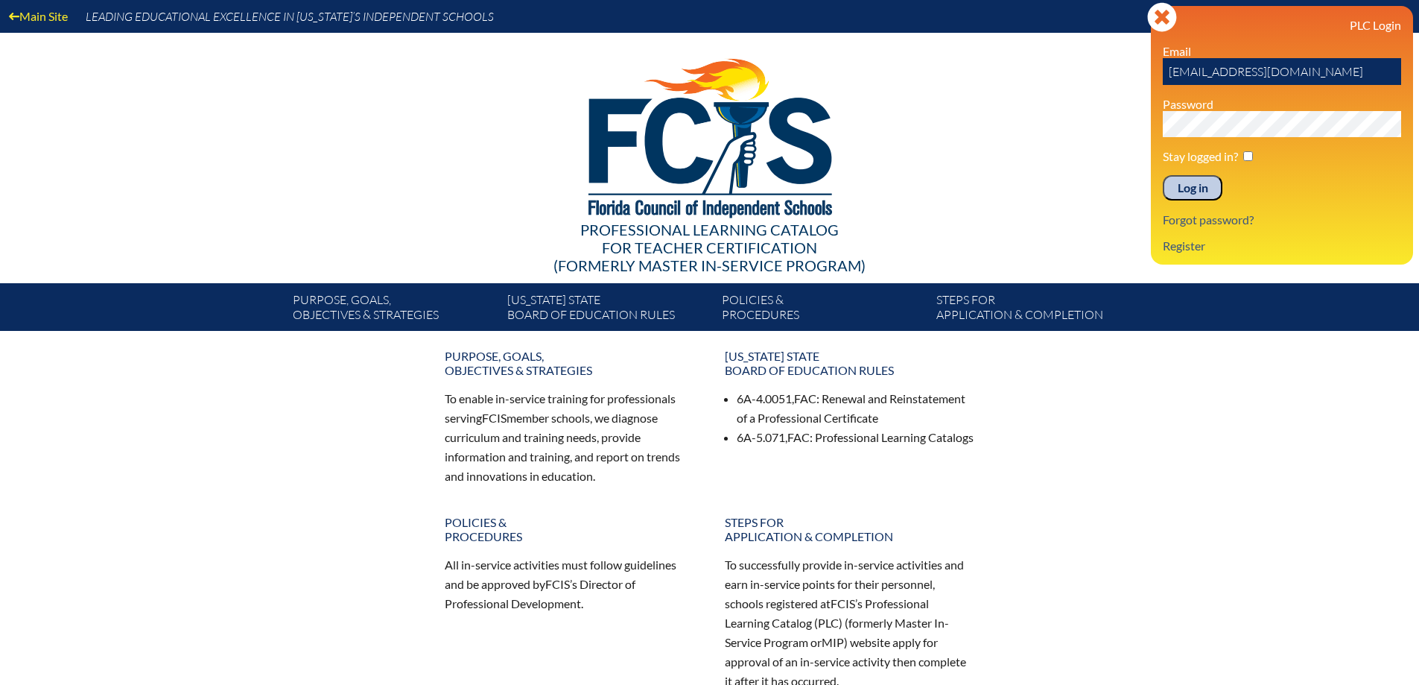
click at [1254, 75] on input "emane@uaftampa.org" at bounding box center [1282, 71] width 238 height 27
type input "[EMAIL_ADDRESS][DOMAIN_NAME]"
click at [1200, 191] on input "Log in" at bounding box center [1193, 187] width 60 height 25
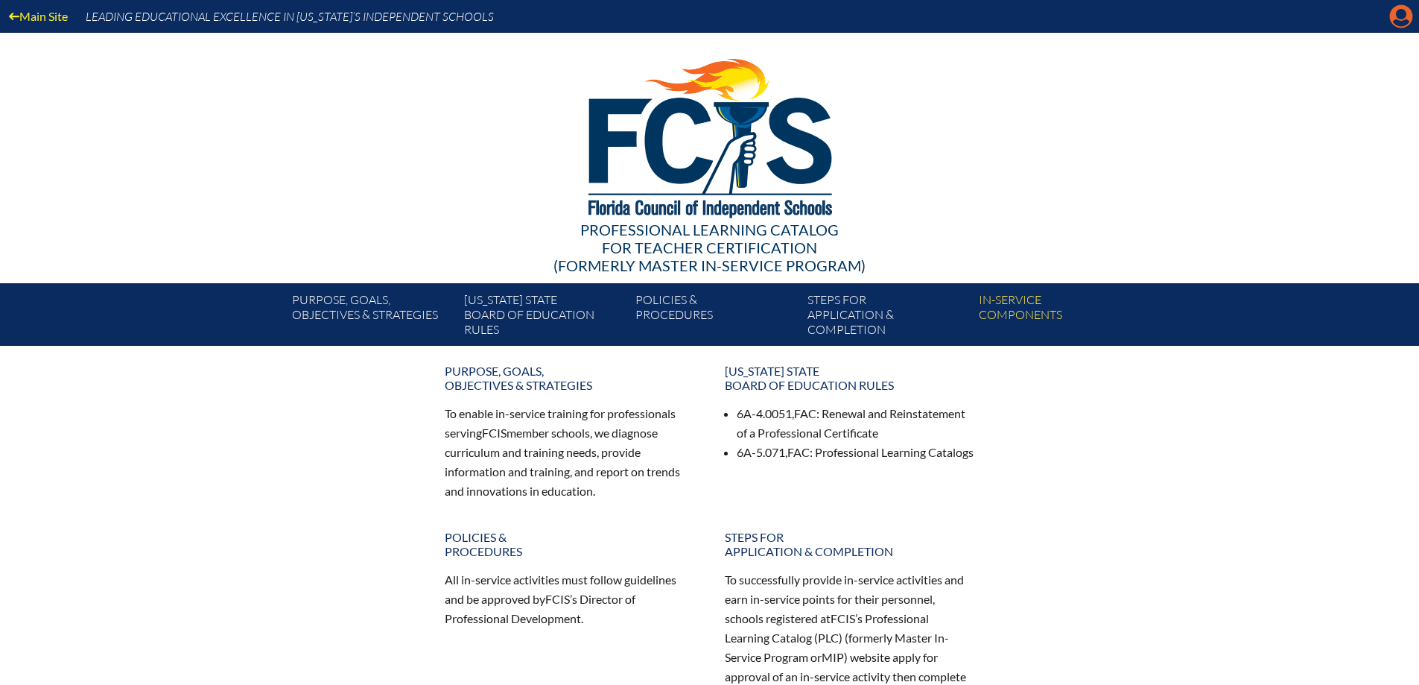
click at [1401, 25] on icon "Manage account" at bounding box center [1402, 16] width 24 height 24
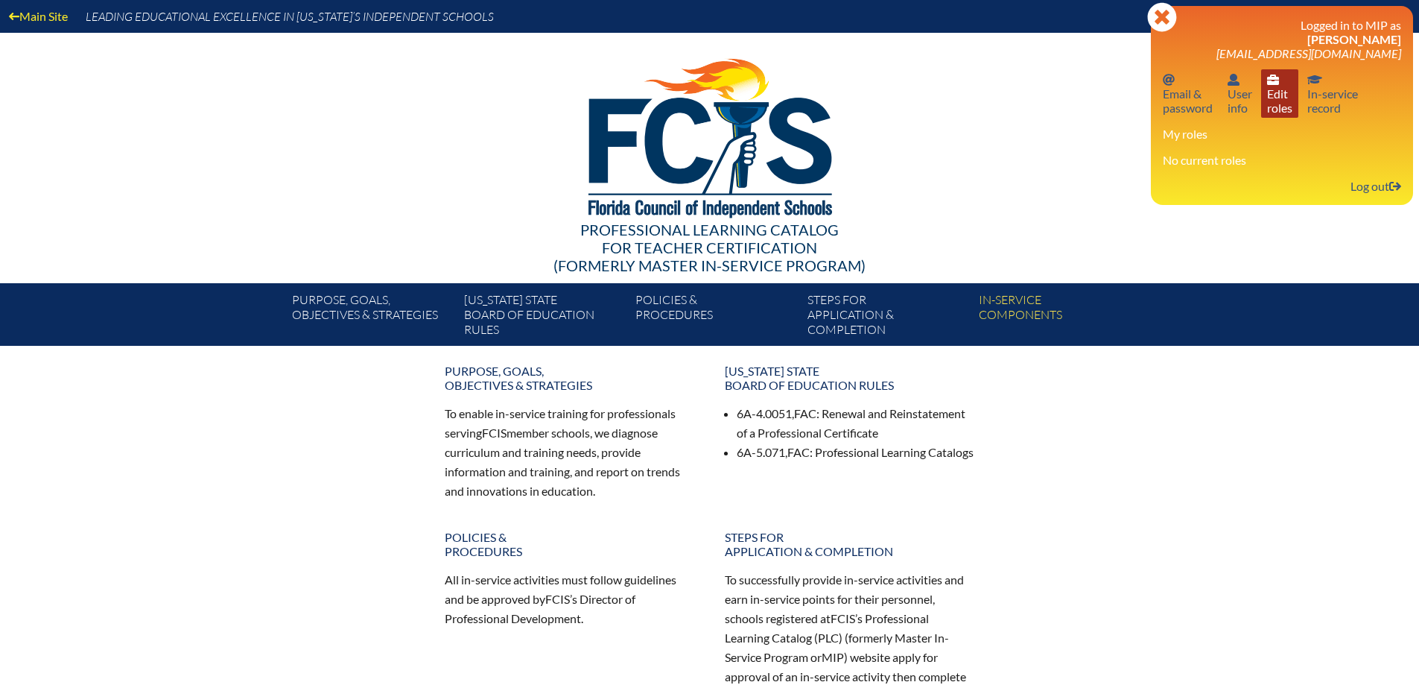
click at [1279, 86] on link "User info Edit roles" at bounding box center [1279, 93] width 37 height 48
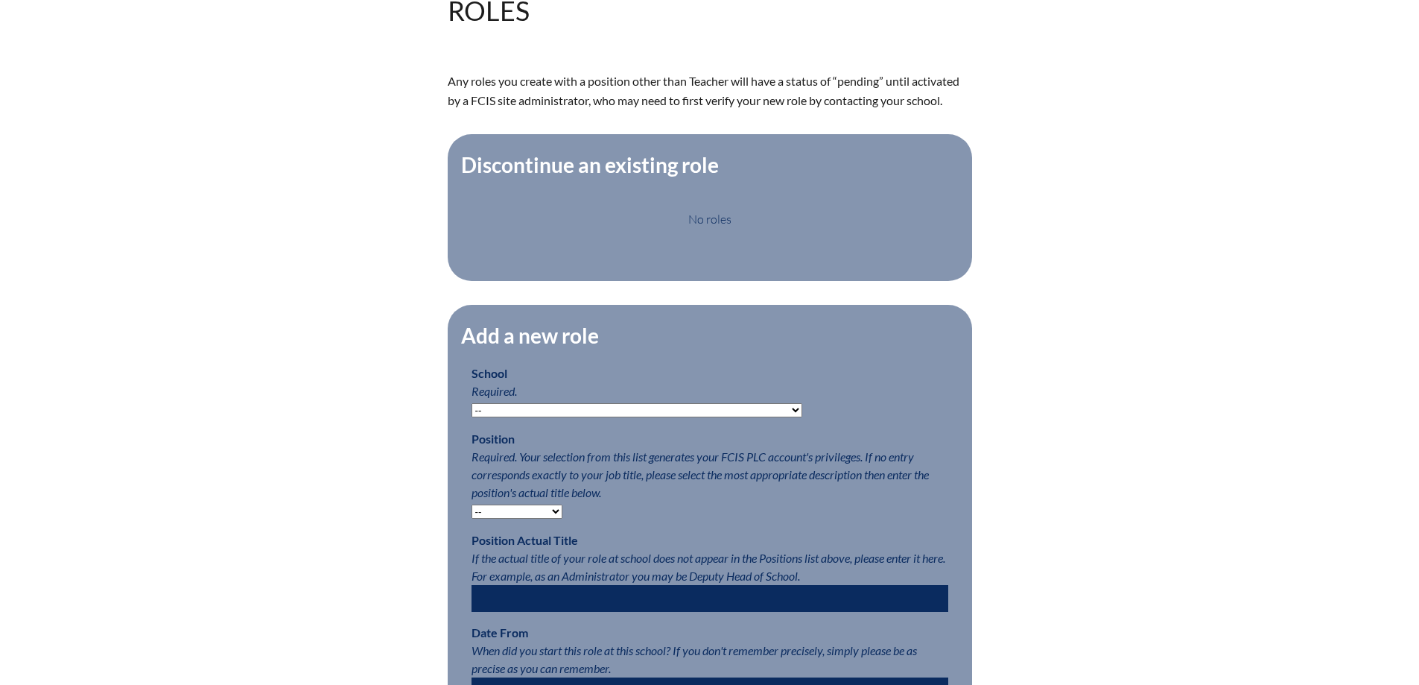
scroll to position [447, 0]
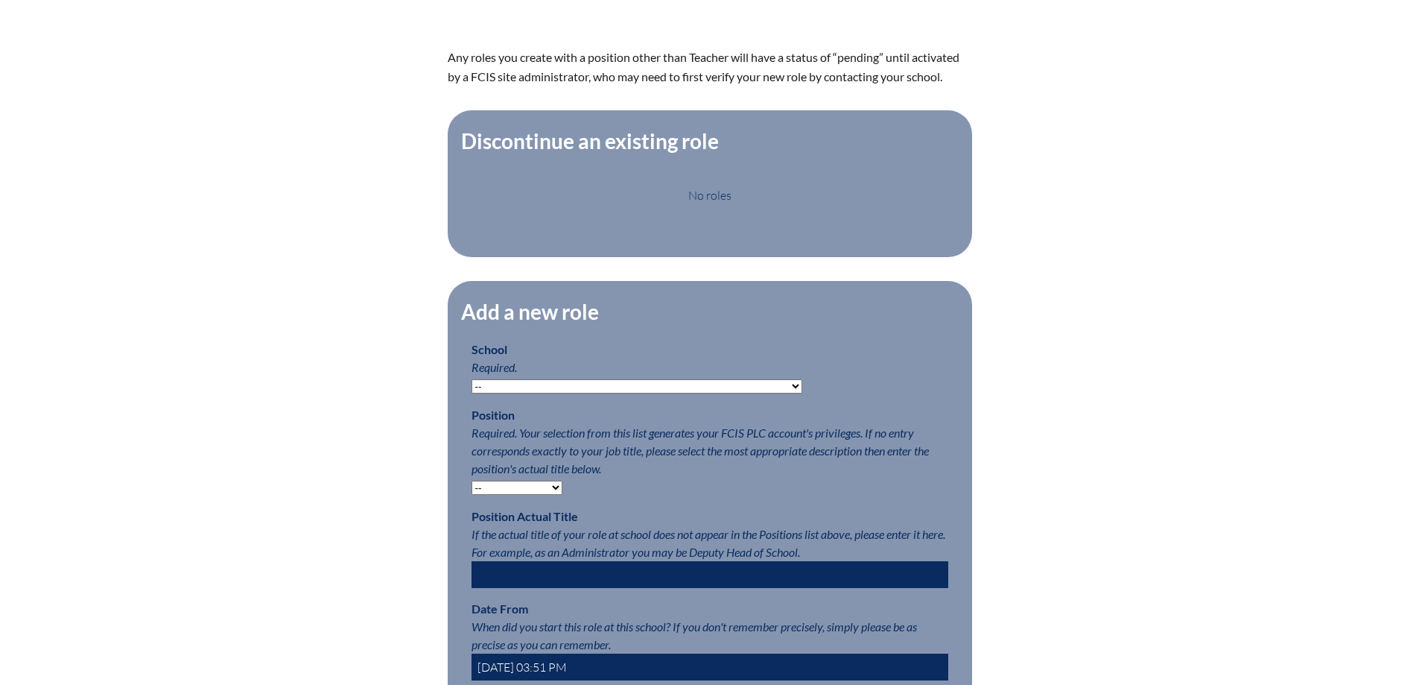
click at [643, 393] on select "-- [MEDICAL_DATA] Inspired Academy Academy at [GEOGRAPHIC_DATA] Academy at the …" at bounding box center [637, 386] width 331 height 14
select select "20355"
click at [472, 387] on select "-- [MEDICAL_DATA] Inspired Academy Academy at [GEOGRAPHIC_DATA] Academy at the …" at bounding box center [637, 386] width 331 height 14
click at [688, 353] on p "School Required. -- Autism Inspired Academy Academy at Ocean Reef Academy at th…" at bounding box center [710, 368] width 477 height 54
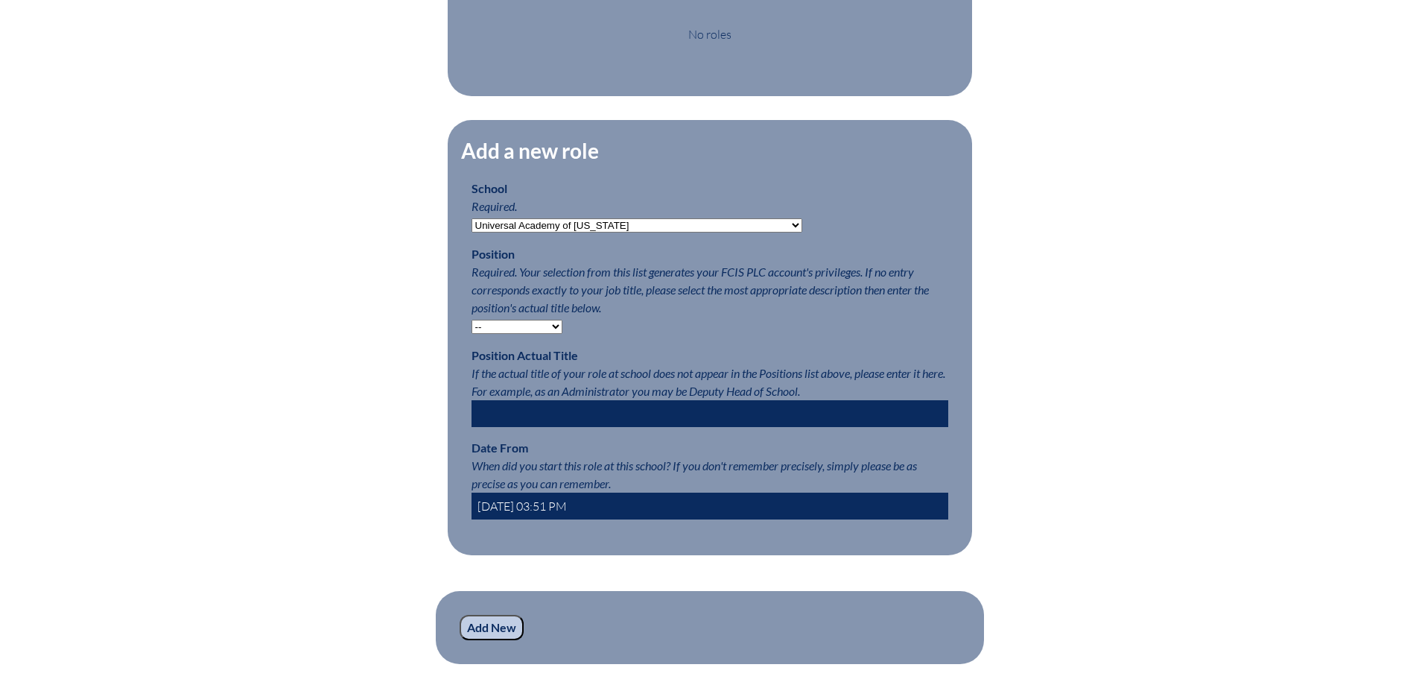
scroll to position [671, 0]
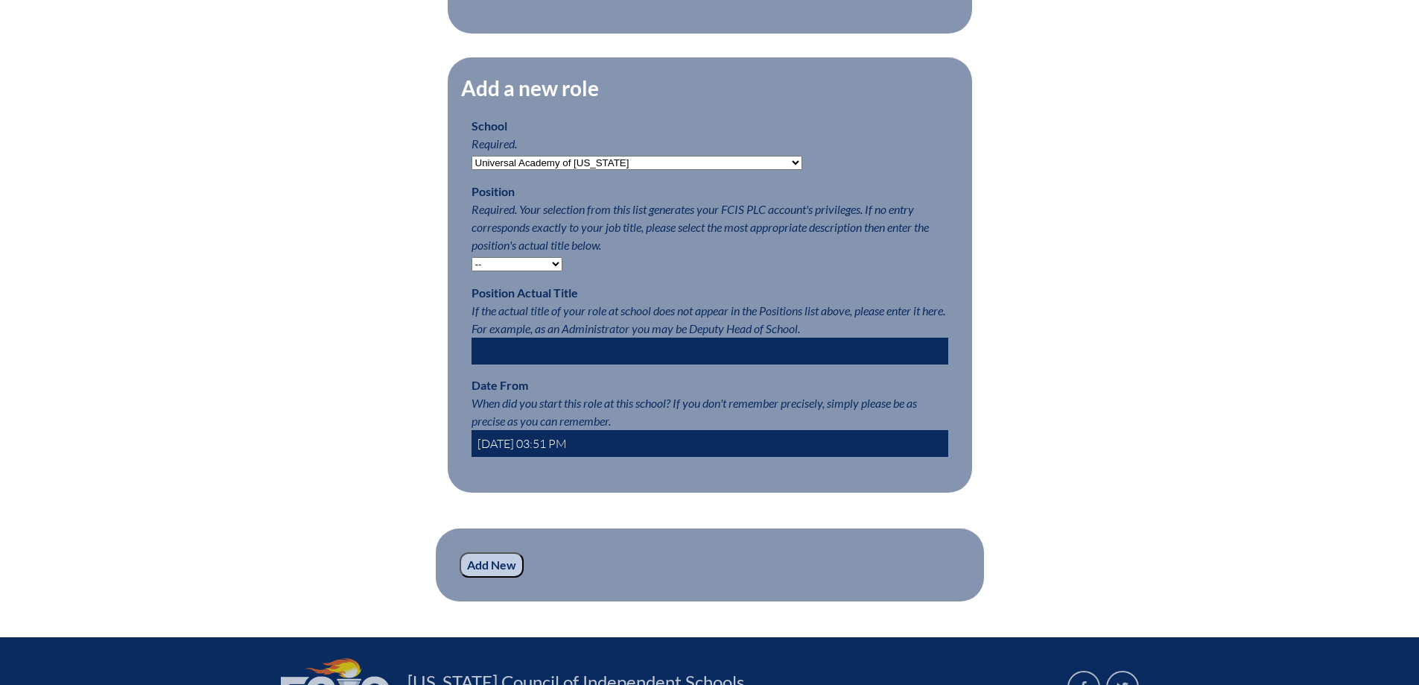
click at [513, 269] on select "-- Teacher PLC Coordinator Head of School Administrator" at bounding box center [517, 264] width 91 height 14
select select "15563"
click at [472, 265] on select "-- Teacher PLC Coordinator Head of School Administrator" at bounding box center [517, 264] width 91 height 14
click at [525, 357] on input "text" at bounding box center [710, 351] width 477 height 27
type input "School Counselor"
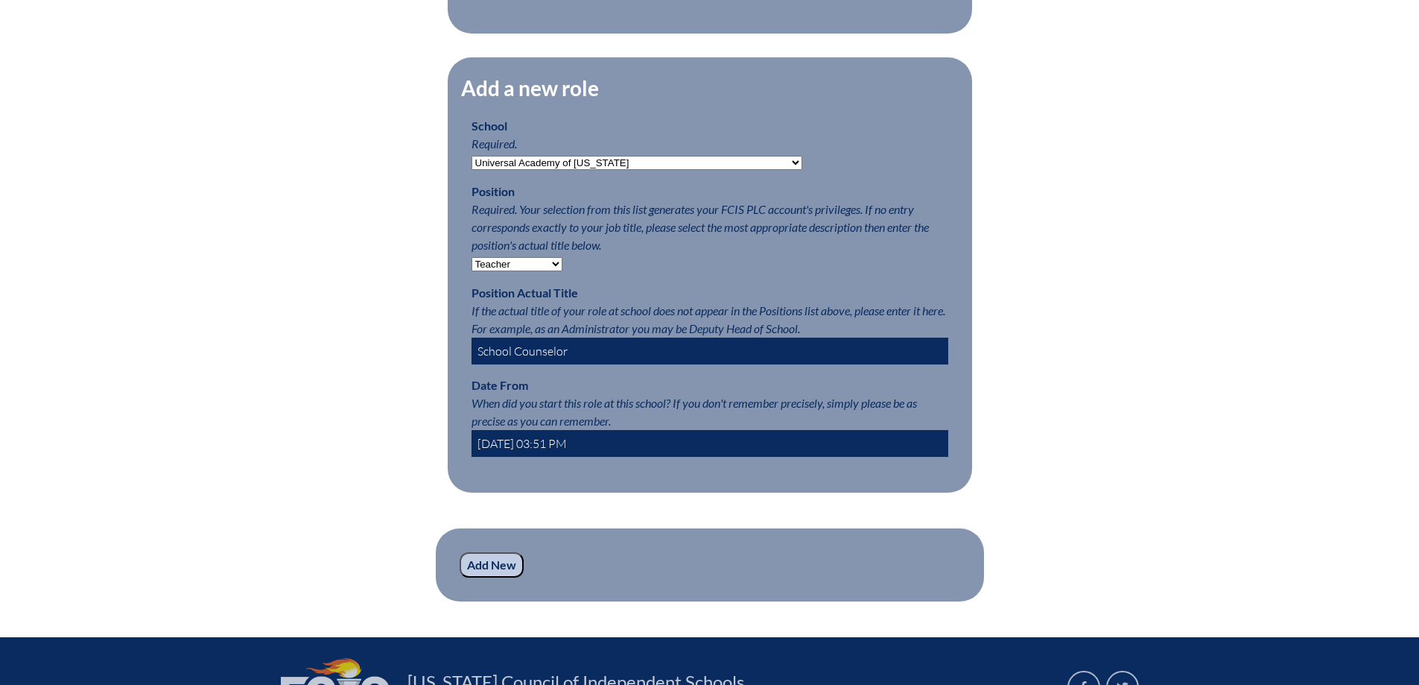
click at [499, 577] on input "Add New" at bounding box center [492, 564] width 64 height 25
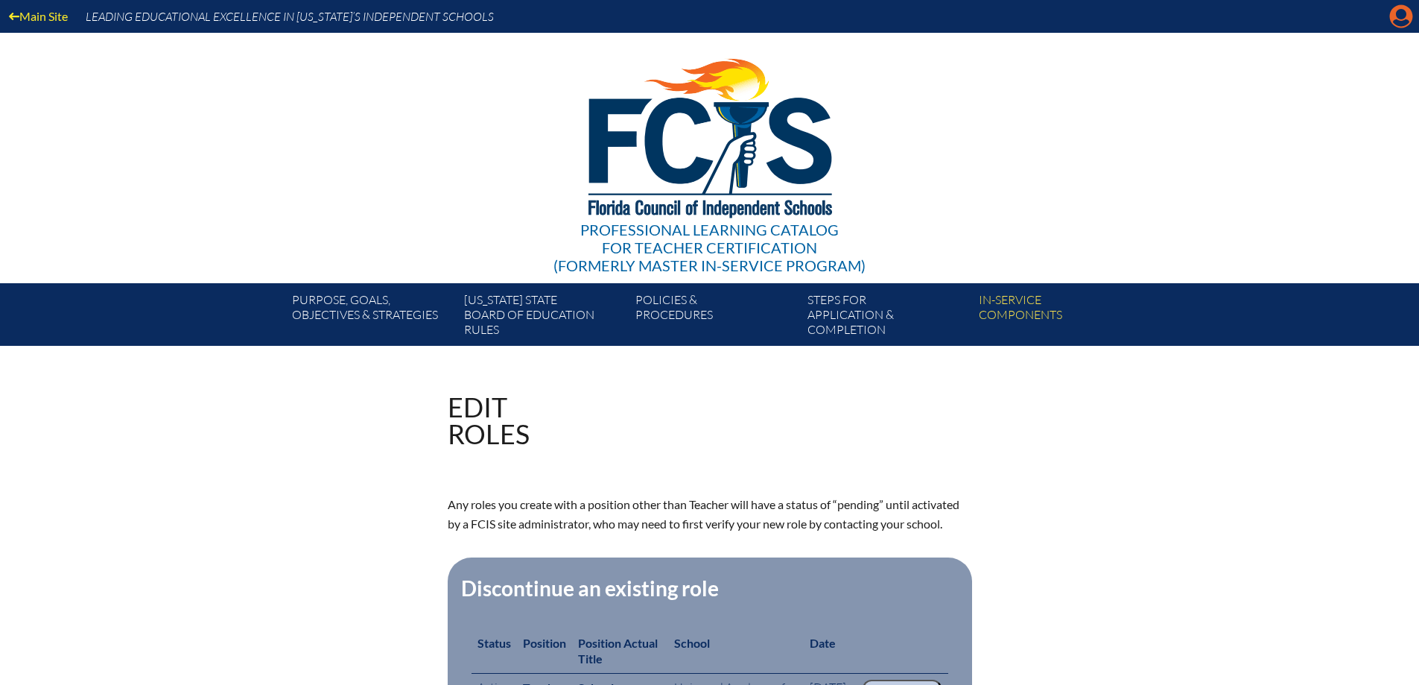
click at [1406, 7] on icon at bounding box center [1401, 16] width 23 height 23
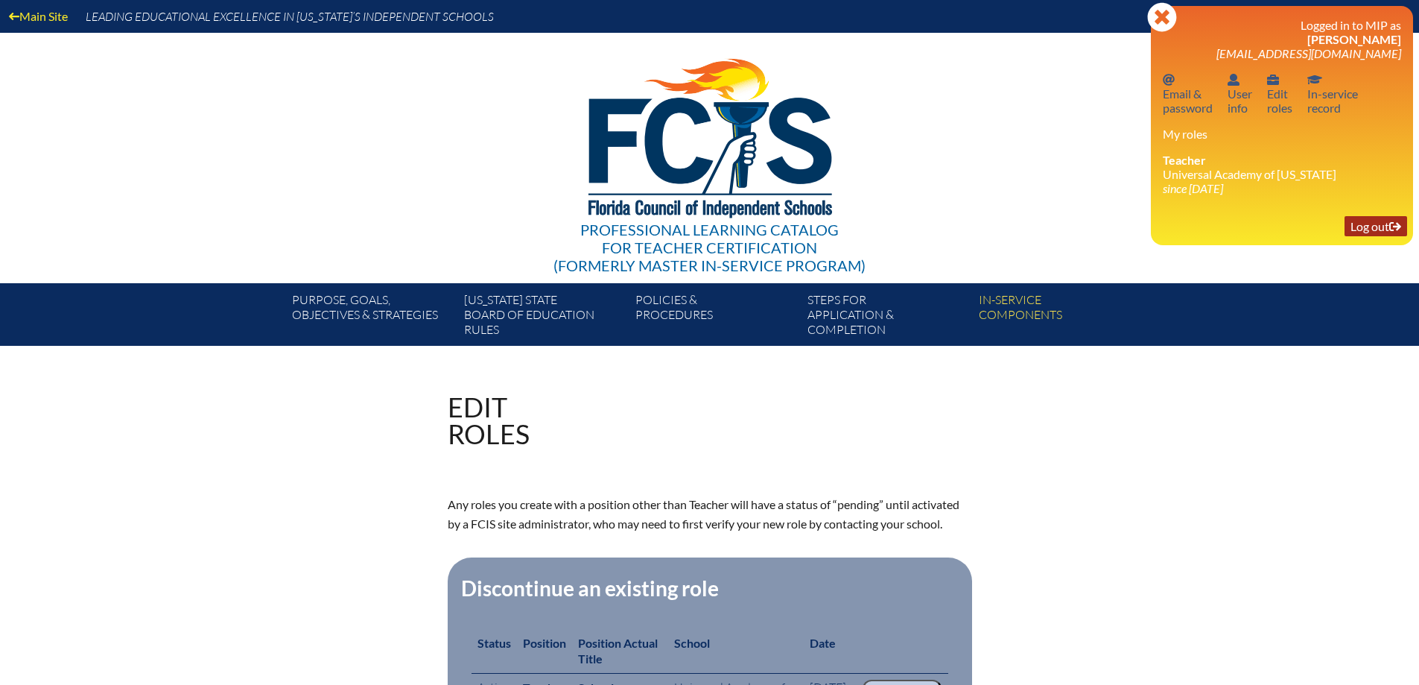
click at [1359, 226] on link "Log out Log out" at bounding box center [1376, 226] width 63 height 20
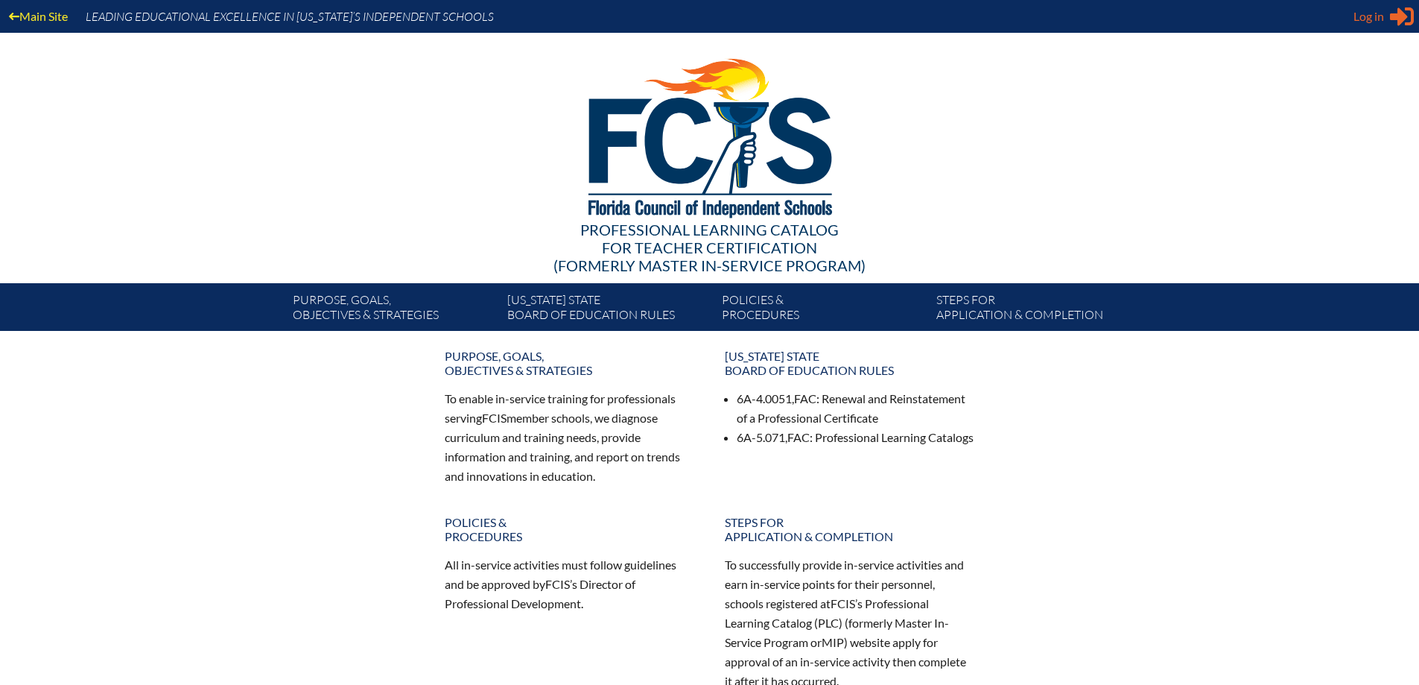
click at [1360, 22] on span "Log in" at bounding box center [1369, 16] width 31 height 18
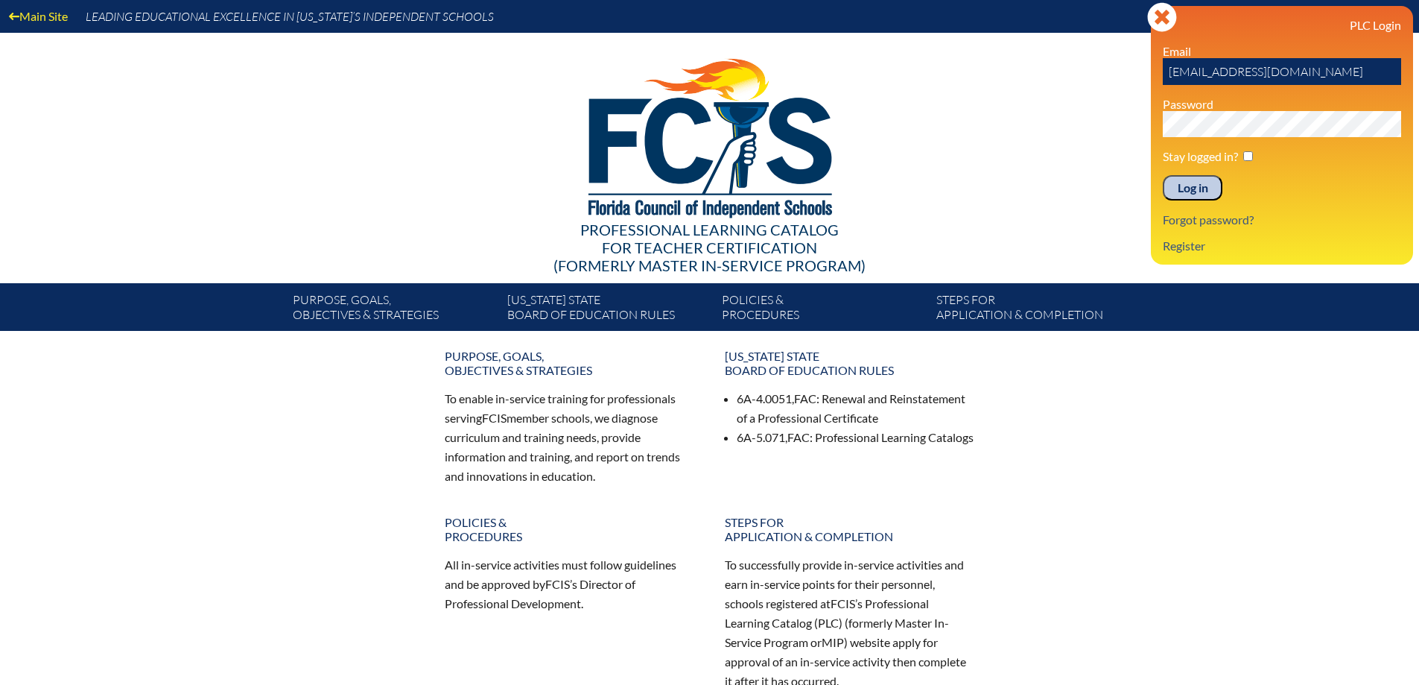
click at [1317, 73] on input "emaana@uaftampa.org" at bounding box center [1282, 71] width 238 height 27
type input "[EMAIL_ADDRESS][DOMAIN_NAME]"
click at [1206, 187] on input "Log in" at bounding box center [1193, 187] width 60 height 25
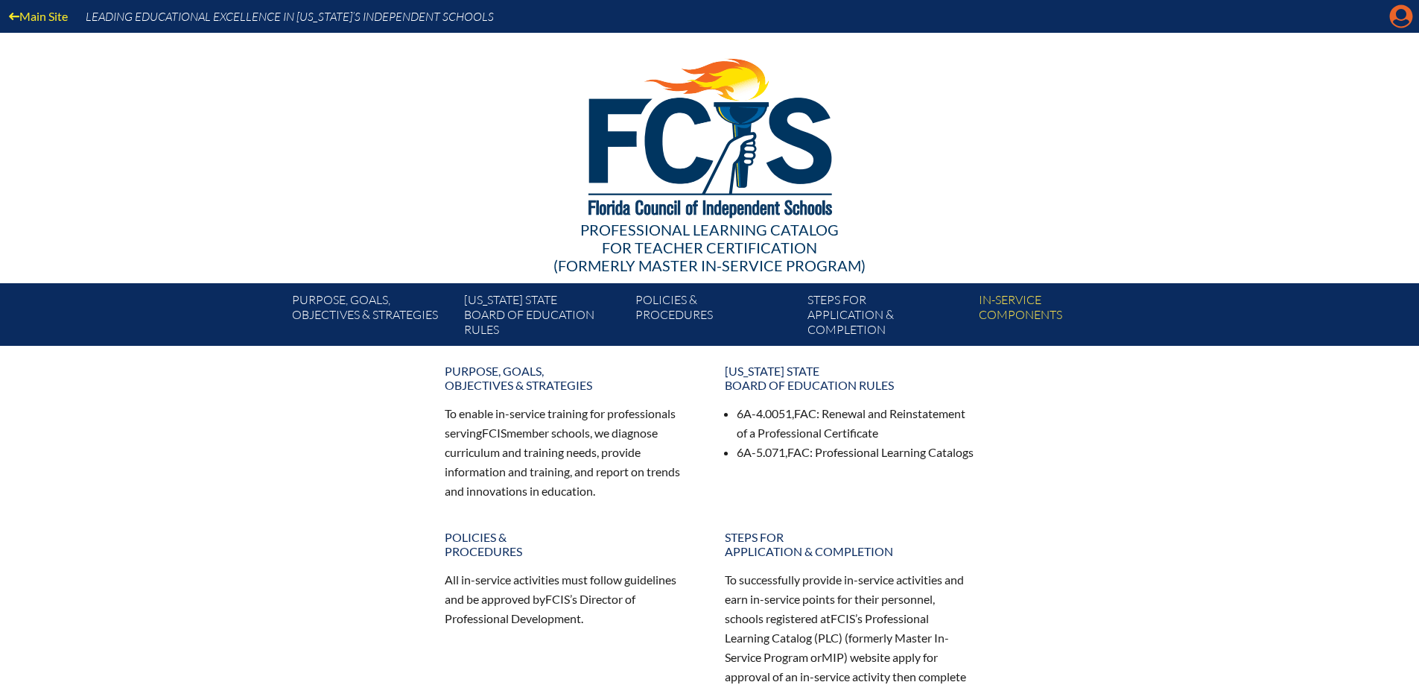
click at [1405, 22] on icon "Manage account" at bounding box center [1402, 16] width 24 height 24
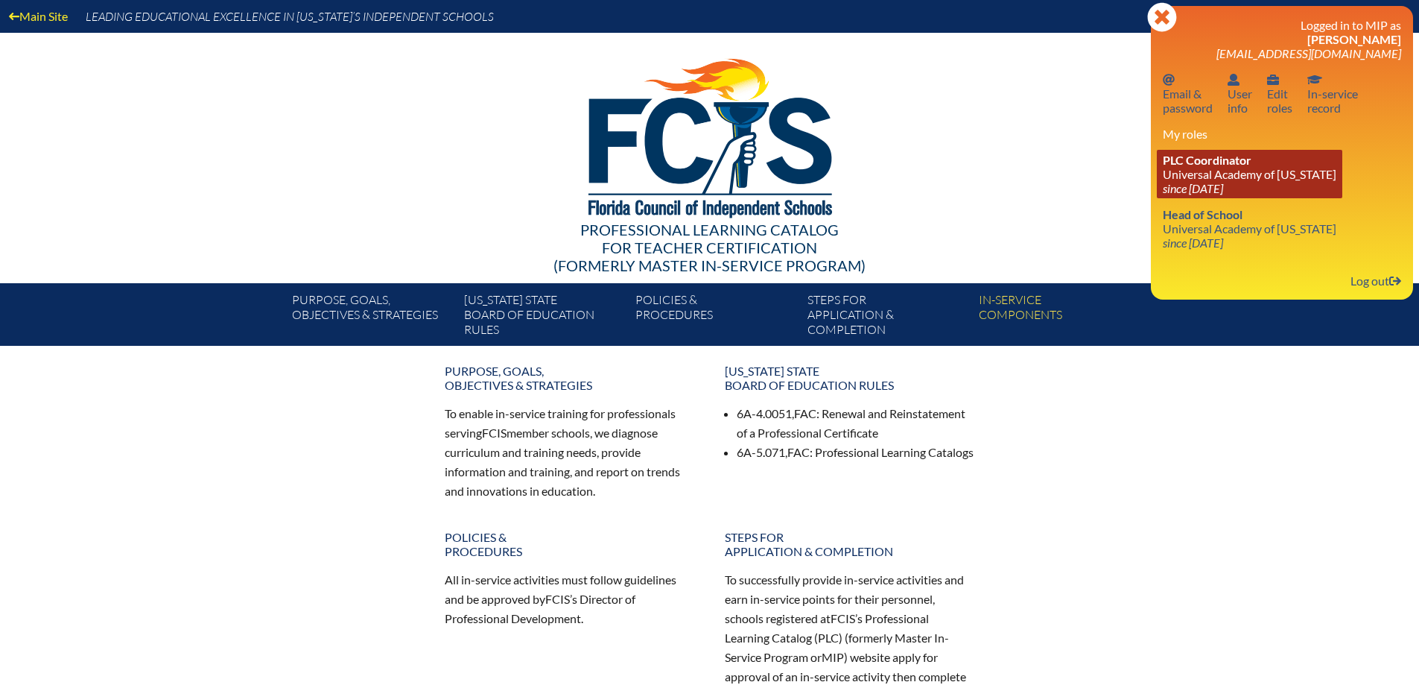
click at [1223, 187] on icon "since [DATE]" at bounding box center [1193, 188] width 60 height 14
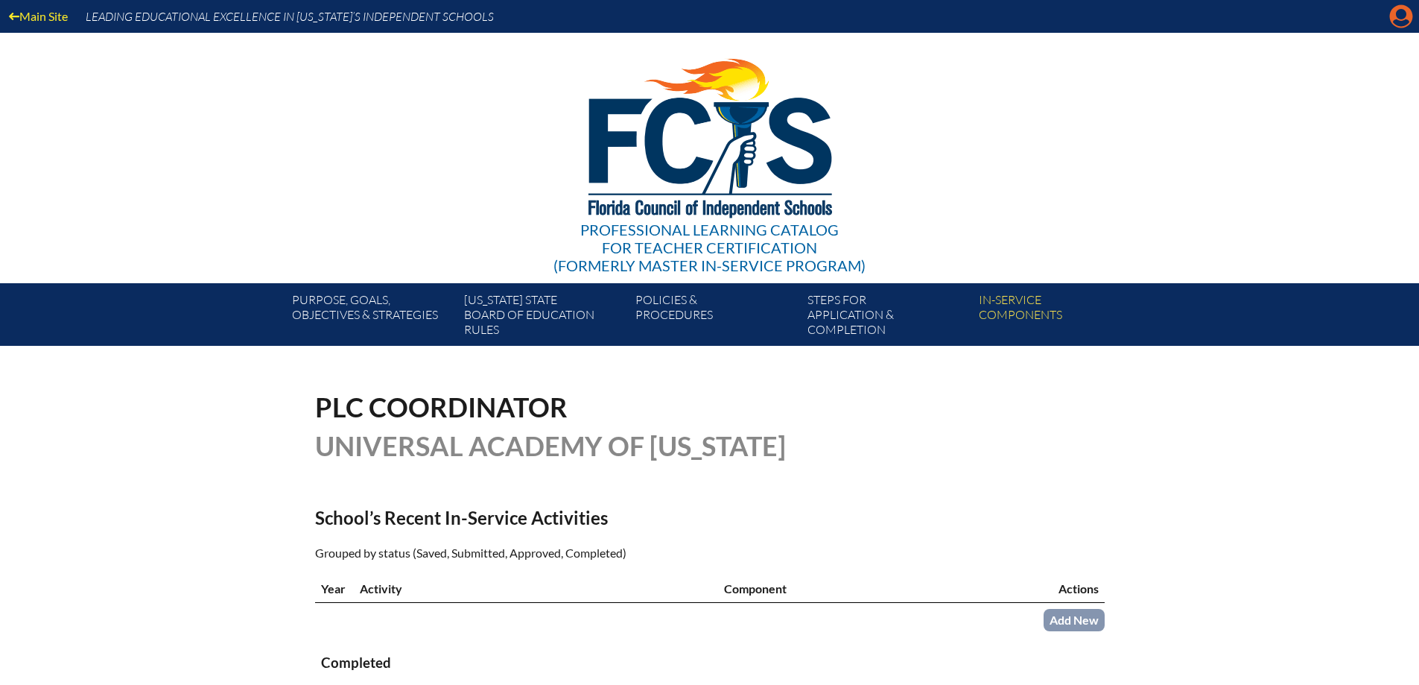
click at [1399, 26] on icon "Manage account" at bounding box center [1402, 16] width 24 height 24
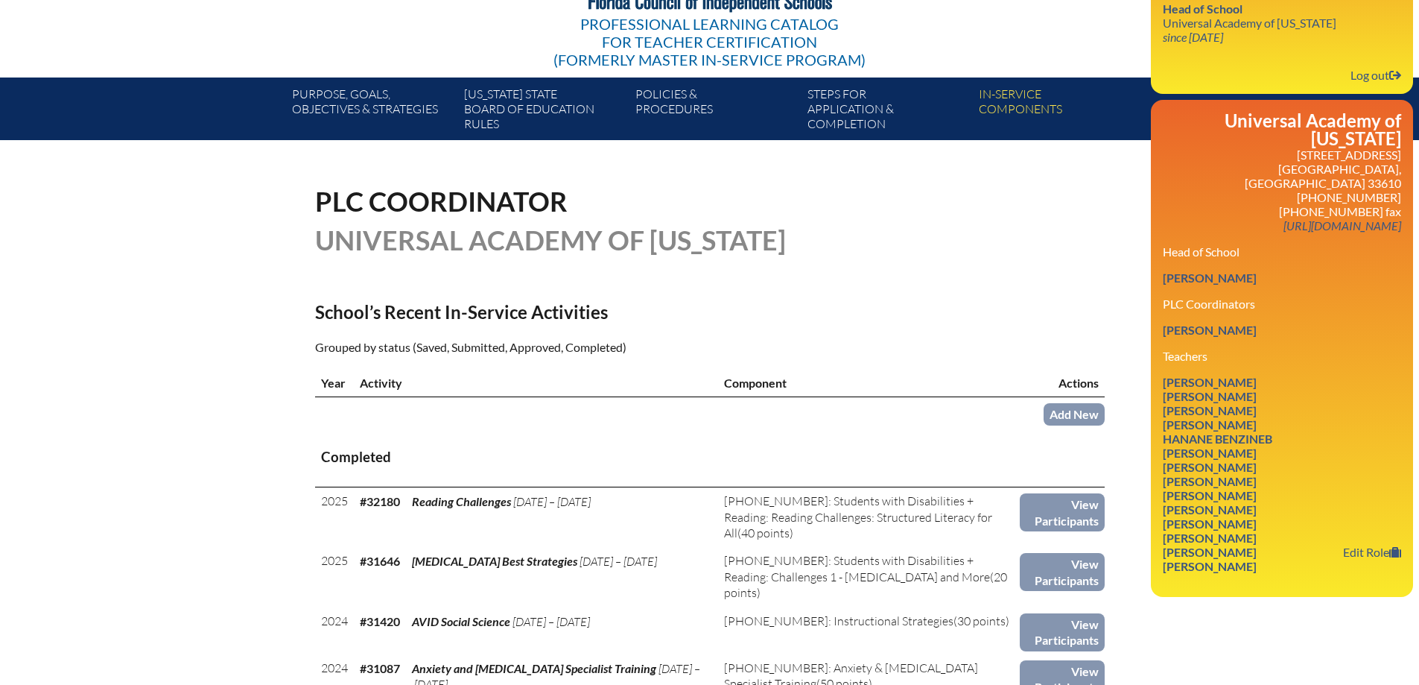
scroll to position [224, 0]
